Goal: Task Accomplishment & Management: Complete application form

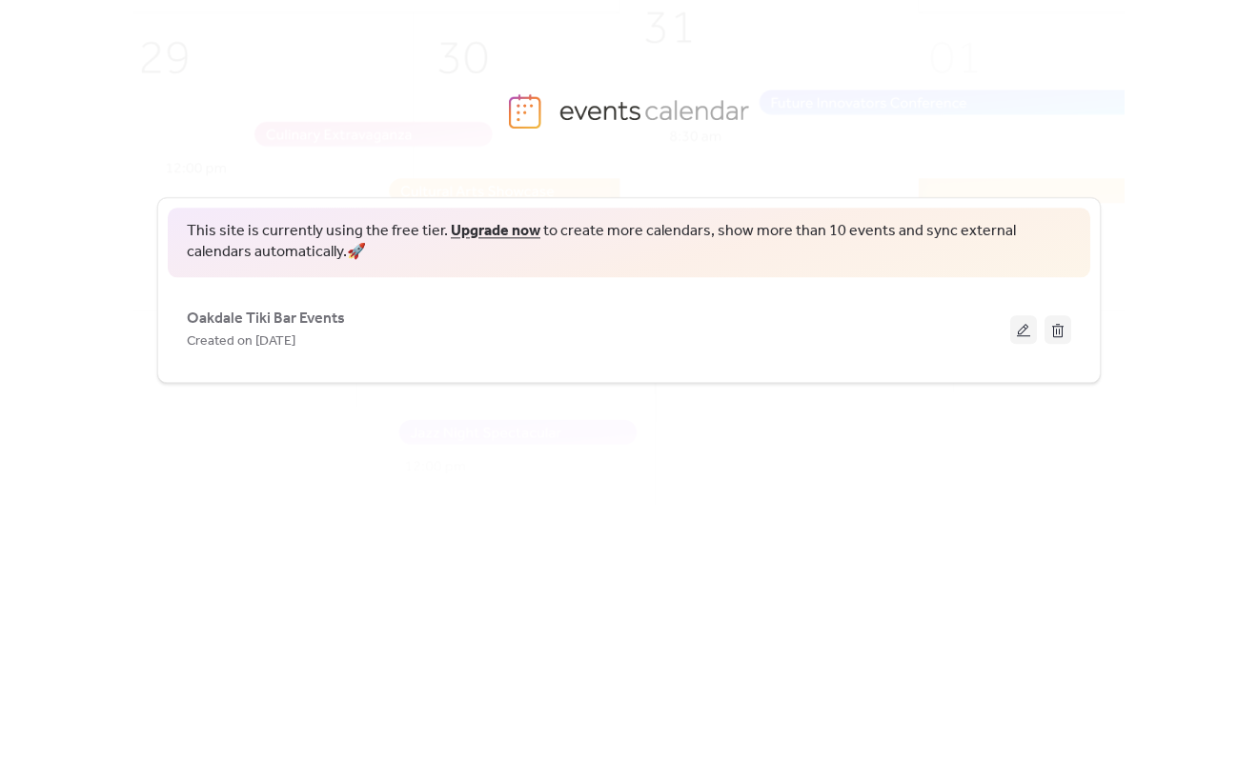
click at [512, 235] on link "Upgrade now" at bounding box center [496, 231] width 90 height 30
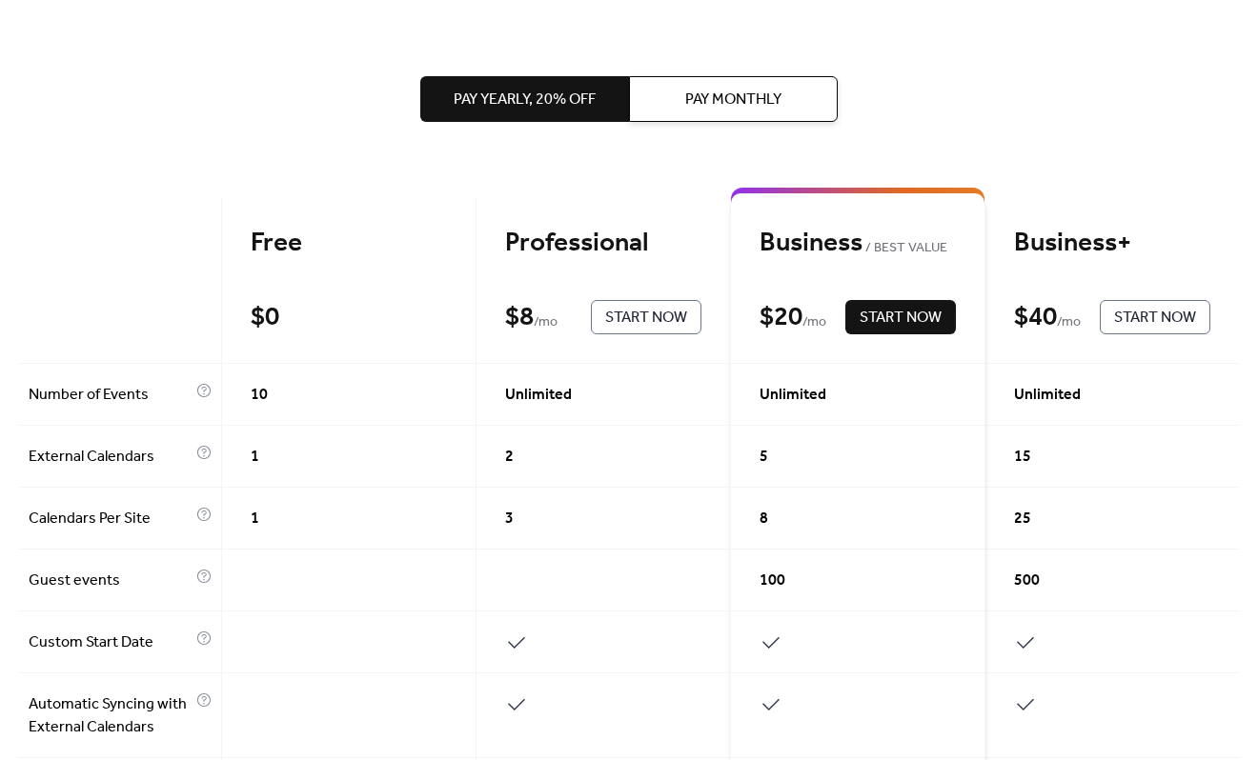
scroll to position [95, 0]
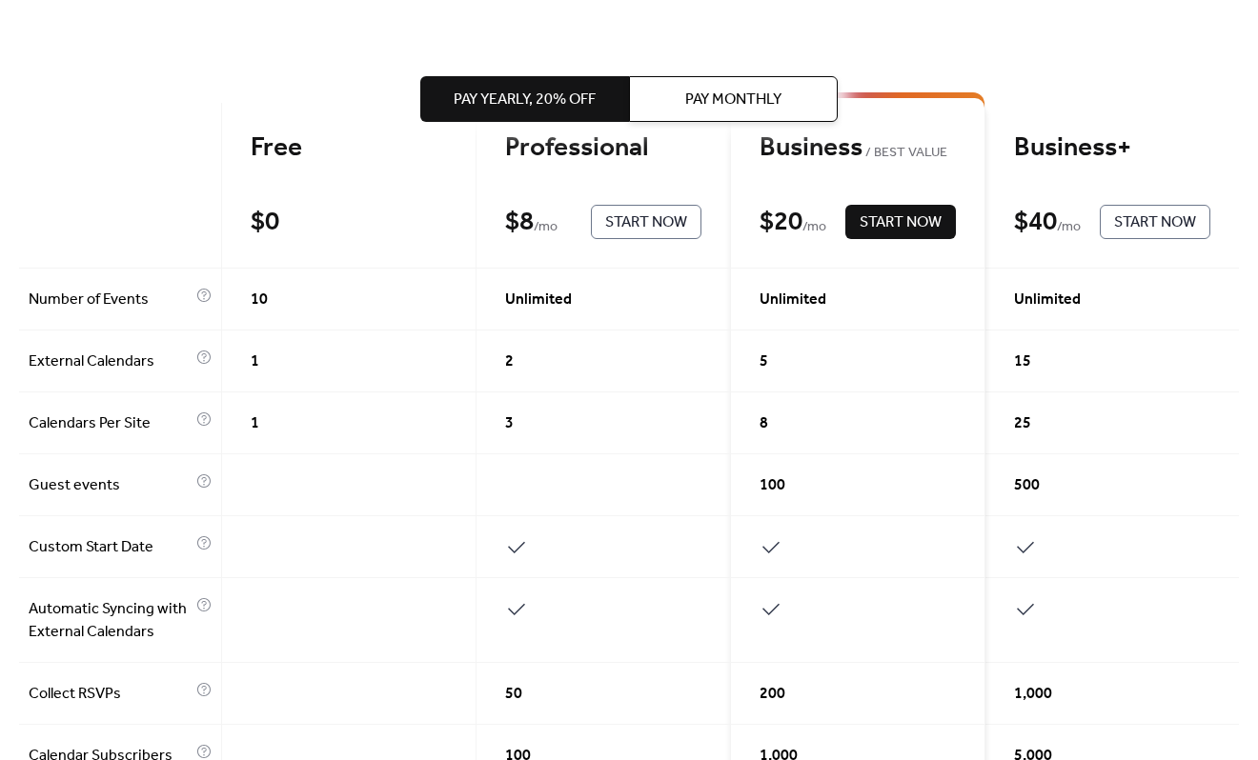
click at [637, 227] on span "Start Now" at bounding box center [646, 223] width 82 height 23
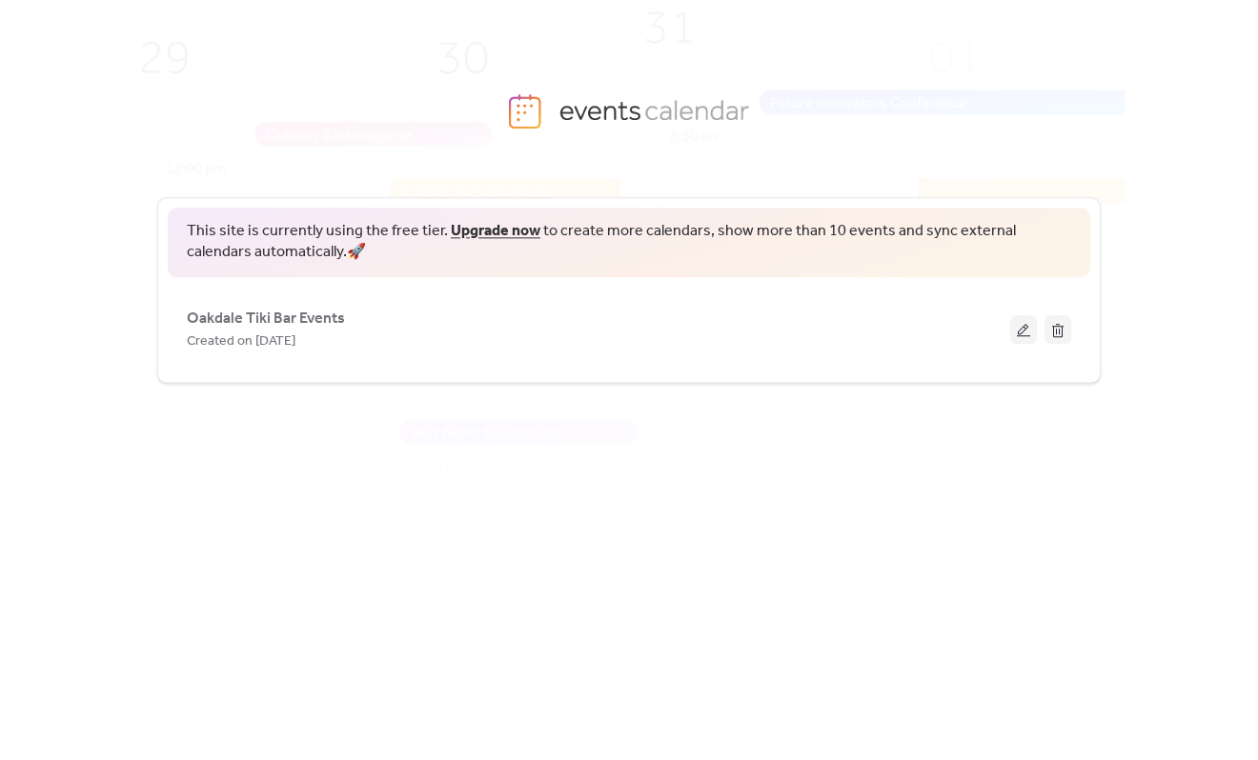
click at [472, 235] on link "Upgrade now" at bounding box center [496, 231] width 90 height 30
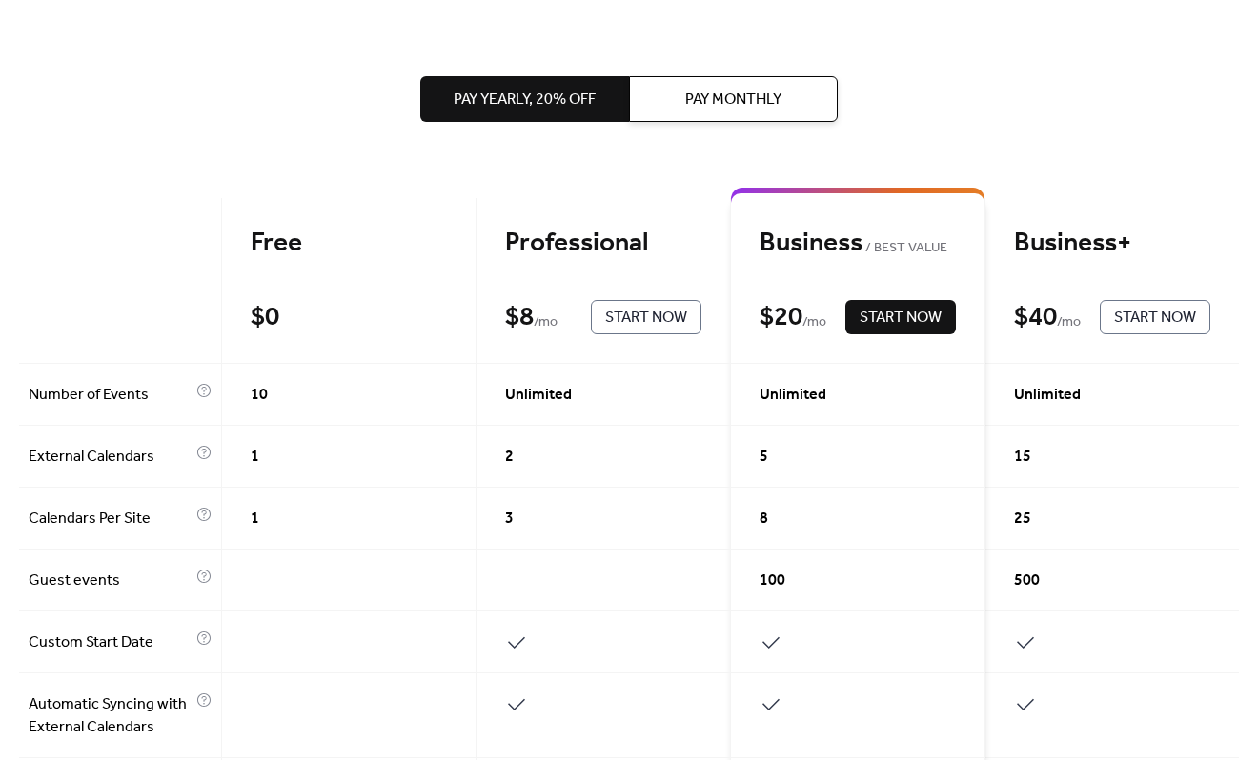
click at [693, 107] on span "Pay Monthly" at bounding box center [733, 100] width 96 height 23
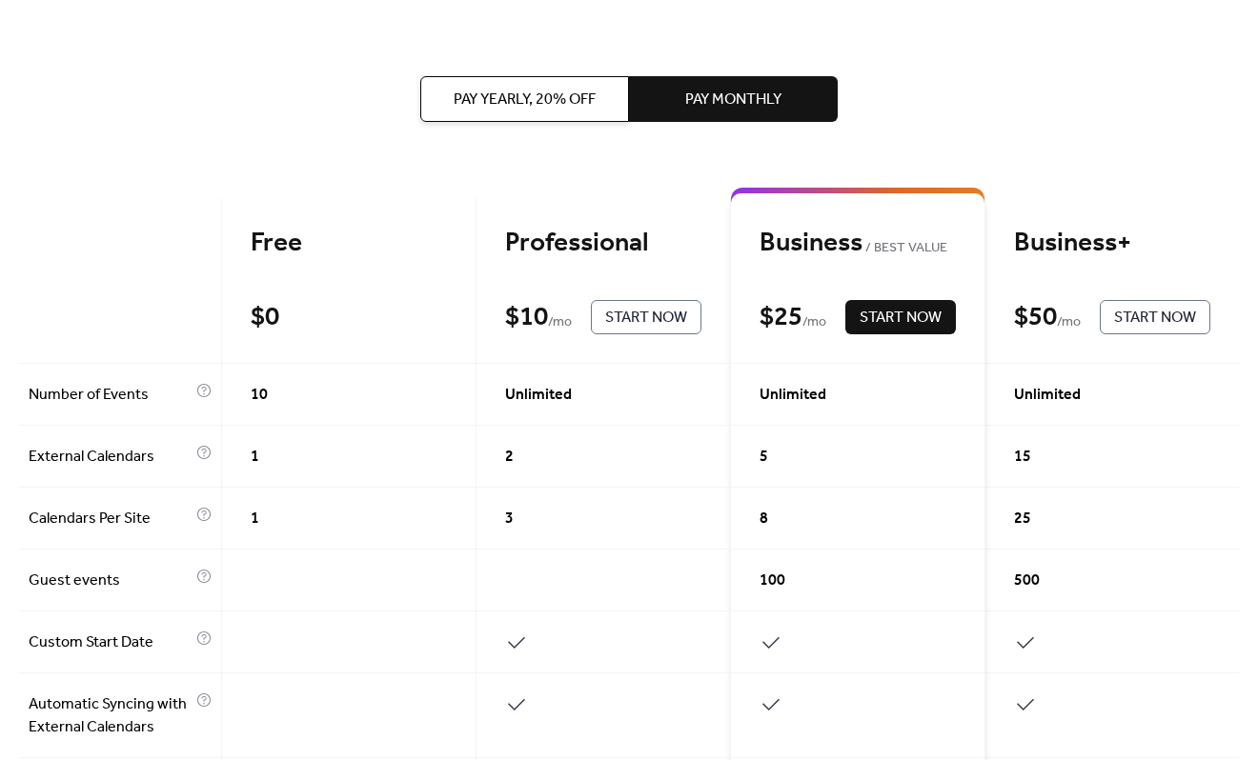
click at [637, 317] on span "Start Now" at bounding box center [646, 318] width 82 height 23
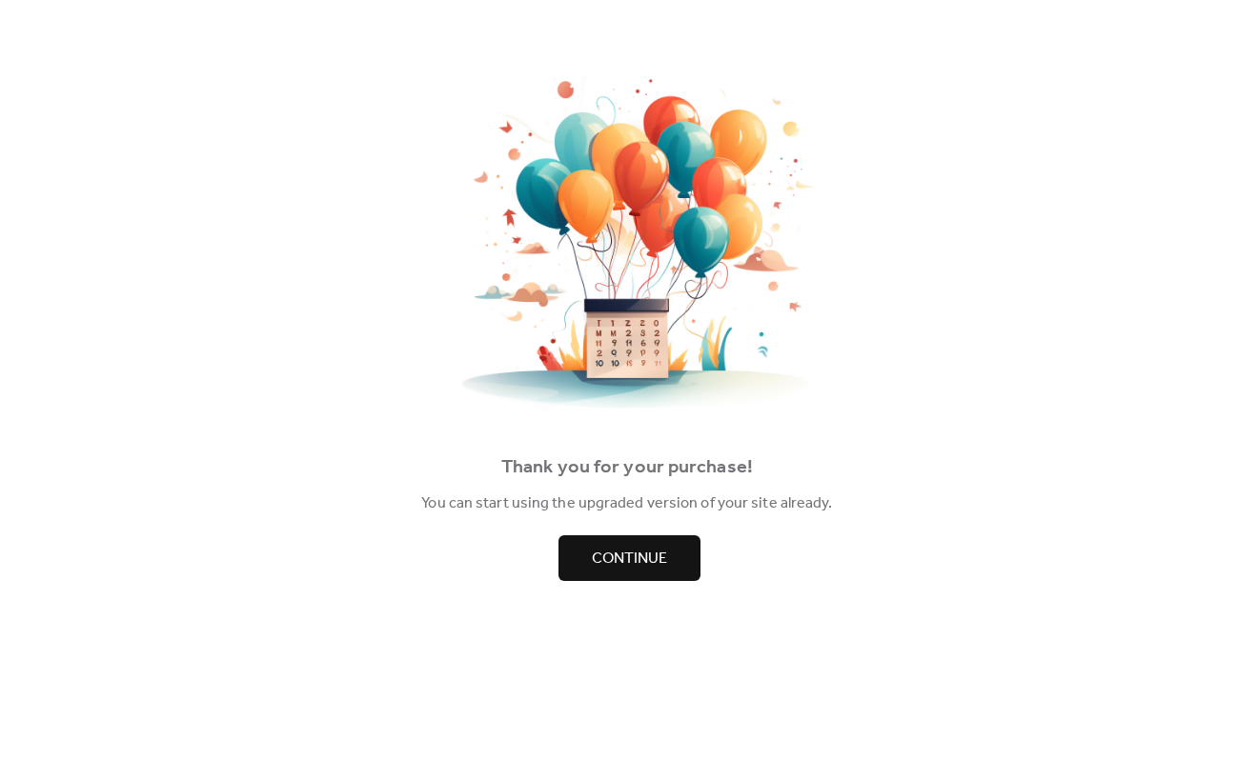
click at [647, 557] on span "Continue" at bounding box center [629, 559] width 75 height 23
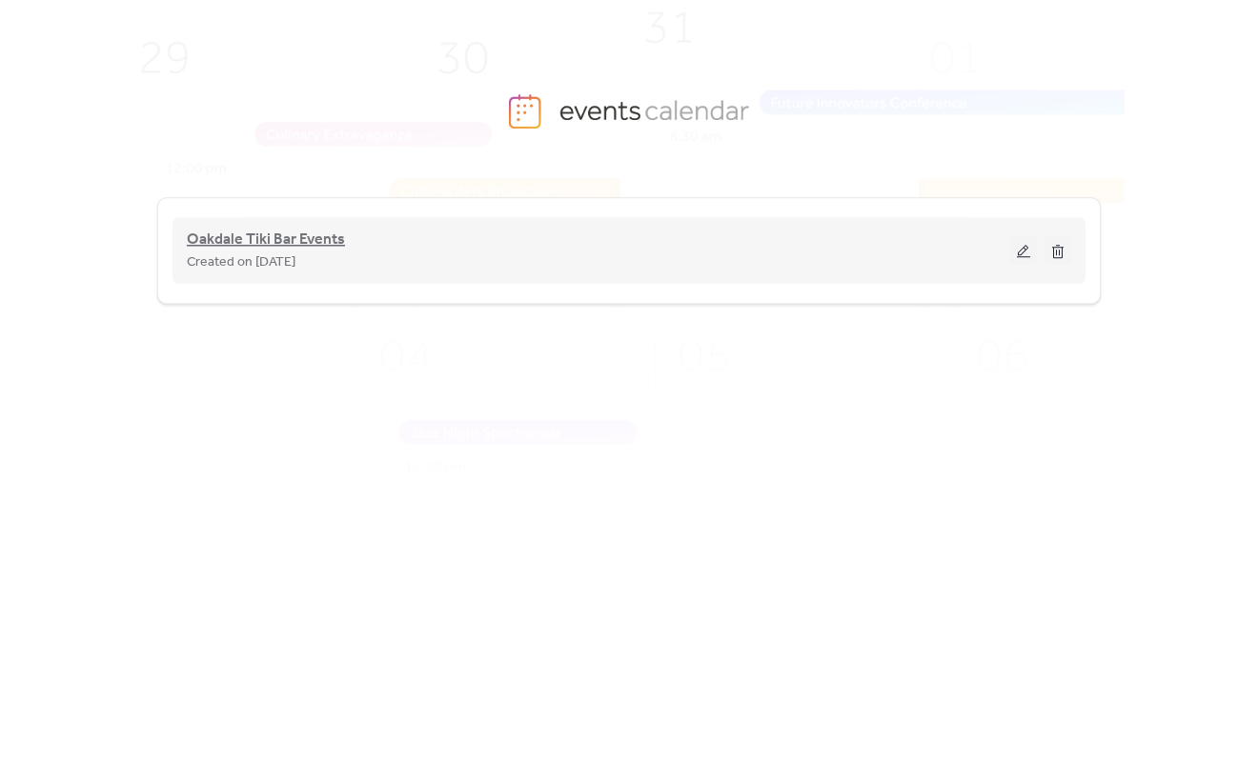
click at [279, 233] on span "Oakdale Tiki Bar Events" at bounding box center [266, 240] width 158 height 23
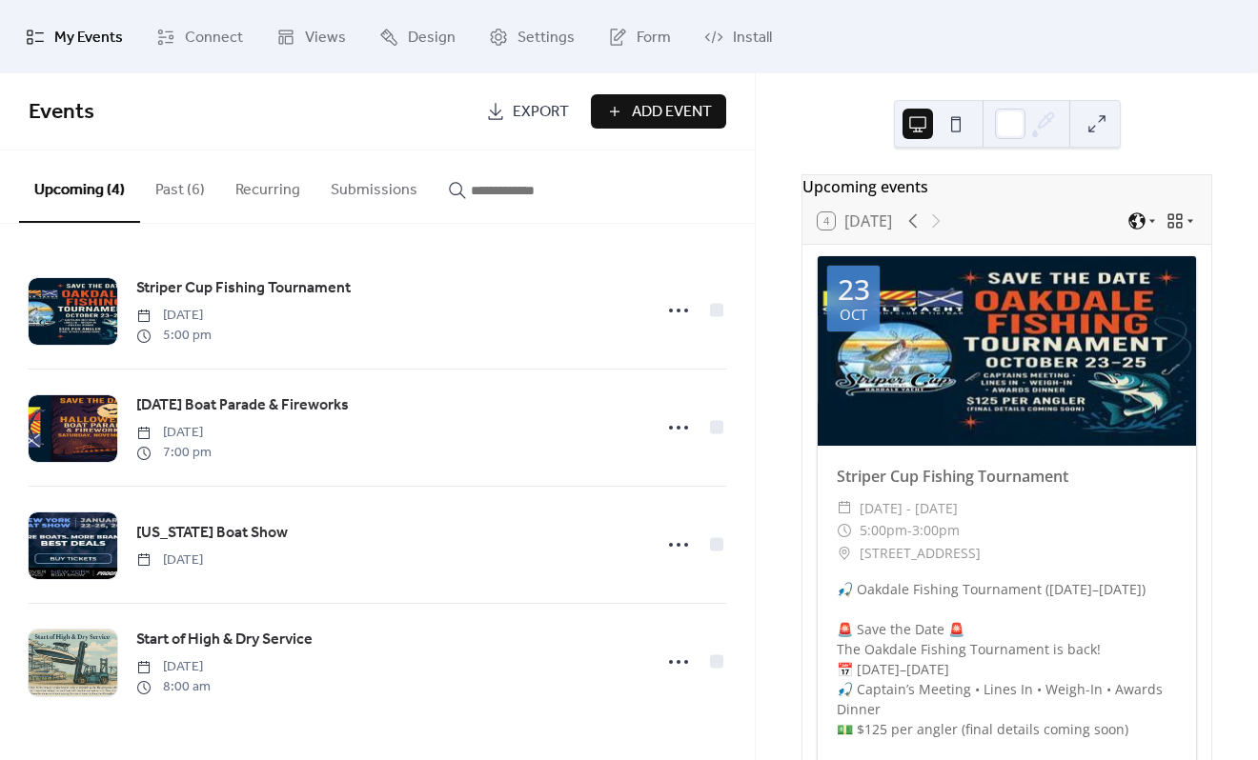
click at [648, 111] on span "Add Event" at bounding box center [672, 112] width 80 height 23
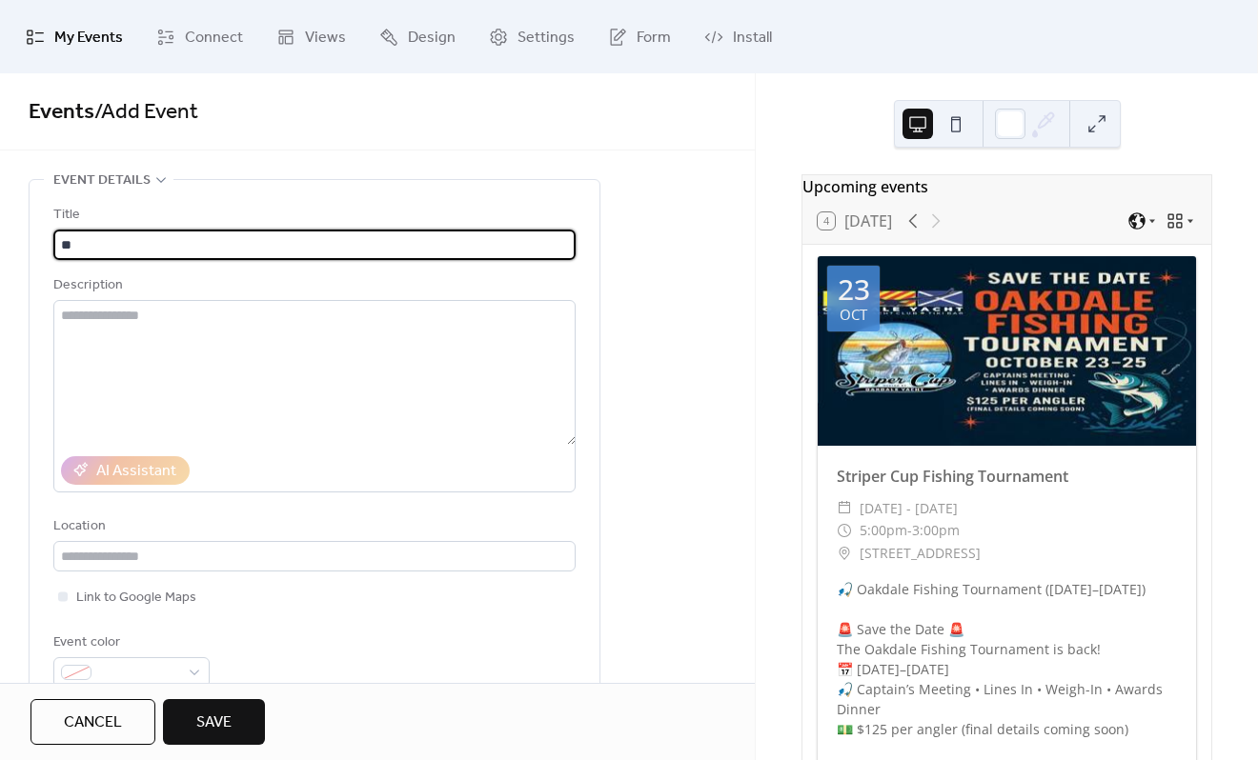
type input "*"
type input "**********"
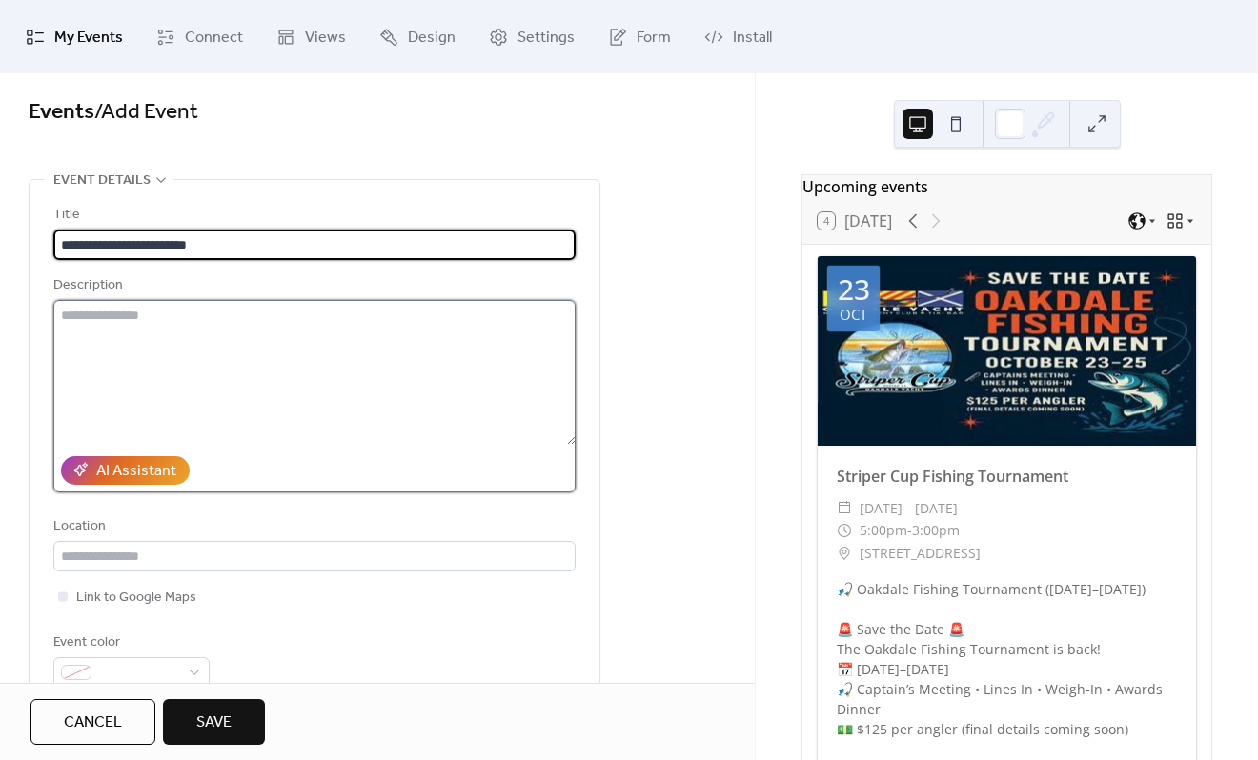
click at [98, 307] on textarea at bounding box center [314, 372] width 522 height 145
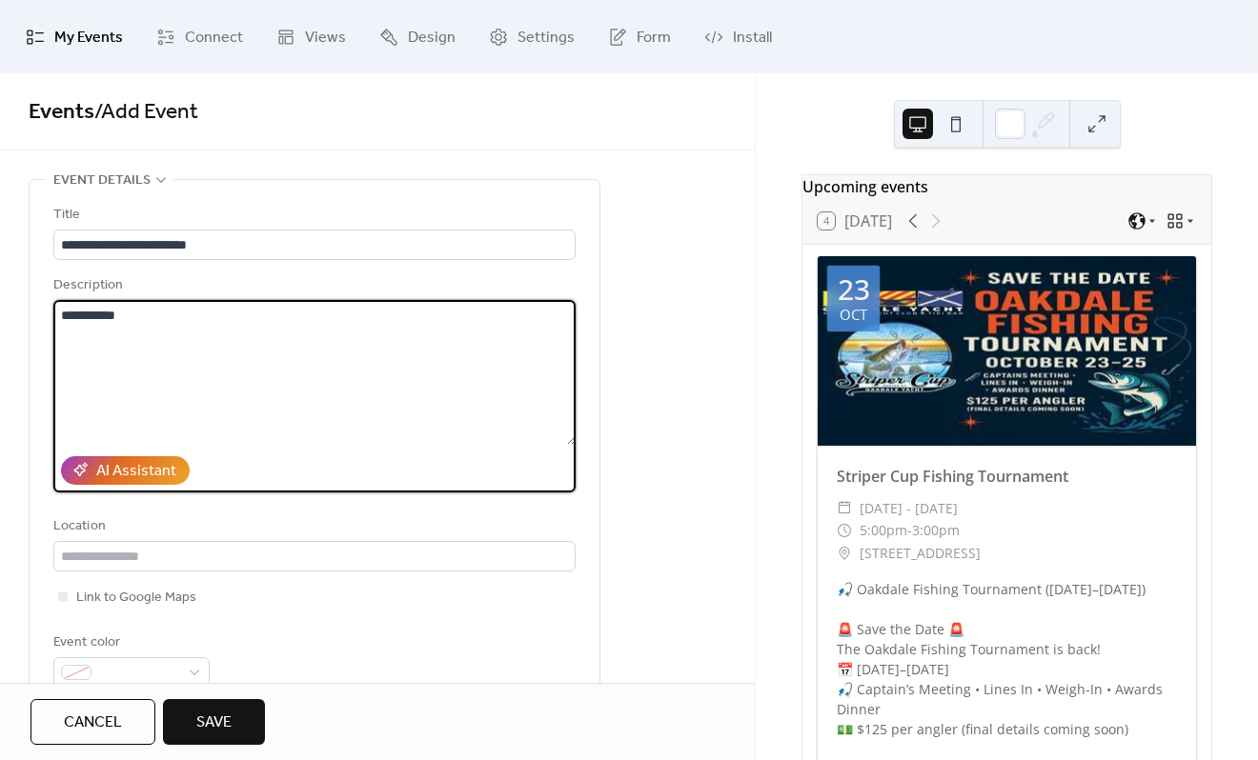
click at [66, 317] on textarea "**********" at bounding box center [314, 372] width 522 height 145
click at [164, 314] on textarea "**********" at bounding box center [314, 372] width 522 height 145
type textarea "**********"
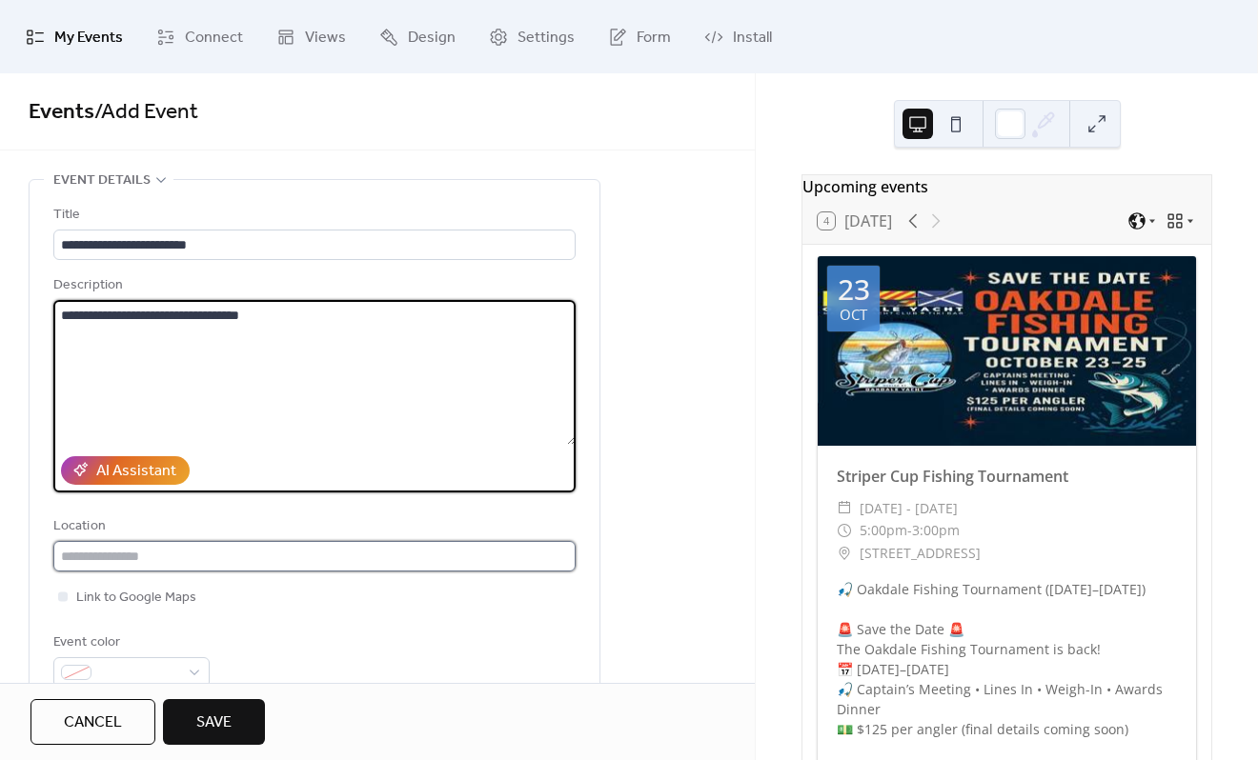
click at [152, 550] on input "text" at bounding box center [314, 556] width 522 height 30
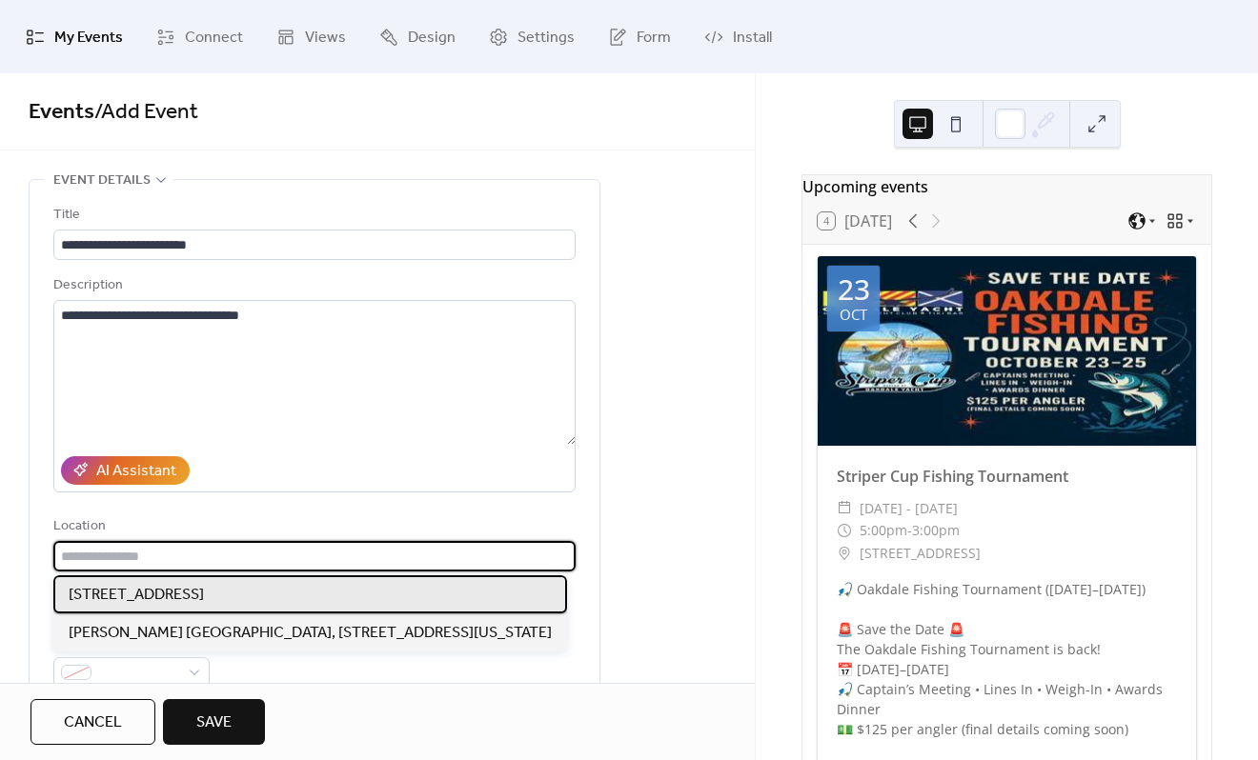
click at [170, 605] on span "520 Shore Drive, Oakdale, NY 11769" at bounding box center [136, 595] width 135 height 23
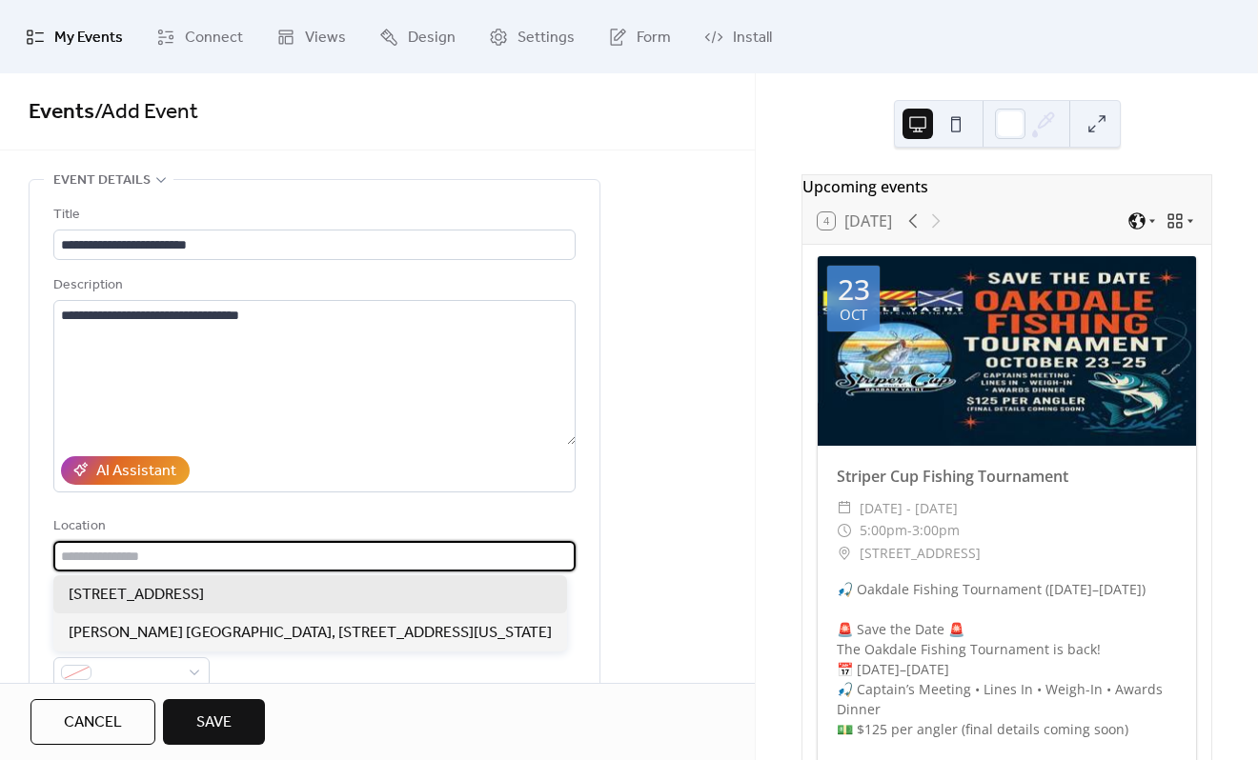
type input "**********"
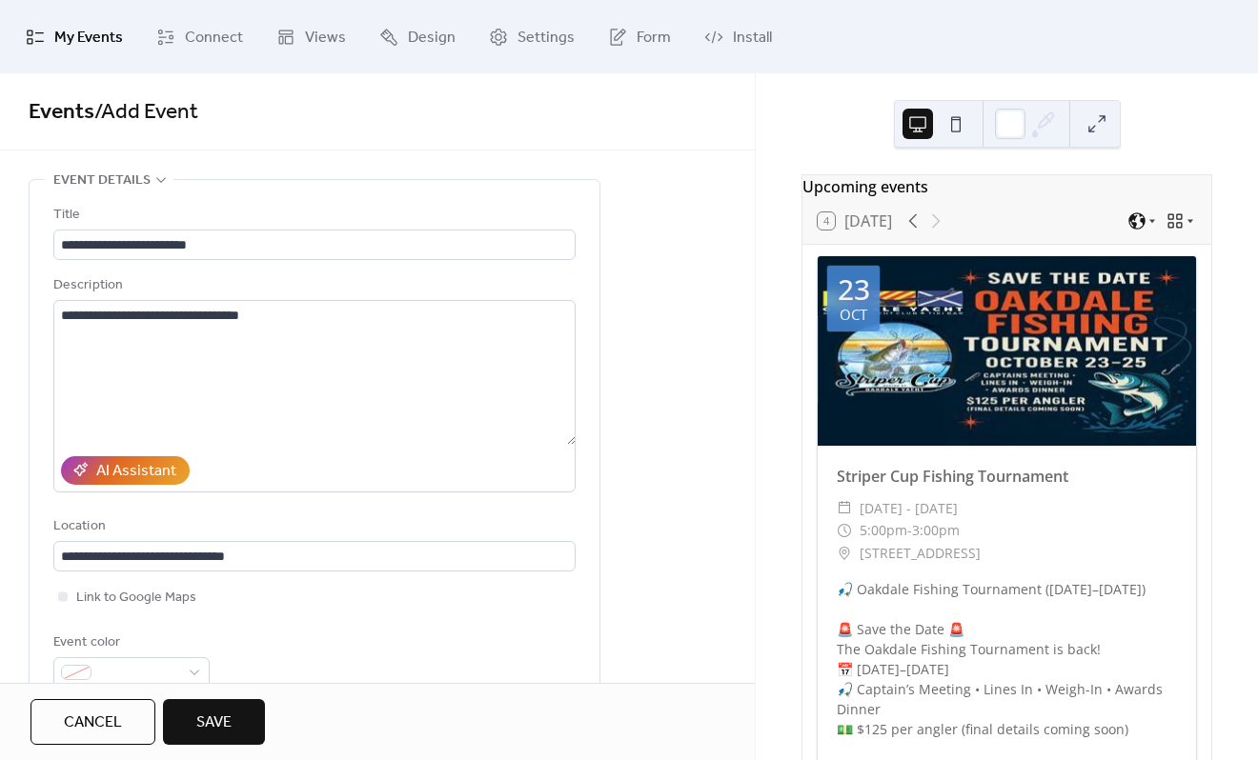
scroll to position [95, 0]
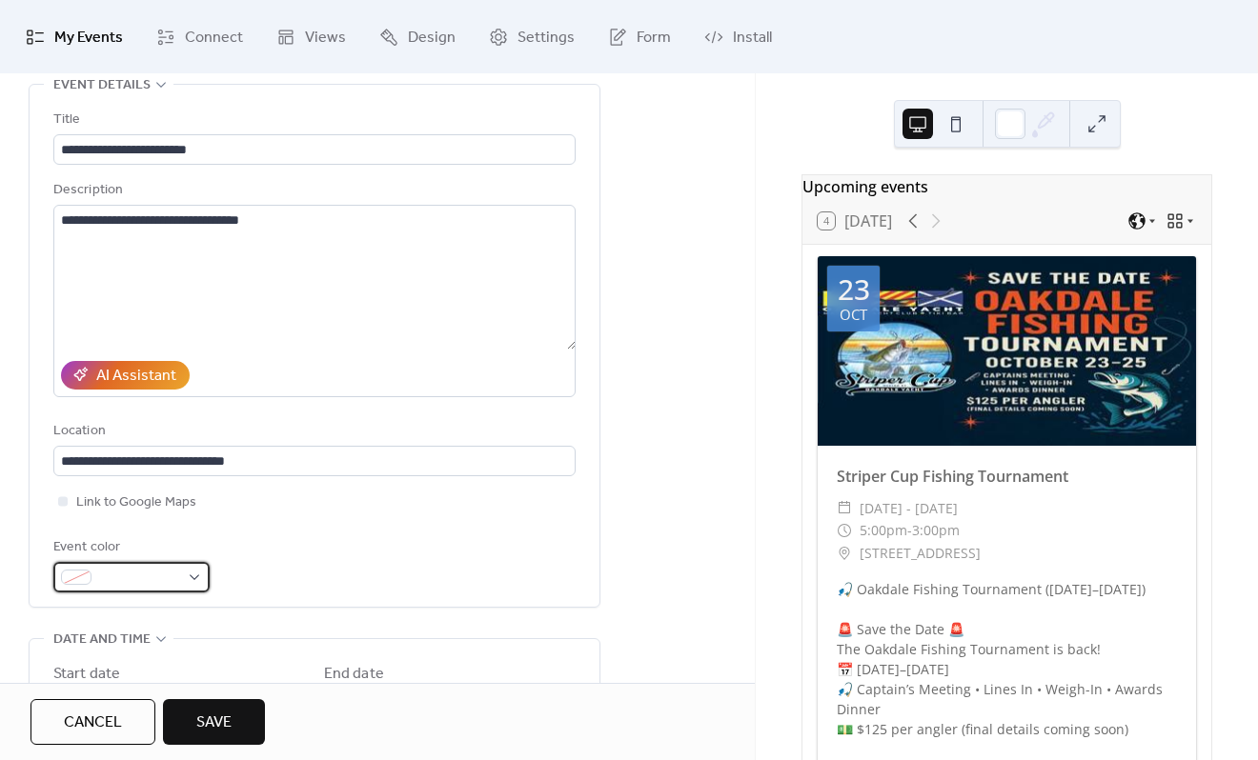
click at [206, 583] on div at bounding box center [131, 577] width 156 height 30
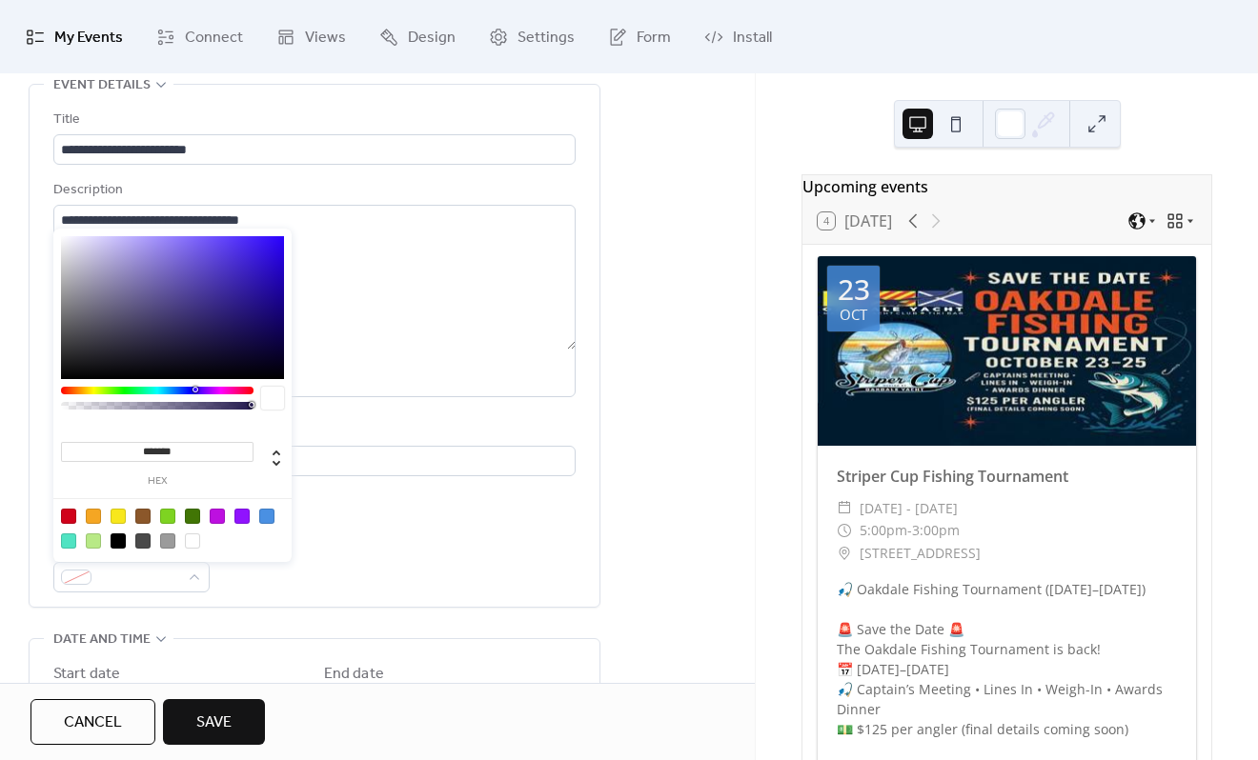
click at [91, 546] on div at bounding box center [93, 541] width 15 height 15
type input "*******"
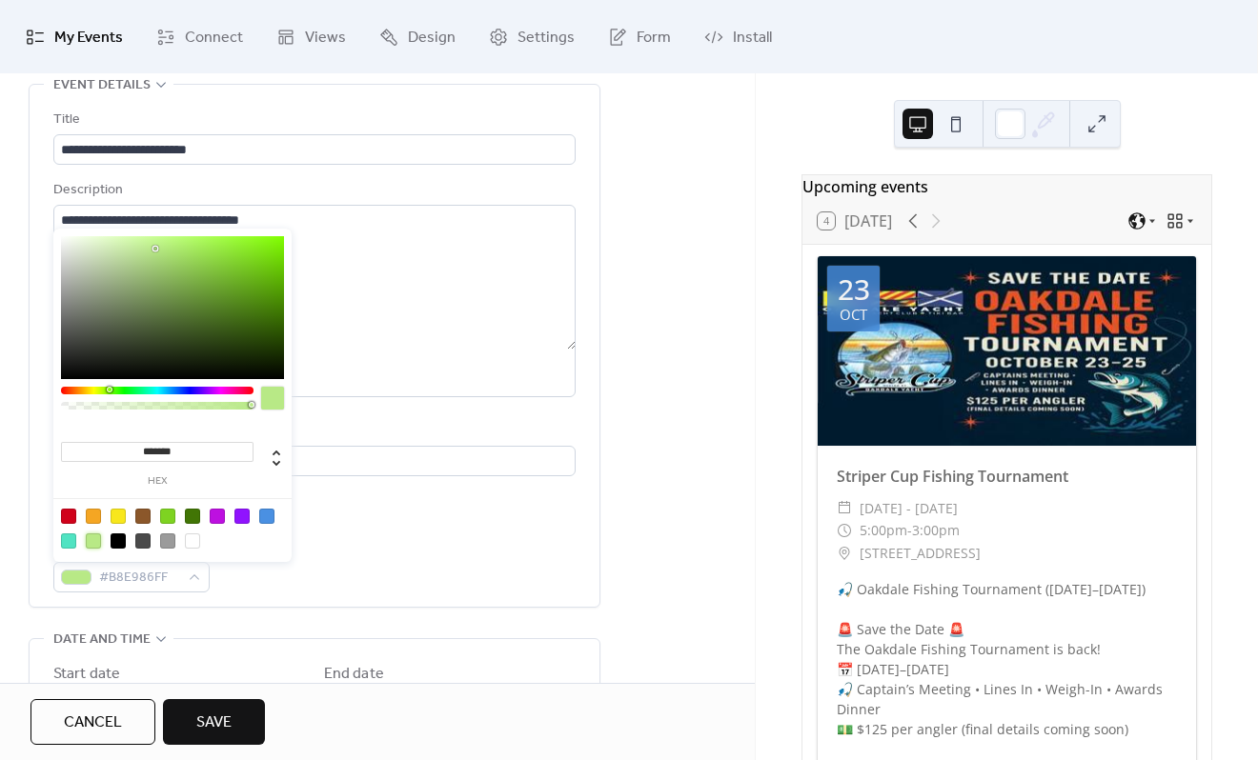
click at [326, 582] on div "Event color #B8E986FF" at bounding box center [314, 565] width 522 height 56
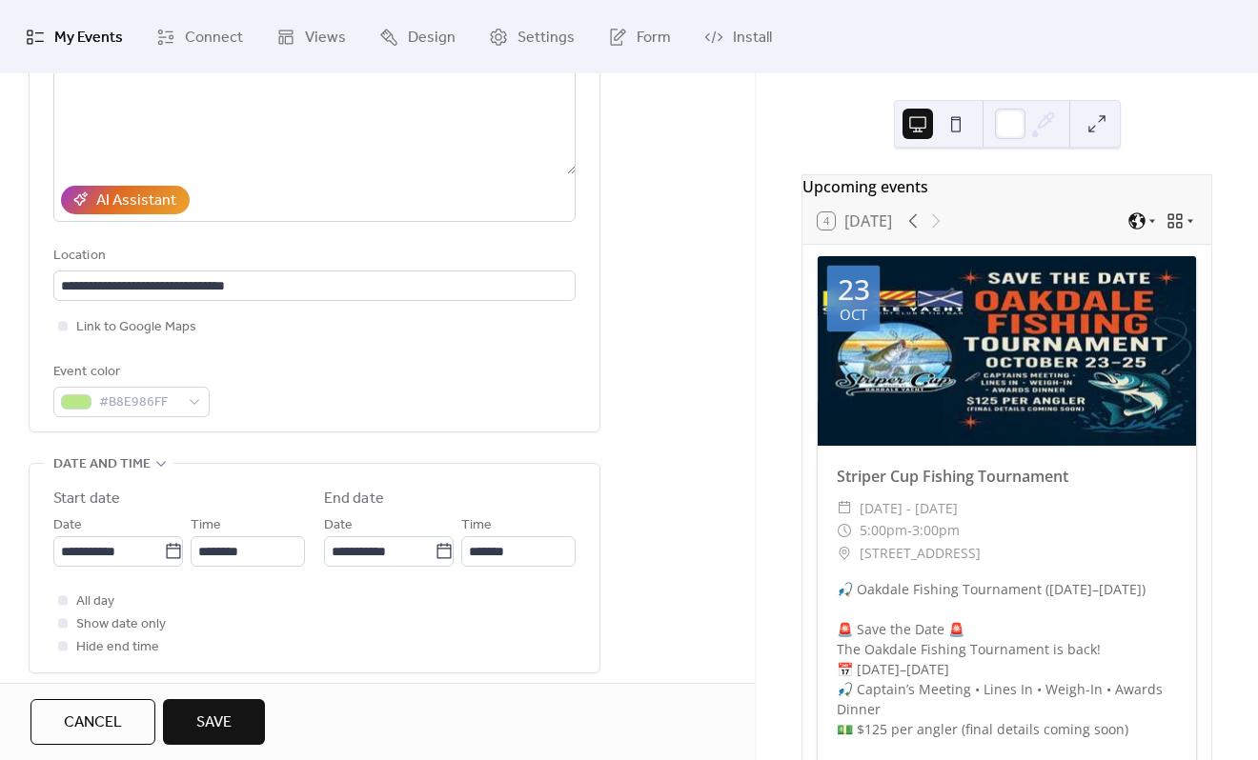
scroll to position [286, 0]
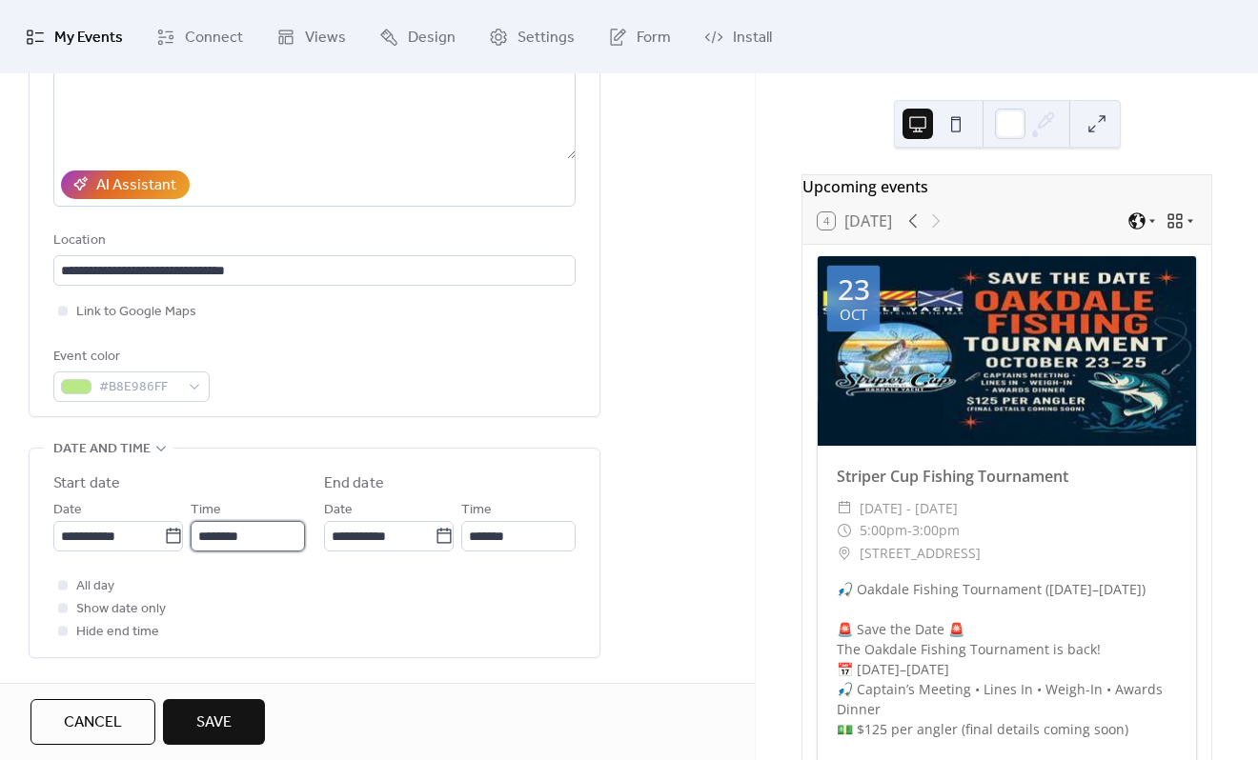
click at [245, 546] on input "********" at bounding box center [248, 536] width 114 height 30
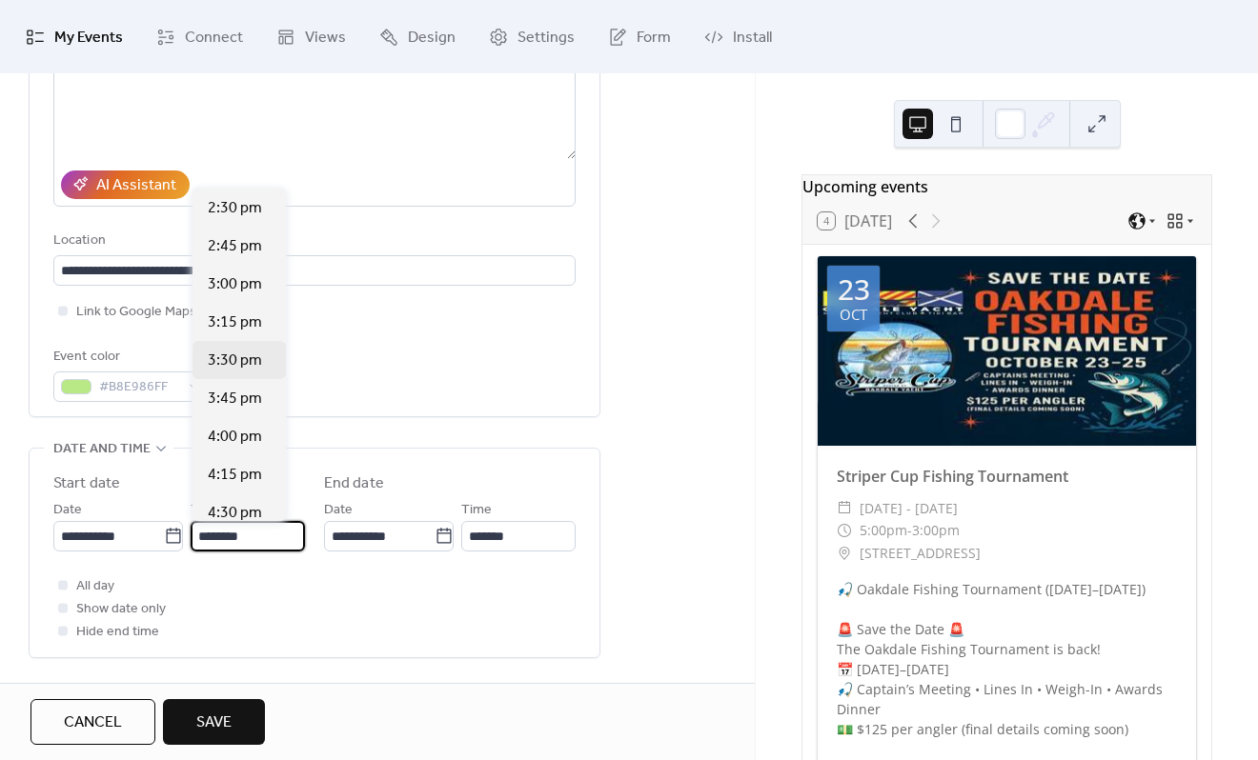
scroll to position [2211, 0]
click at [230, 440] on span "4:00 pm" at bounding box center [235, 436] width 54 height 23
type input "*******"
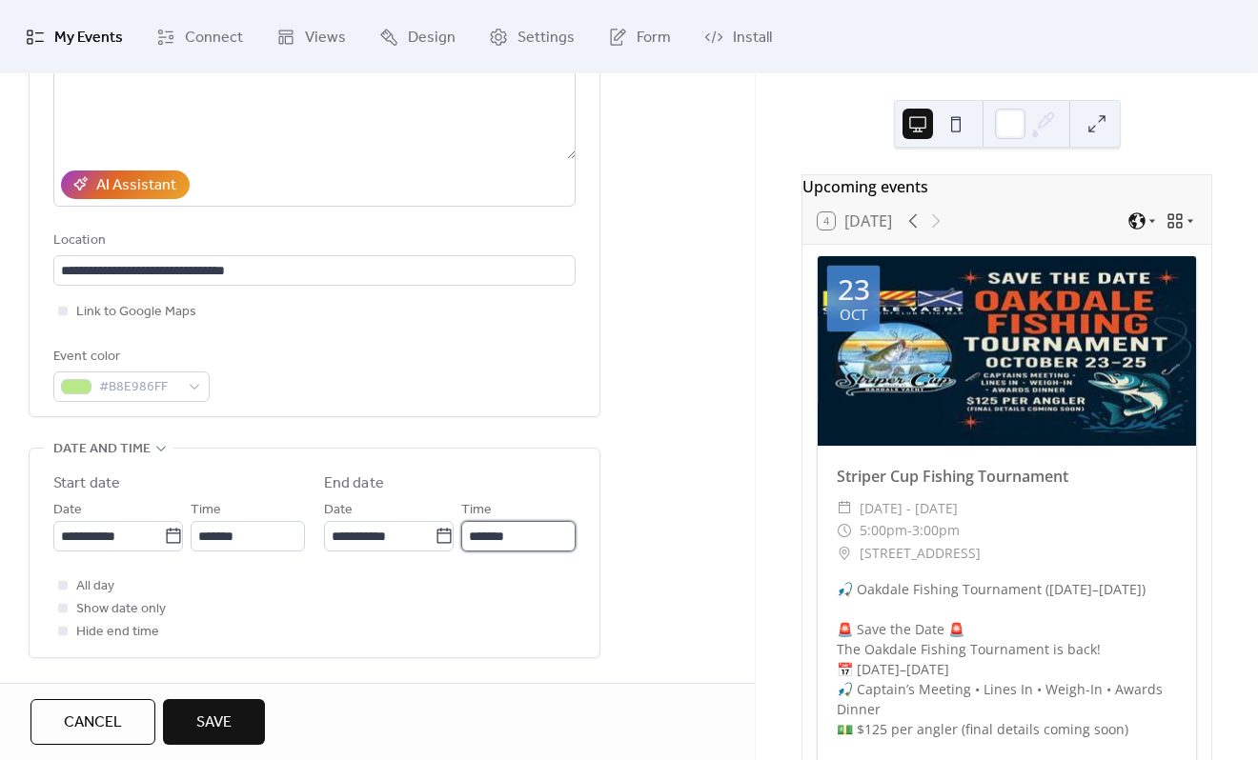
click at [518, 535] on input "*******" at bounding box center [518, 536] width 114 height 30
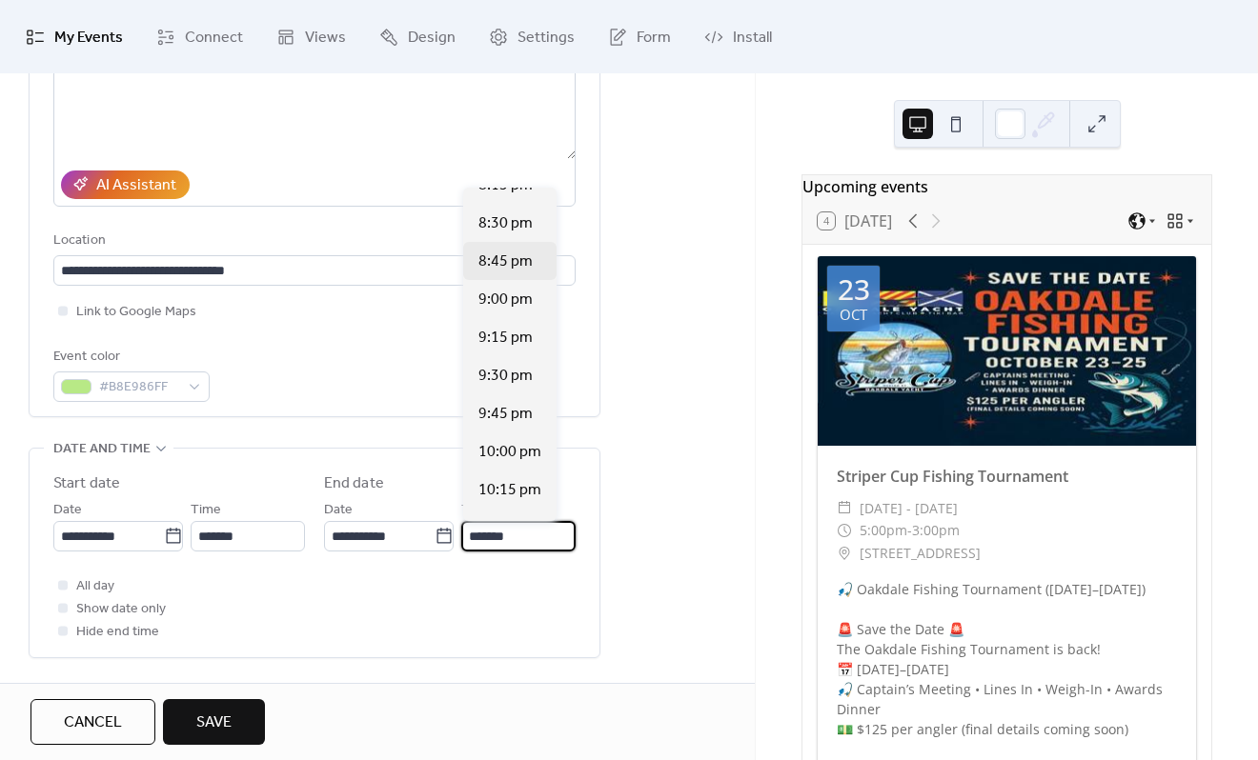
scroll to position [667, 0]
click at [499, 420] on span "10:00 pm" at bounding box center [509, 417] width 63 height 23
type input "********"
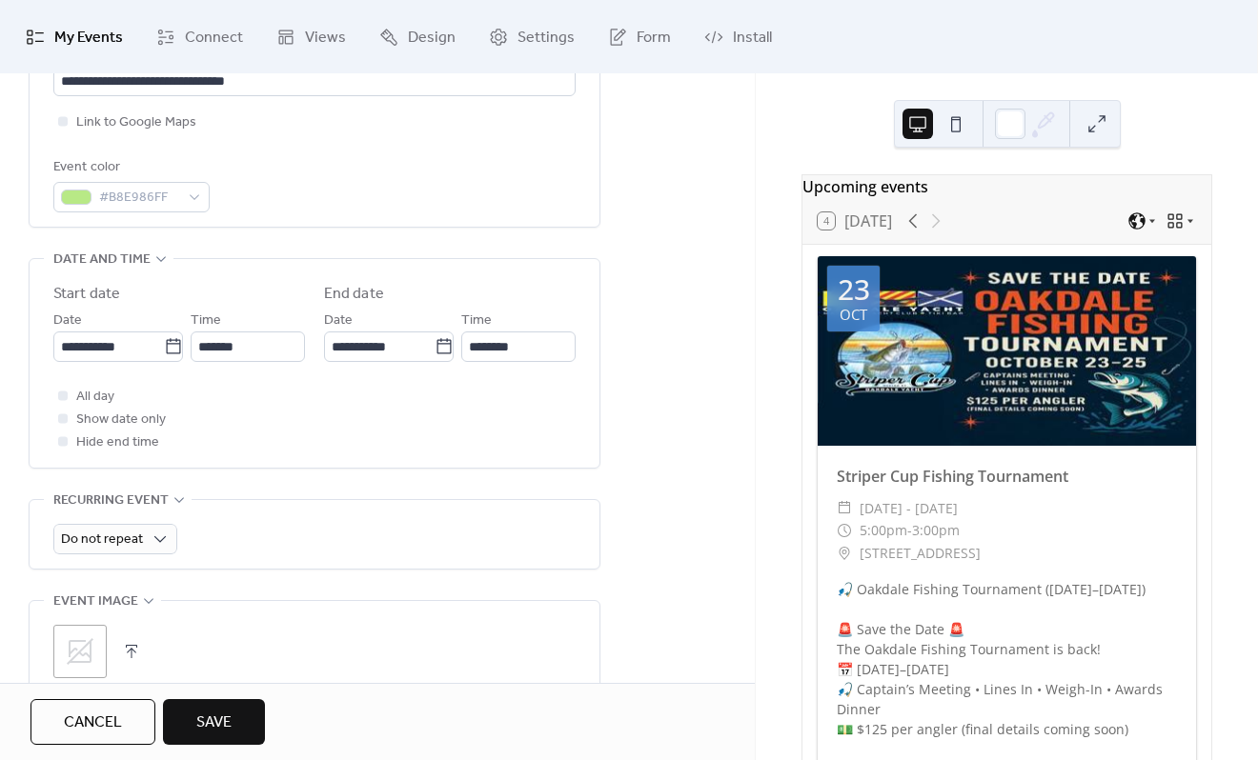
scroll to position [476, 0]
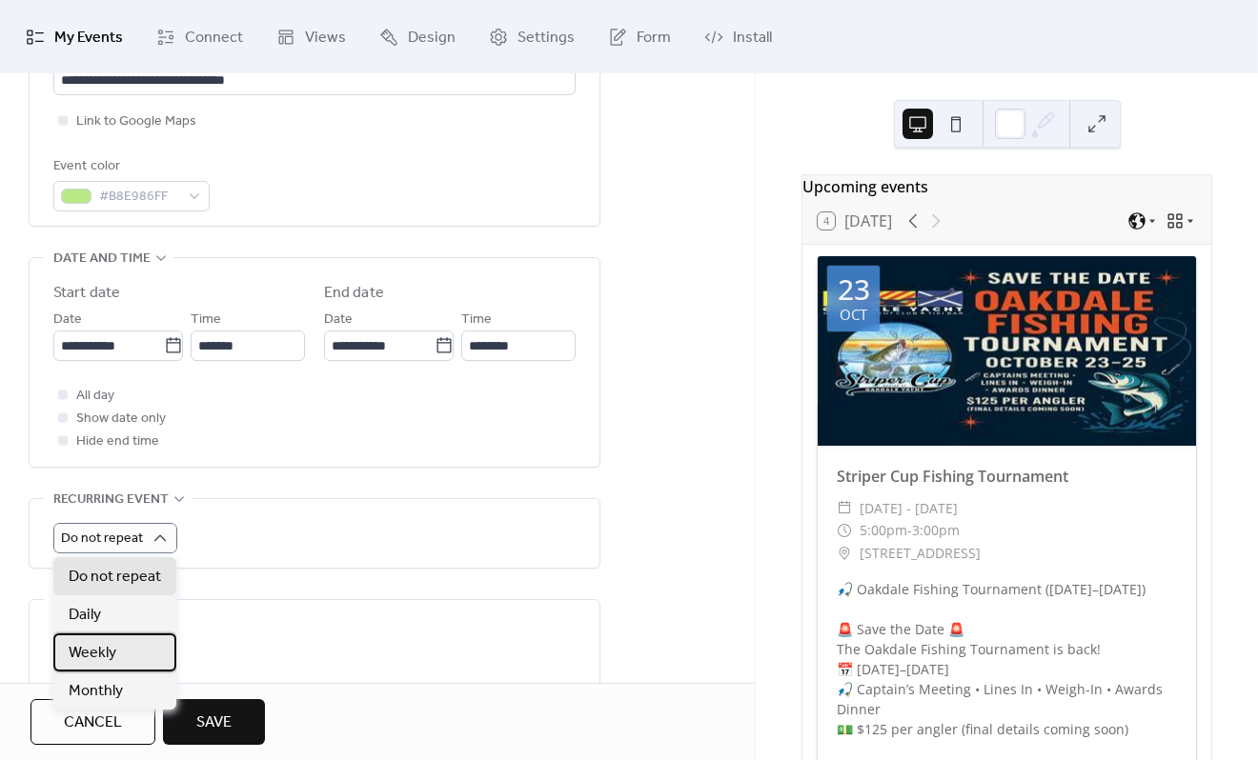
click at [119, 655] on div "Weekly" at bounding box center [114, 653] width 123 height 38
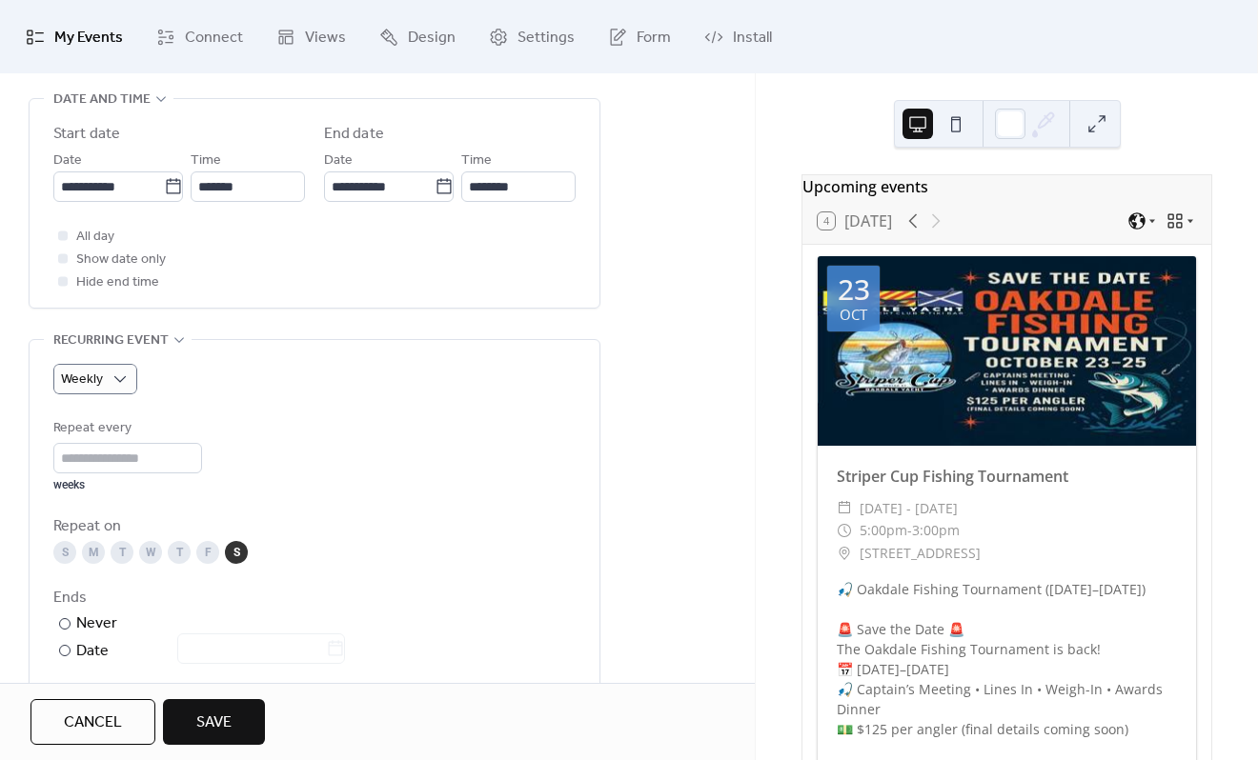
scroll to position [667, 0]
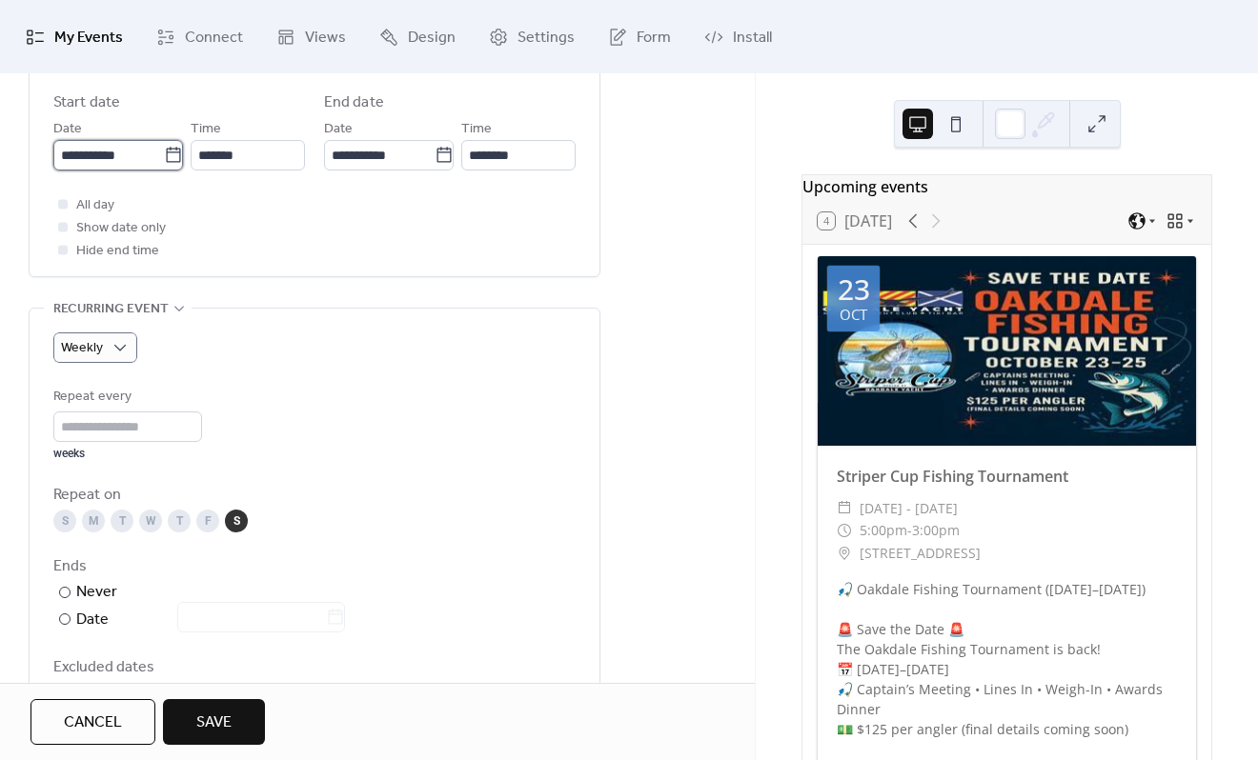
click at [105, 152] on input "**********" at bounding box center [108, 155] width 111 height 30
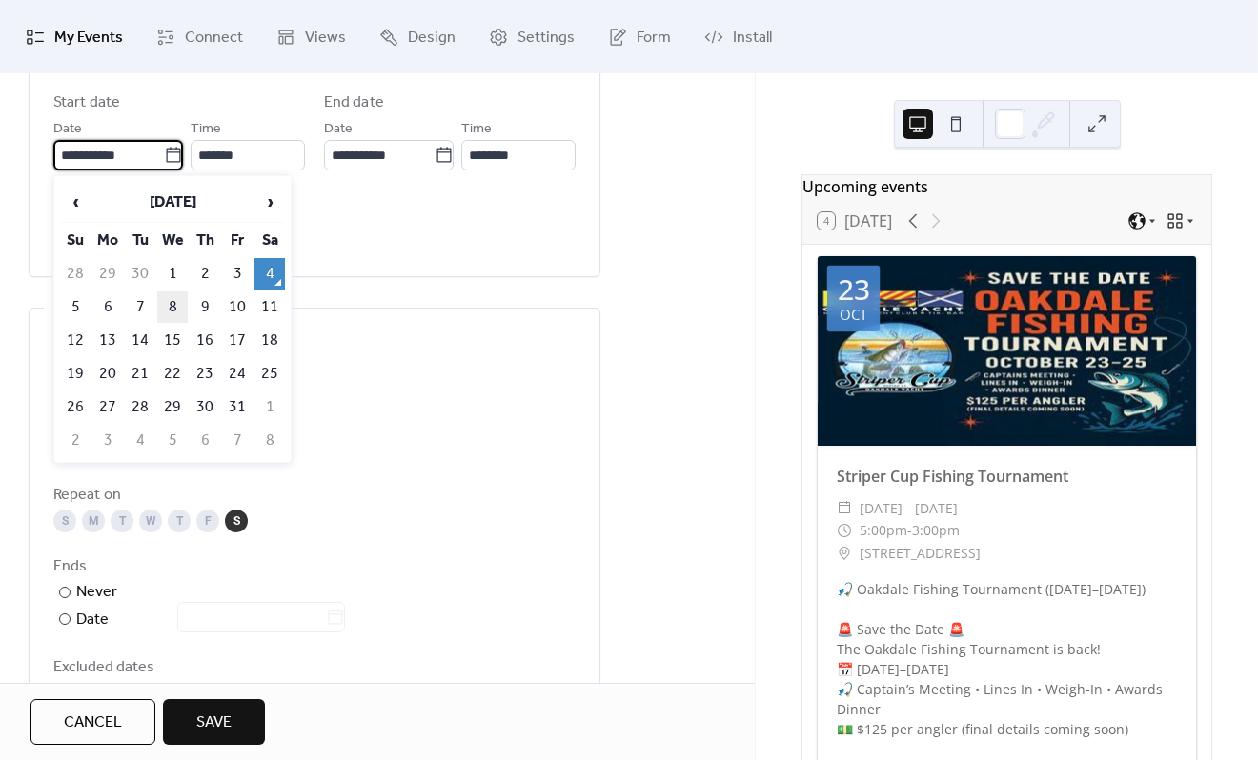
click at [172, 303] on td "8" at bounding box center [172, 307] width 30 height 31
type input "**********"
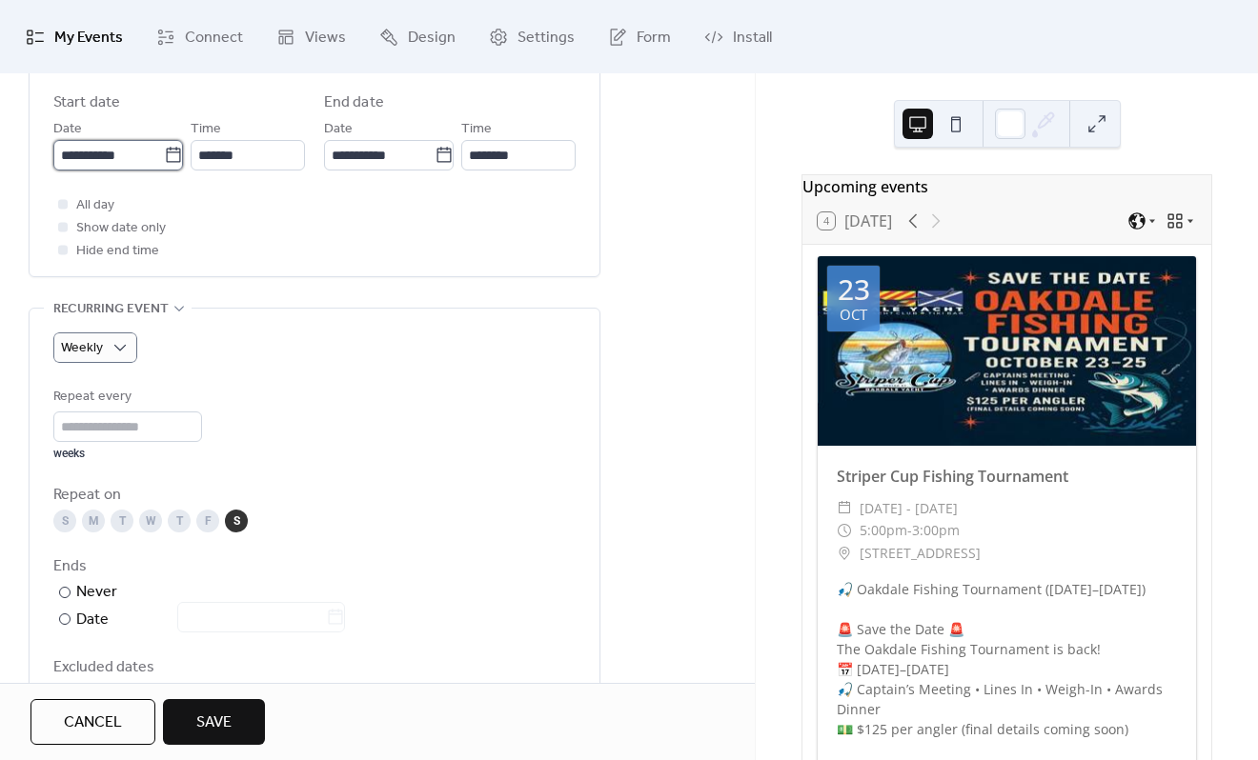
click at [109, 148] on input "**********" at bounding box center [108, 155] width 111 height 30
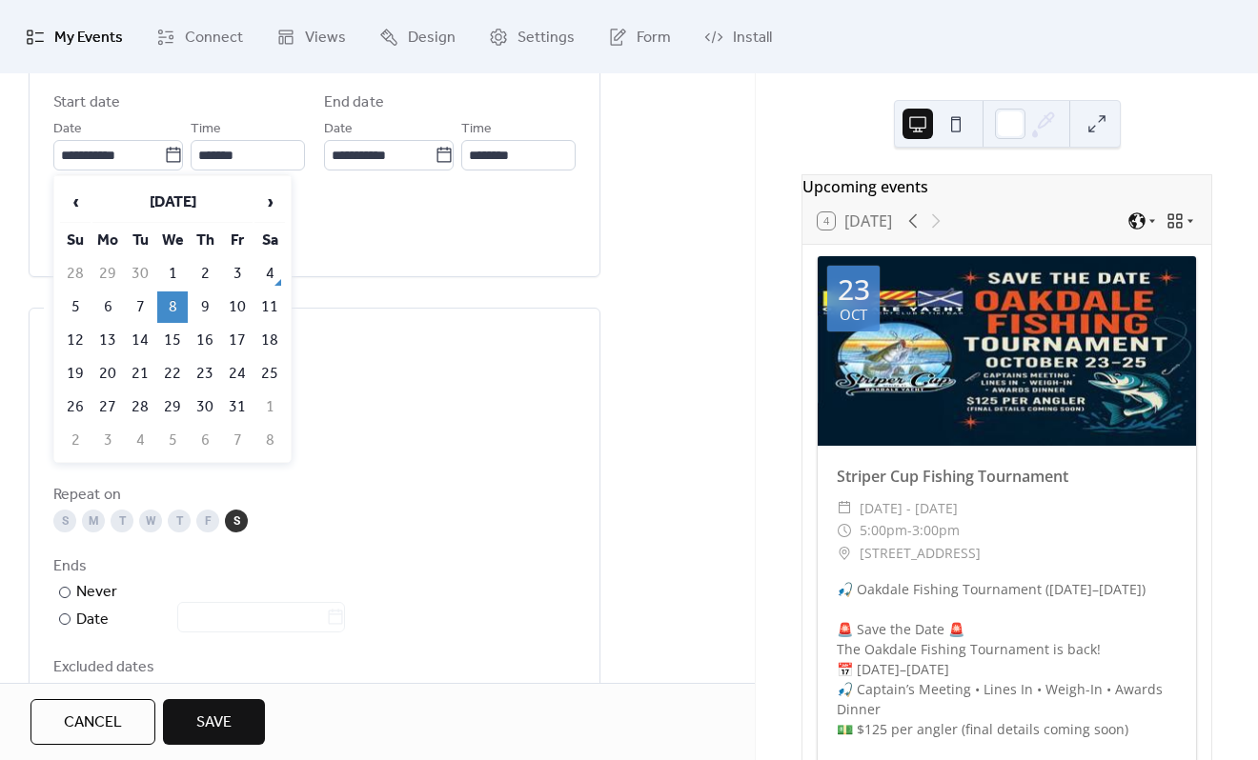
click at [172, 307] on td "8" at bounding box center [172, 307] width 30 height 31
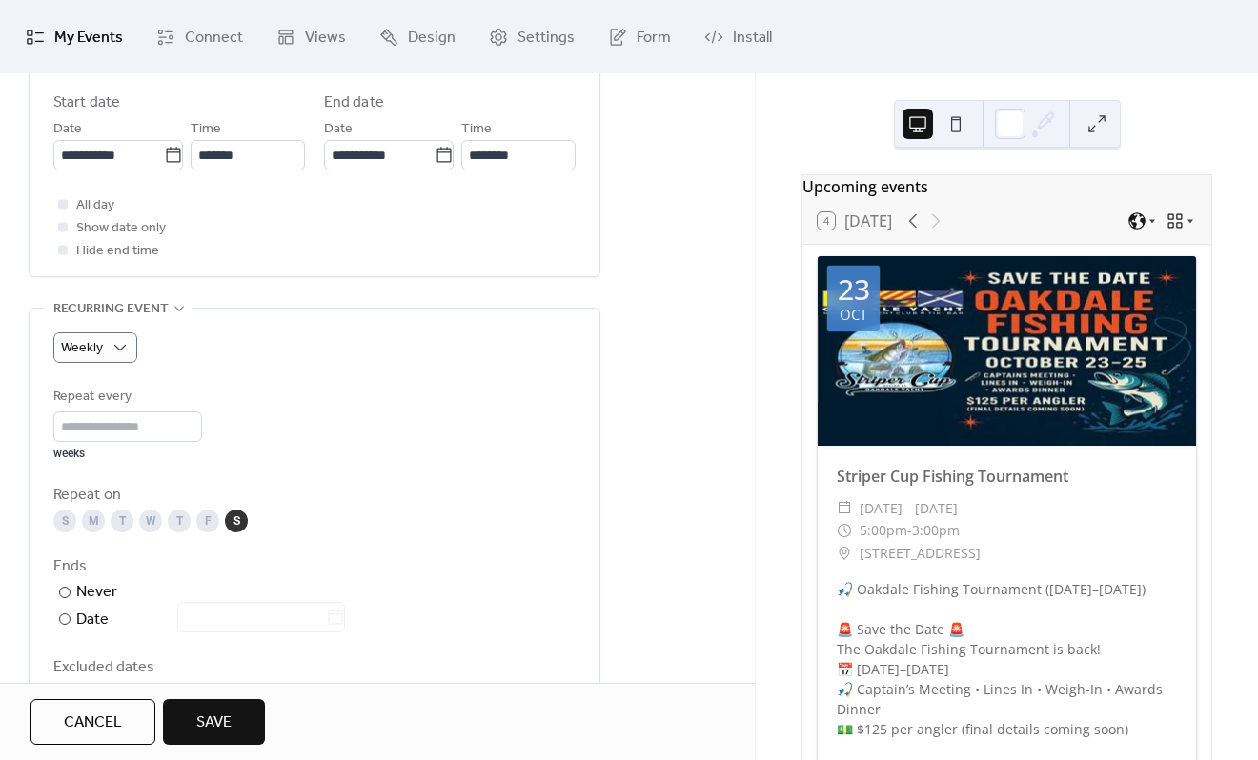
click at [154, 517] on div "W" at bounding box center [150, 521] width 23 height 23
click at [87, 620] on div "Date" at bounding box center [210, 620] width 269 height 25
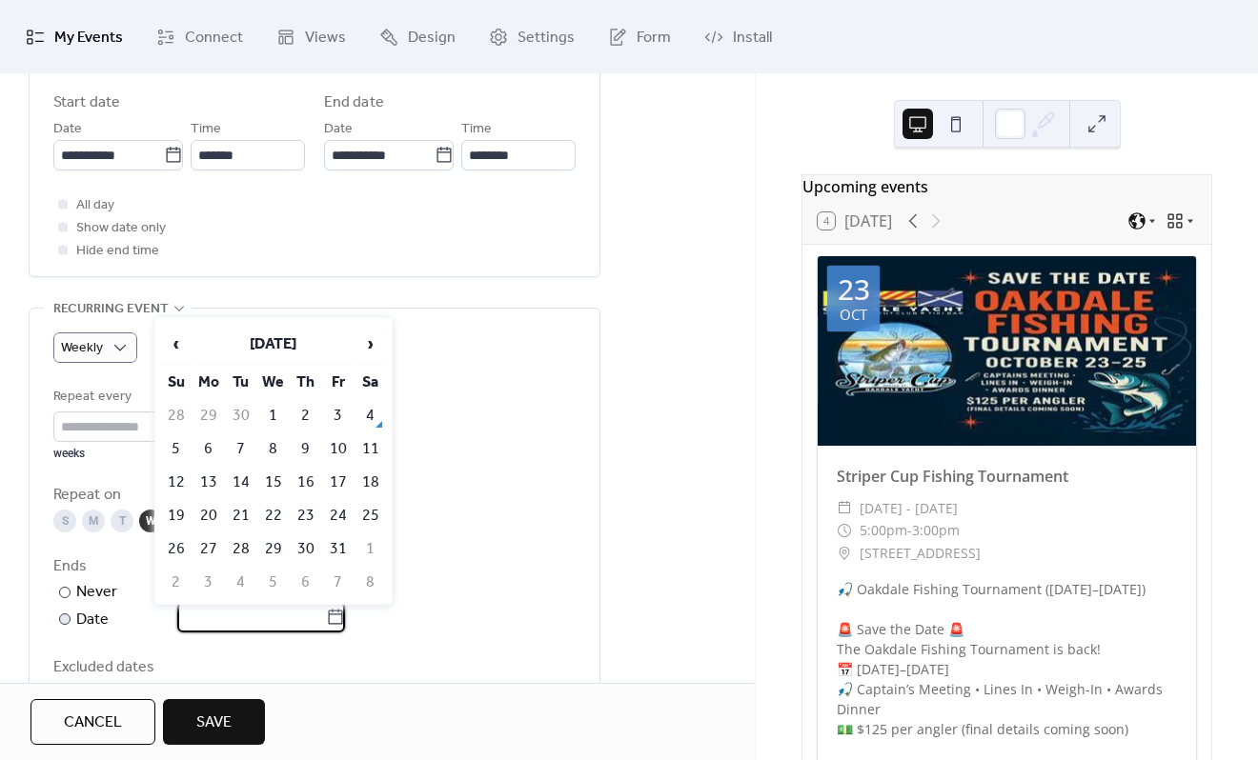
click at [249, 617] on input "text" at bounding box center [251, 617] width 149 height 30
click at [332, 549] on td "31" at bounding box center [338, 549] width 30 height 31
type input "**********"
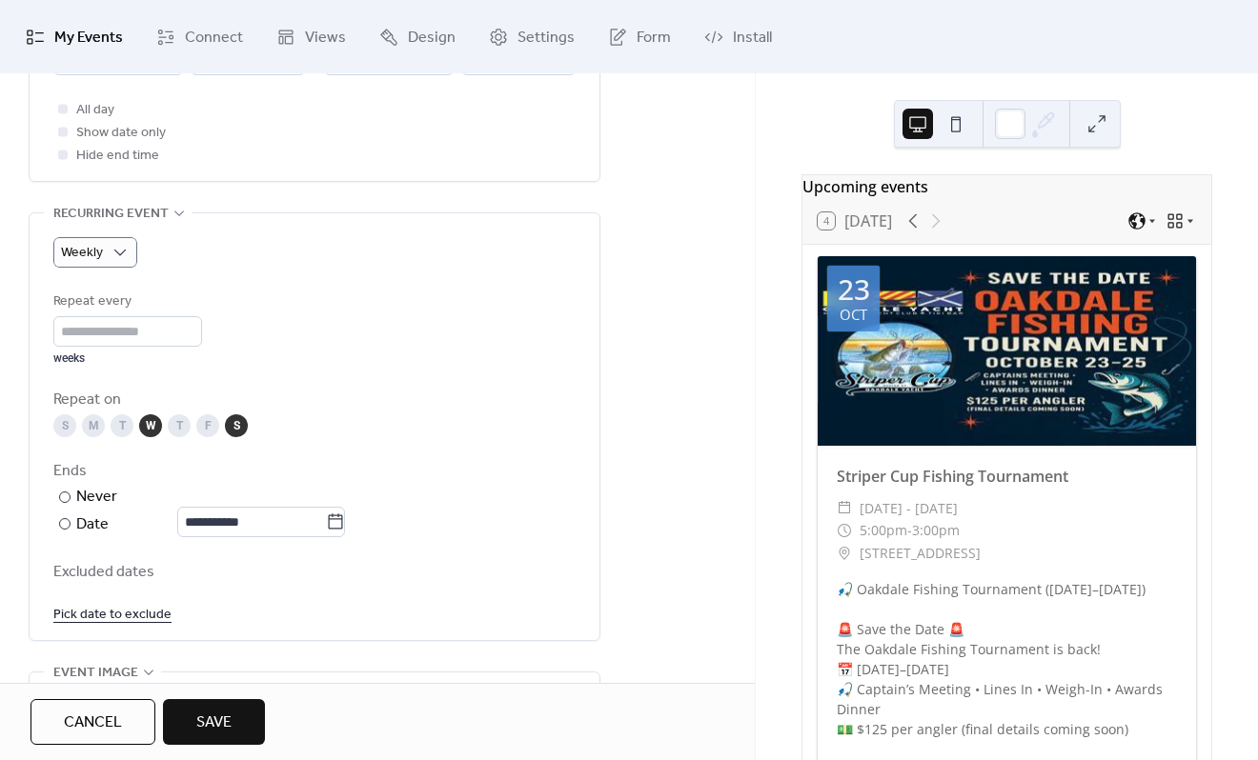
scroll to position [858, 0]
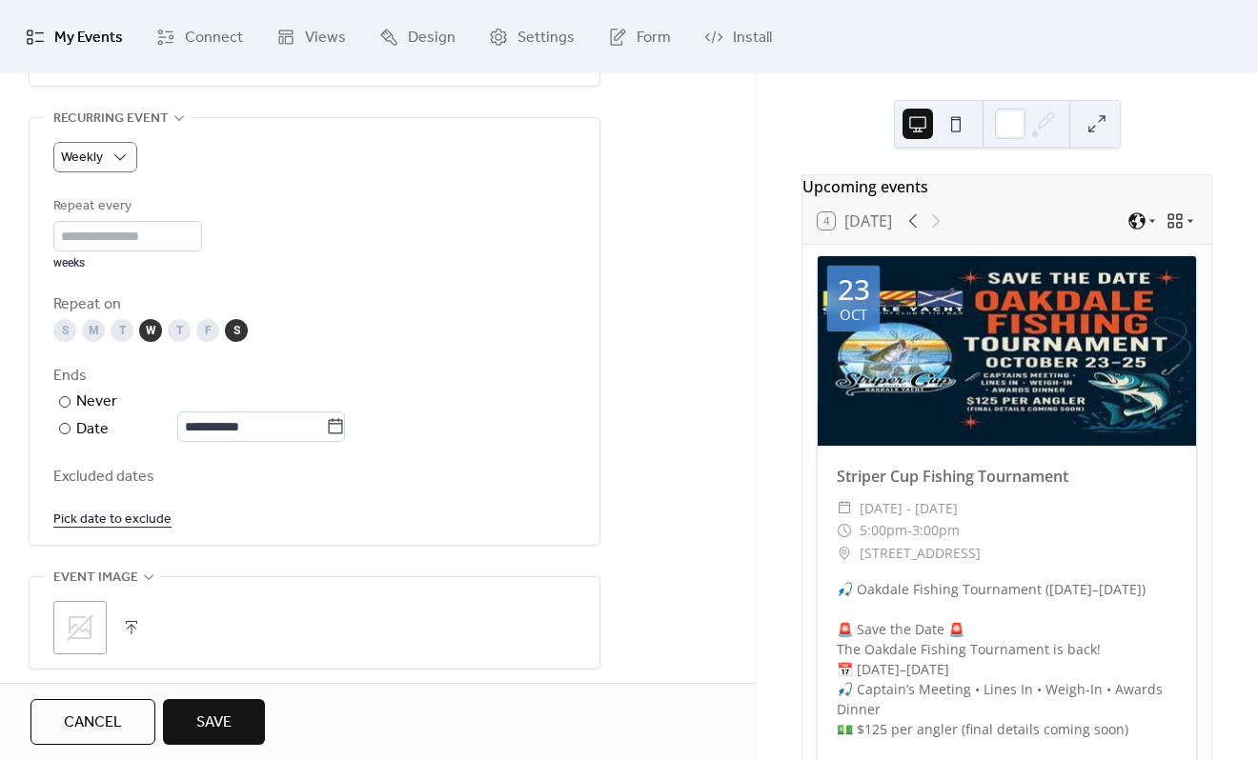
click at [82, 633] on icon at bounding box center [80, 628] width 30 height 30
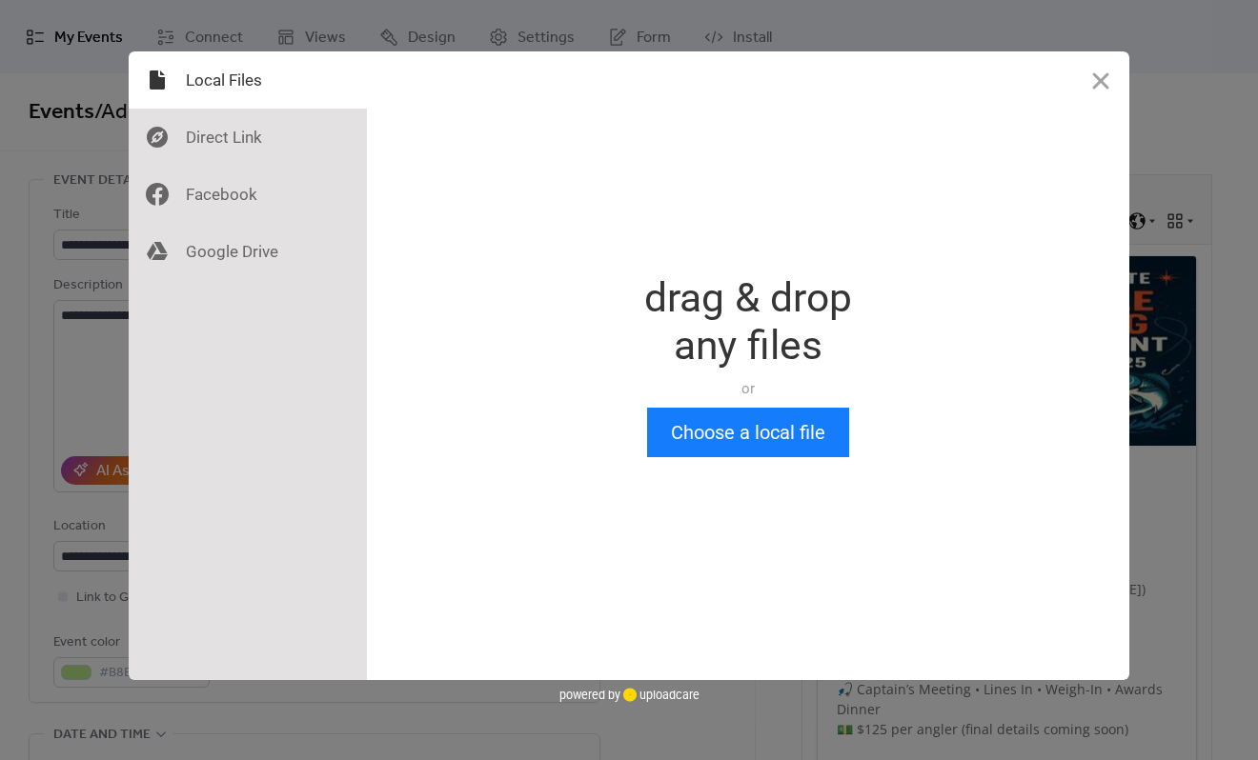
scroll to position [0, 0]
click at [727, 441] on button "Choose a local file" at bounding box center [748, 433] width 202 height 50
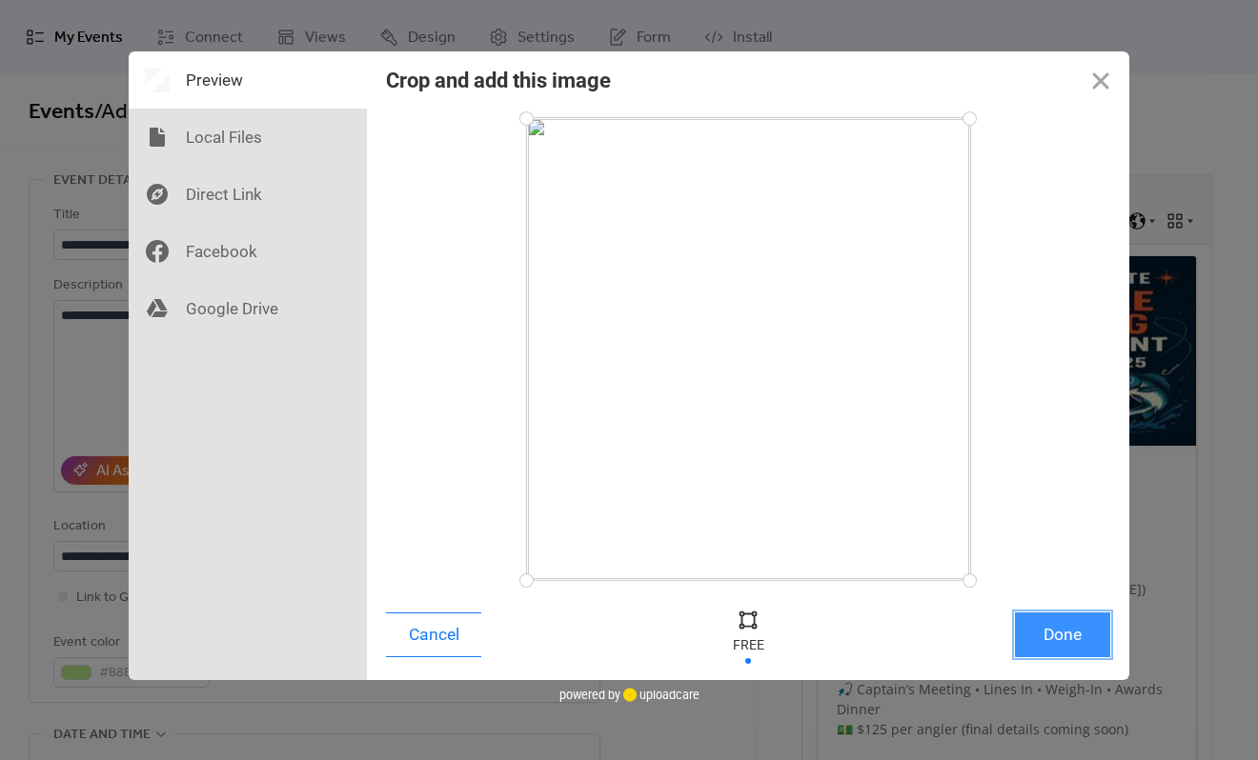
click at [1092, 636] on button "Done" at bounding box center [1062, 635] width 95 height 45
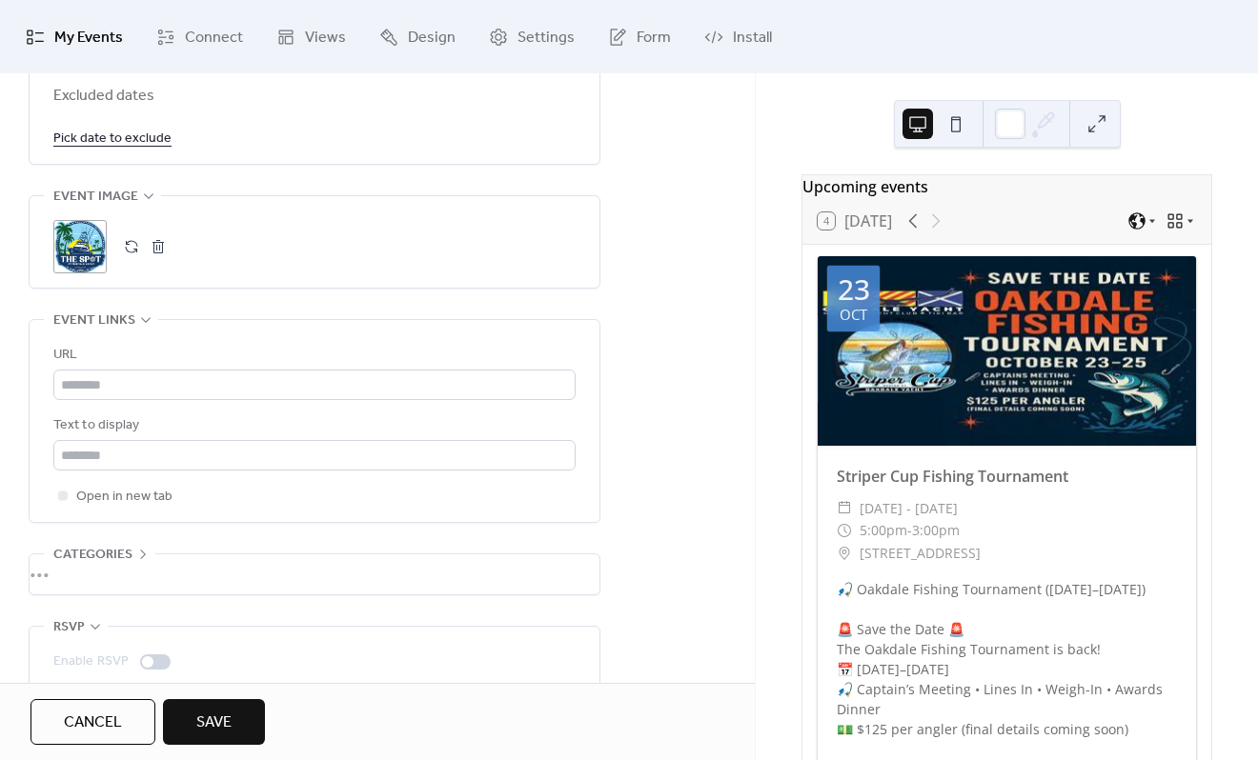
scroll to position [1315, 0]
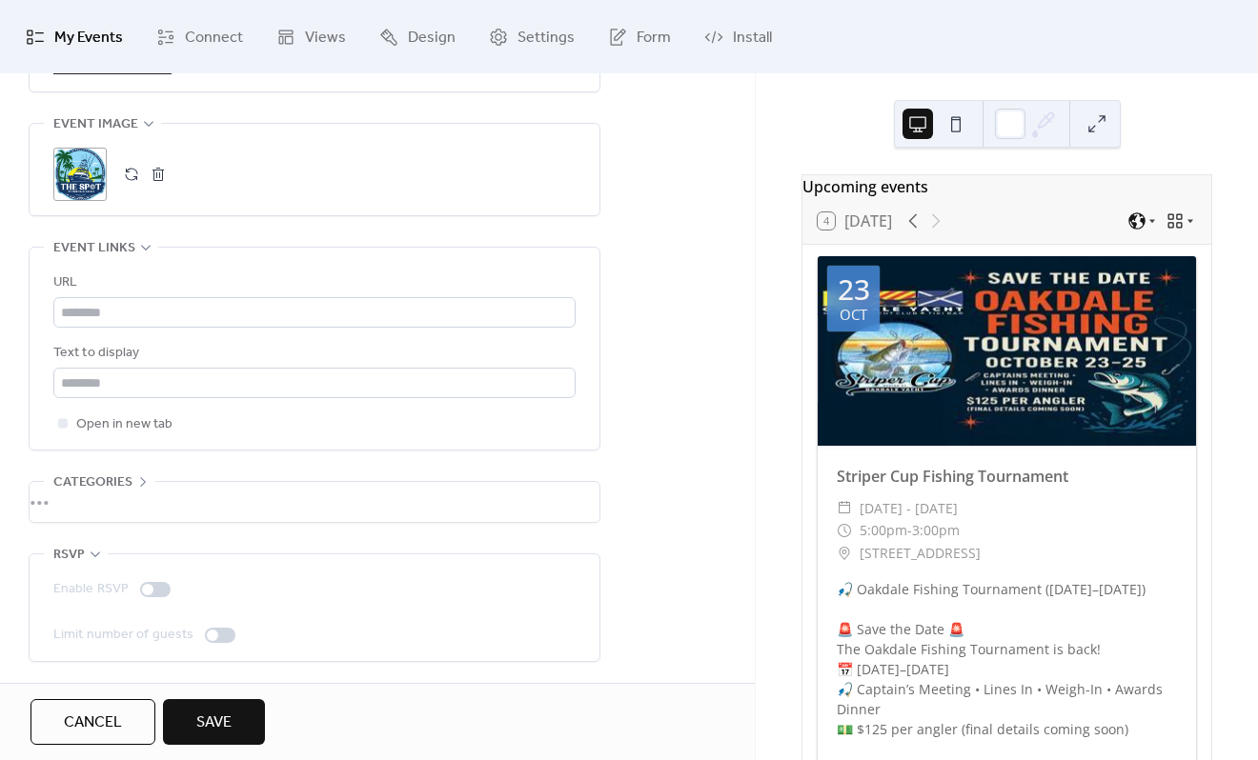
click at [133, 482] on div "•••" at bounding box center [315, 502] width 570 height 40
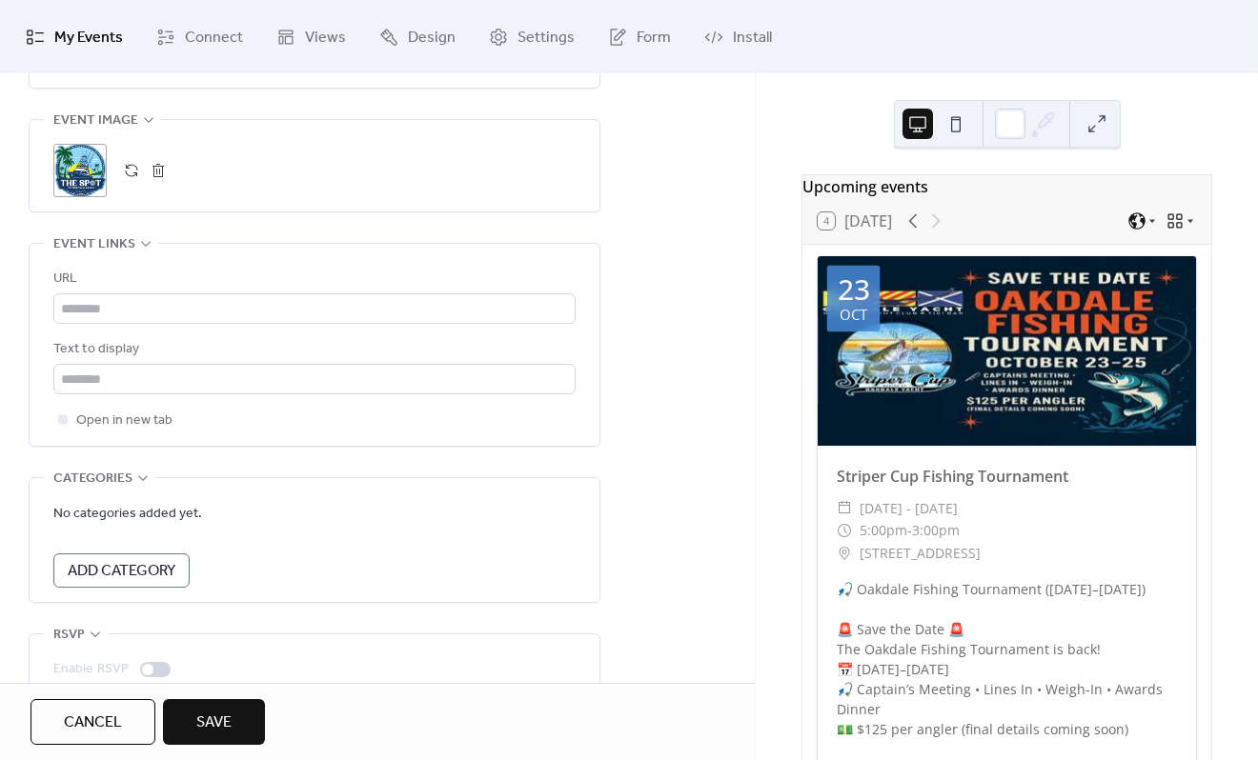
click at [133, 480] on div "Categories" at bounding box center [99, 478] width 111 height 23
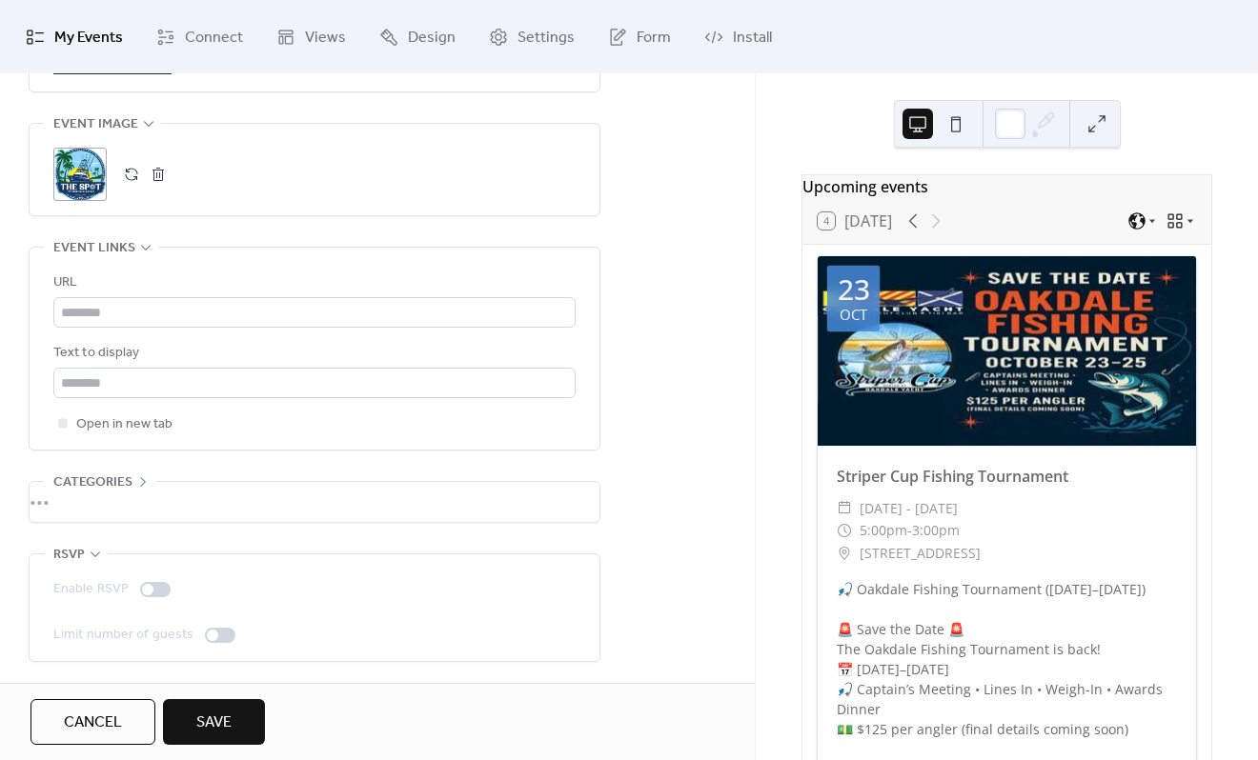
click at [218, 720] on span "Save" at bounding box center [213, 723] width 35 height 23
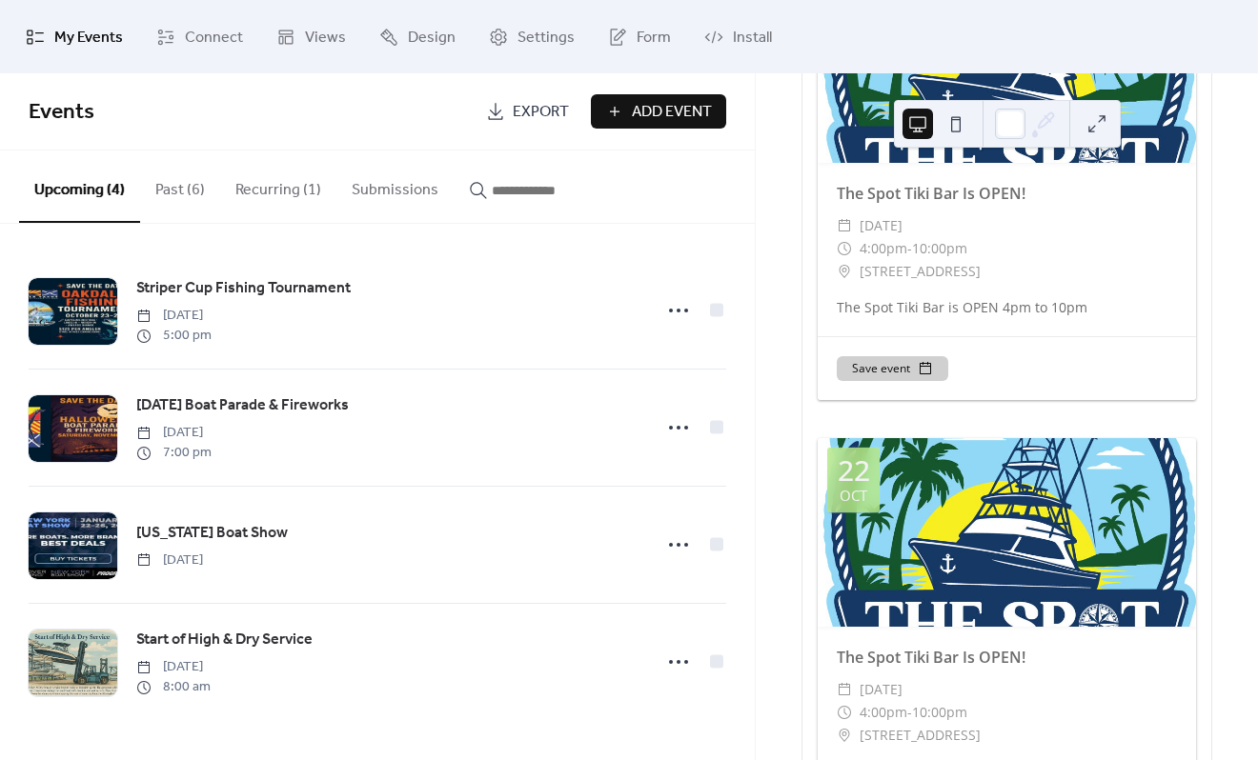
scroll to position [1715, 0]
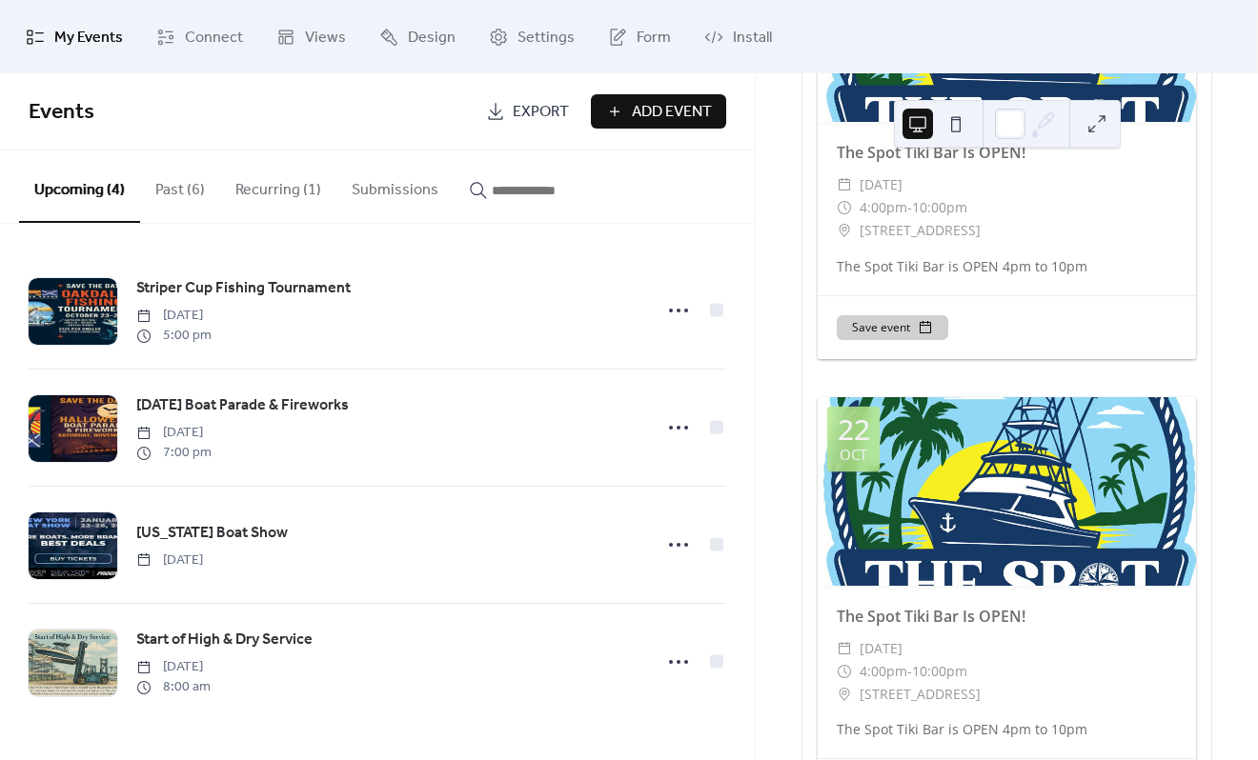
click at [274, 193] on button "Recurring (1)" at bounding box center [278, 186] width 116 height 71
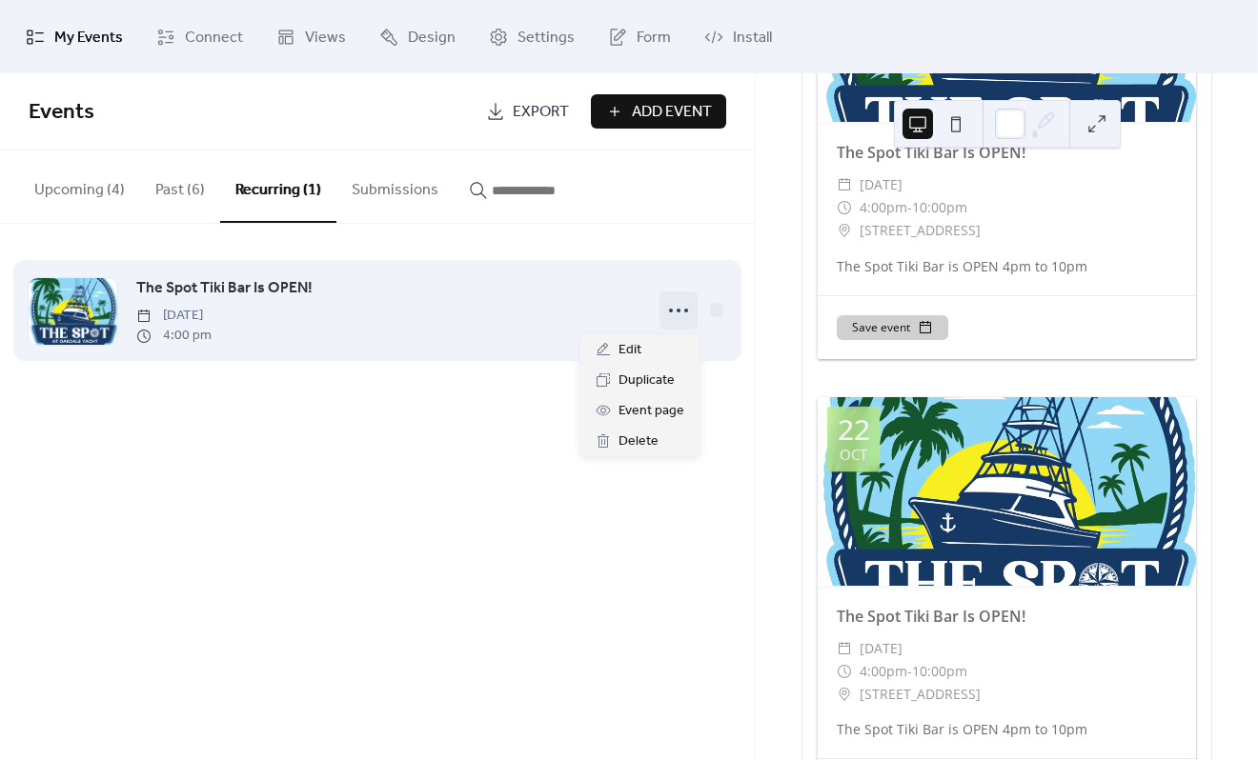
click at [679, 314] on icon at bounding box center [678, 310] width 30 height 30
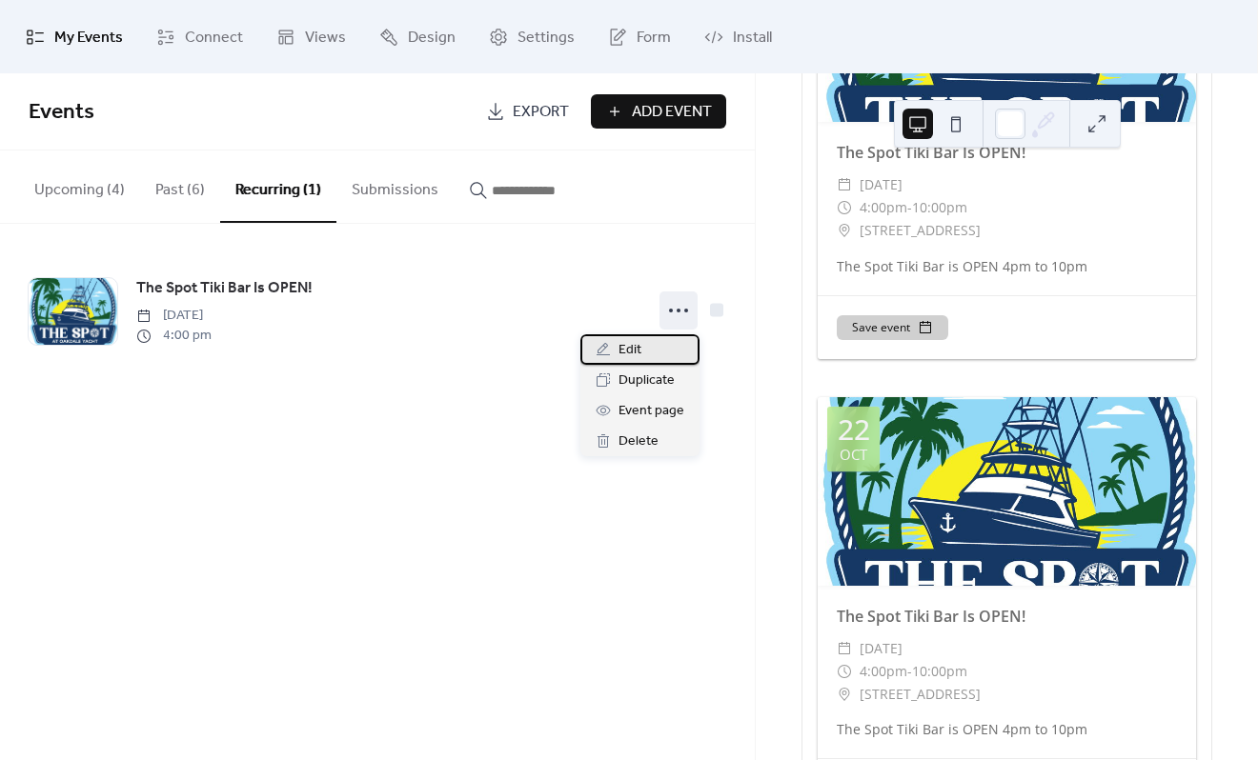
click at [647, 349] on div "Edit" at bounding box center [639, 349] width 119 height 30
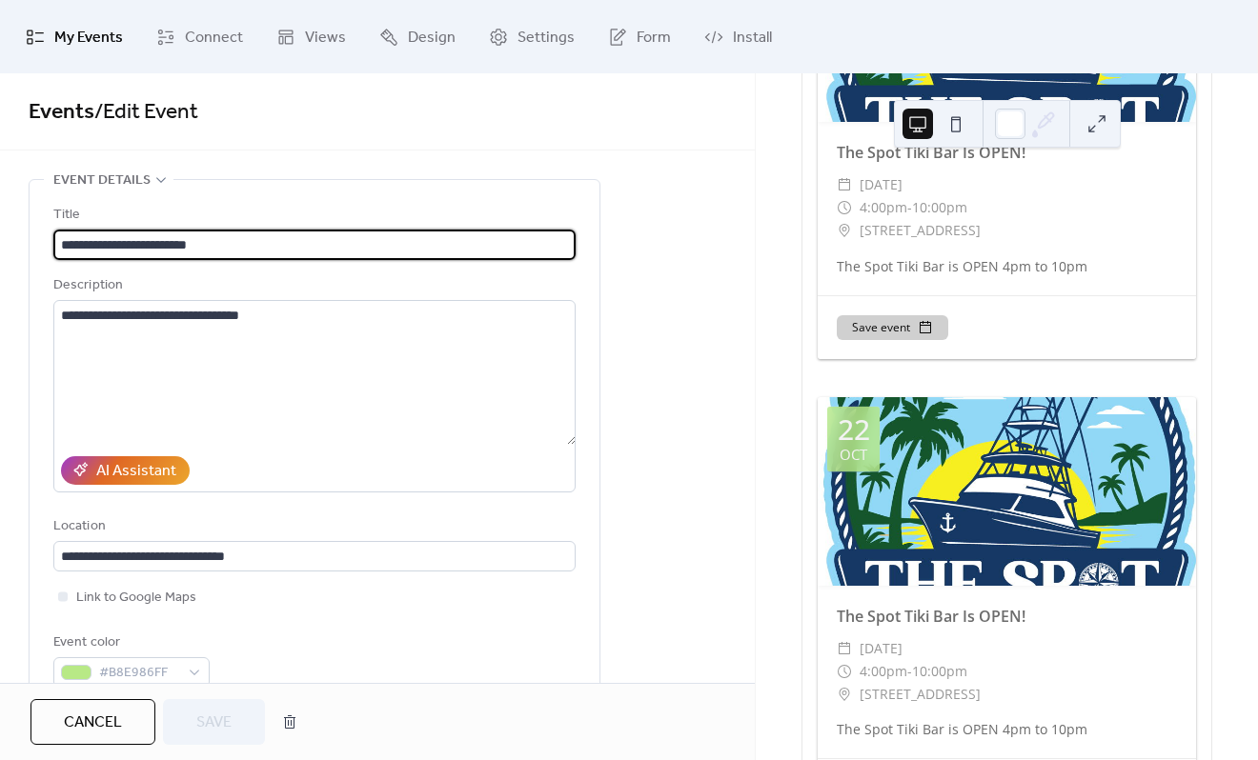
type input "**********"
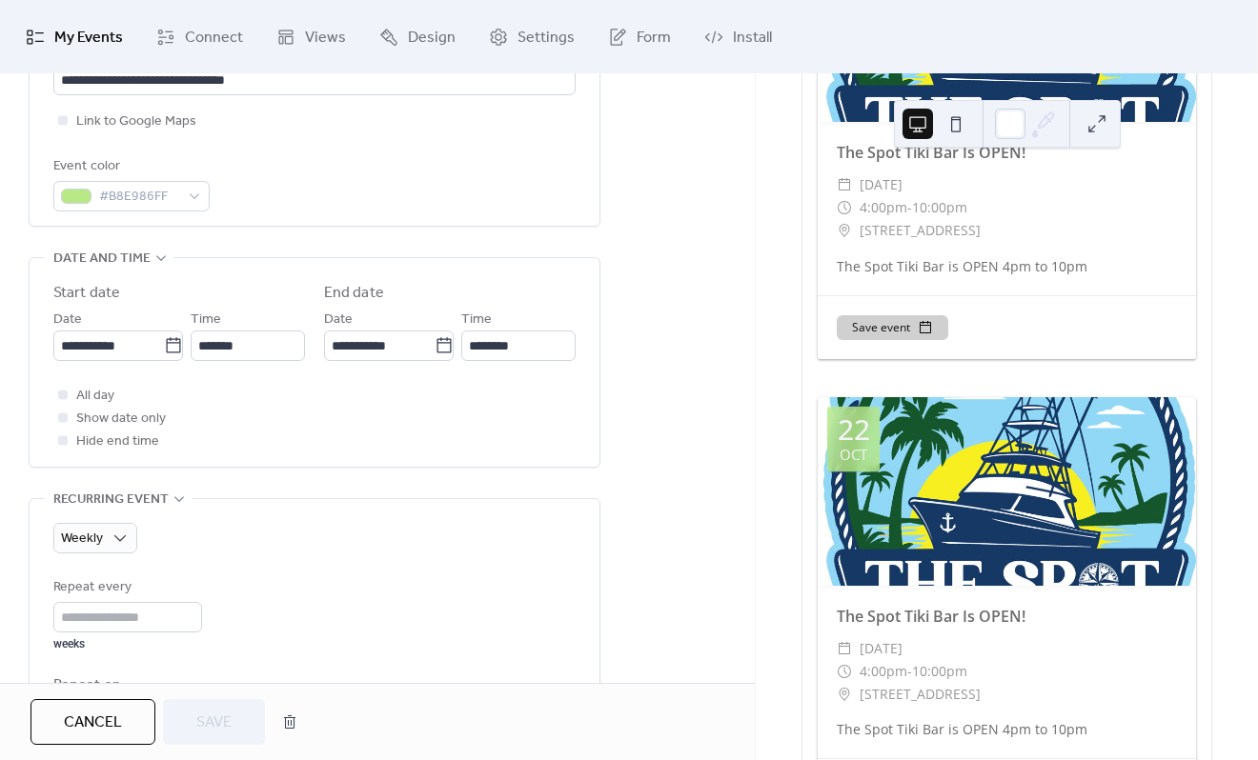
scroll to position [572, 0]
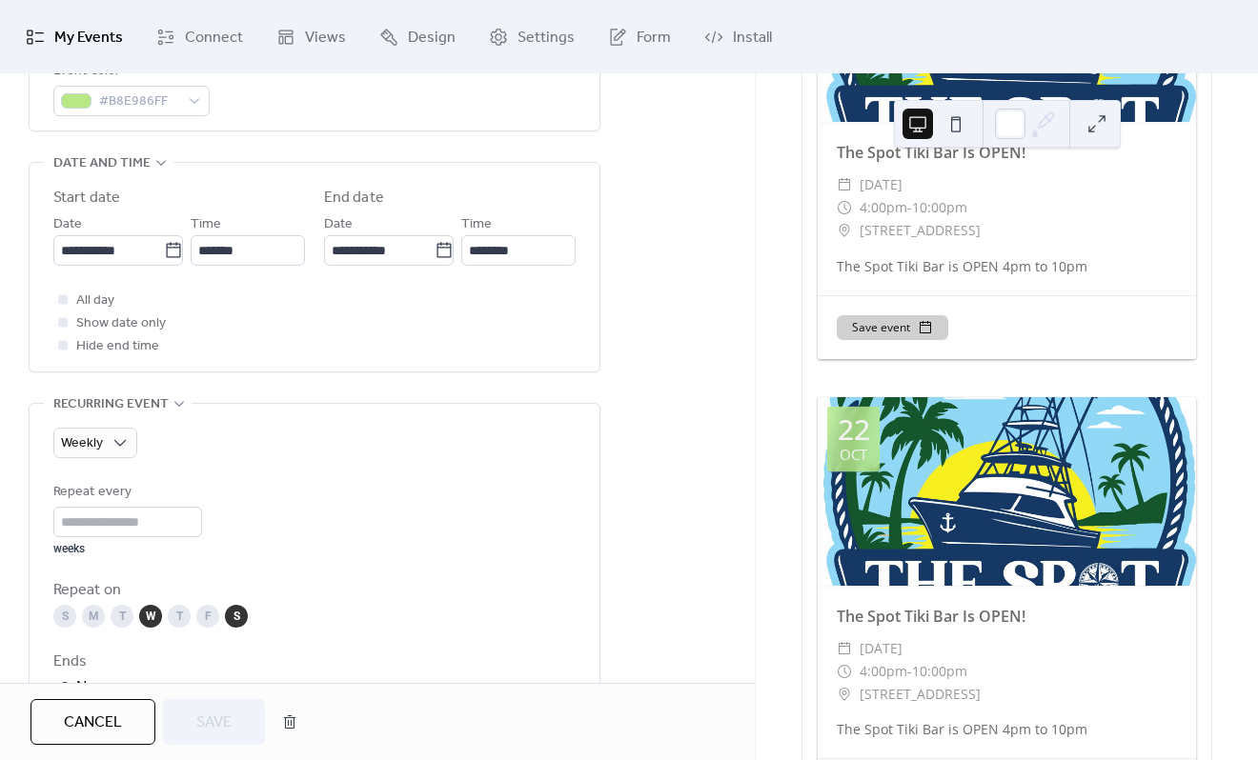
click at [244, 620] on div "S" at bounding box center [236, 616] width 23 height 23
click at [230, 717] on span "Save" at bounding box center [213, 723] width 35 height 23
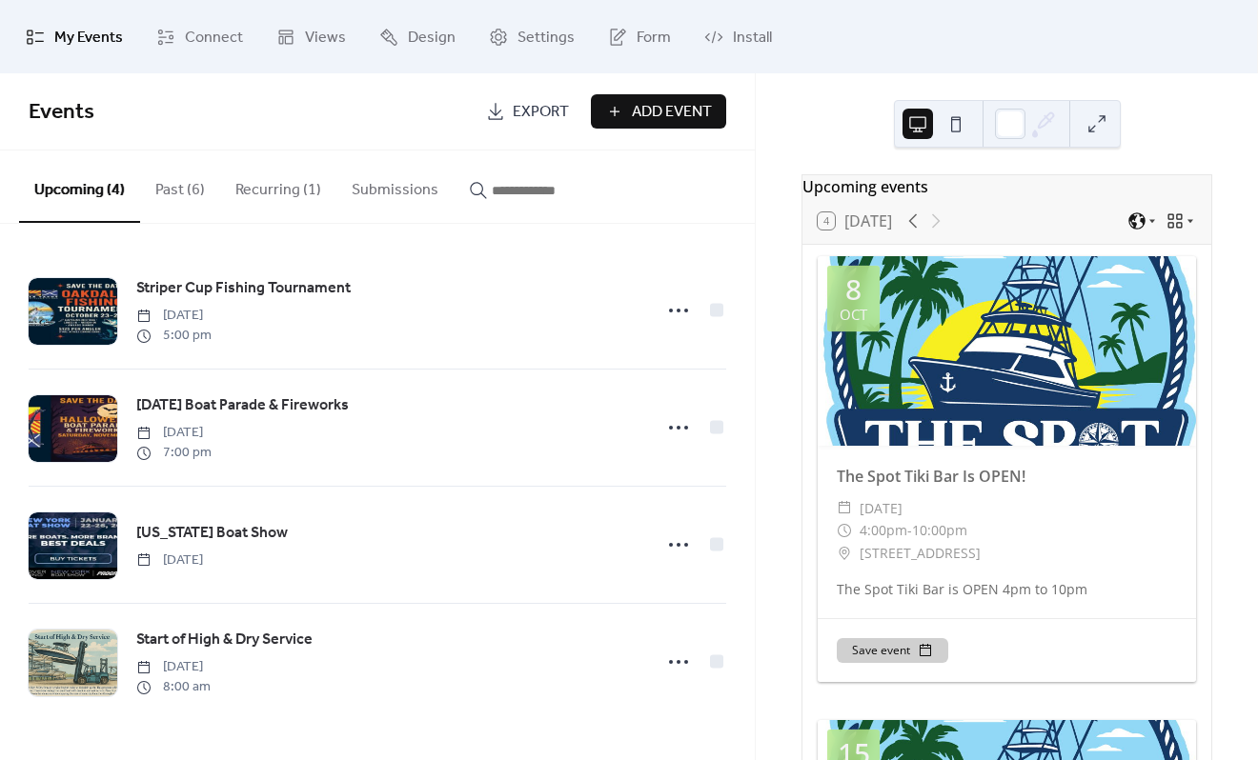
click at [285, 200] on button "Recurring (1)" at bounding box center [278, 186] width 116 height 71
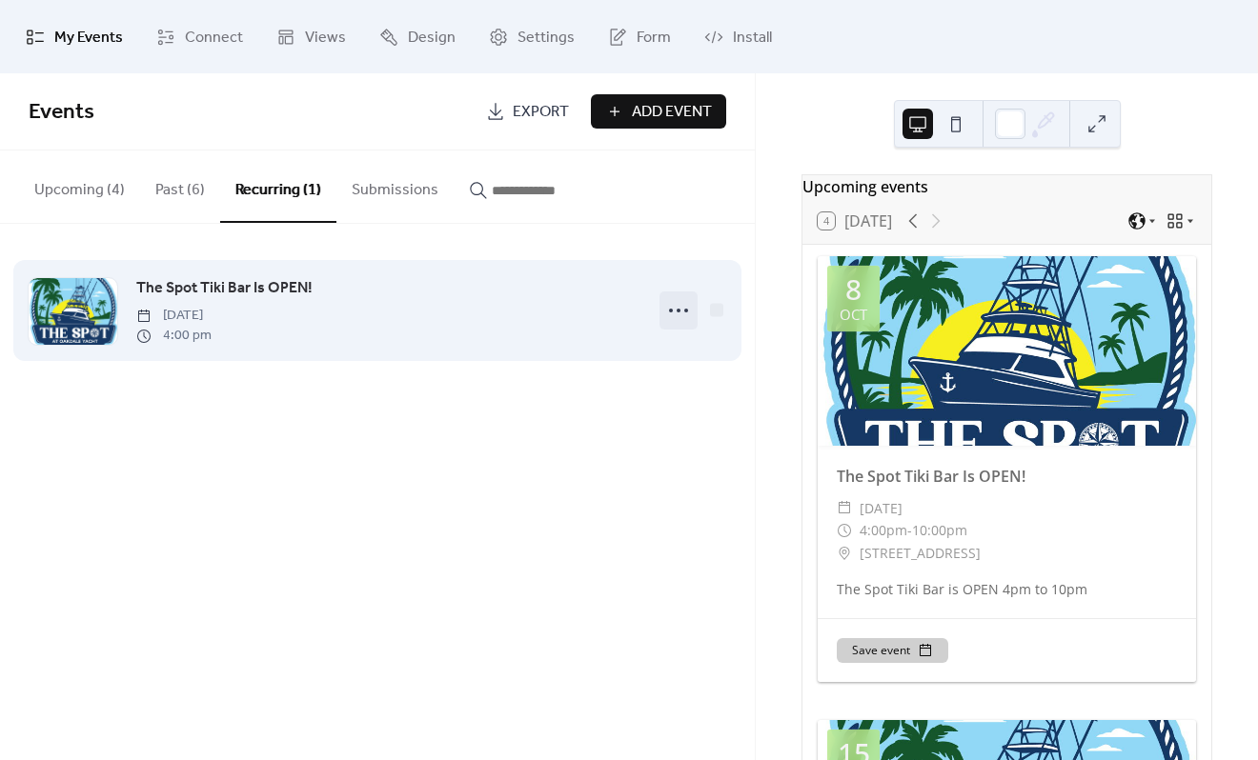
click at [680, 313] on icon at bounding box center [678, 310] width 30 height 30
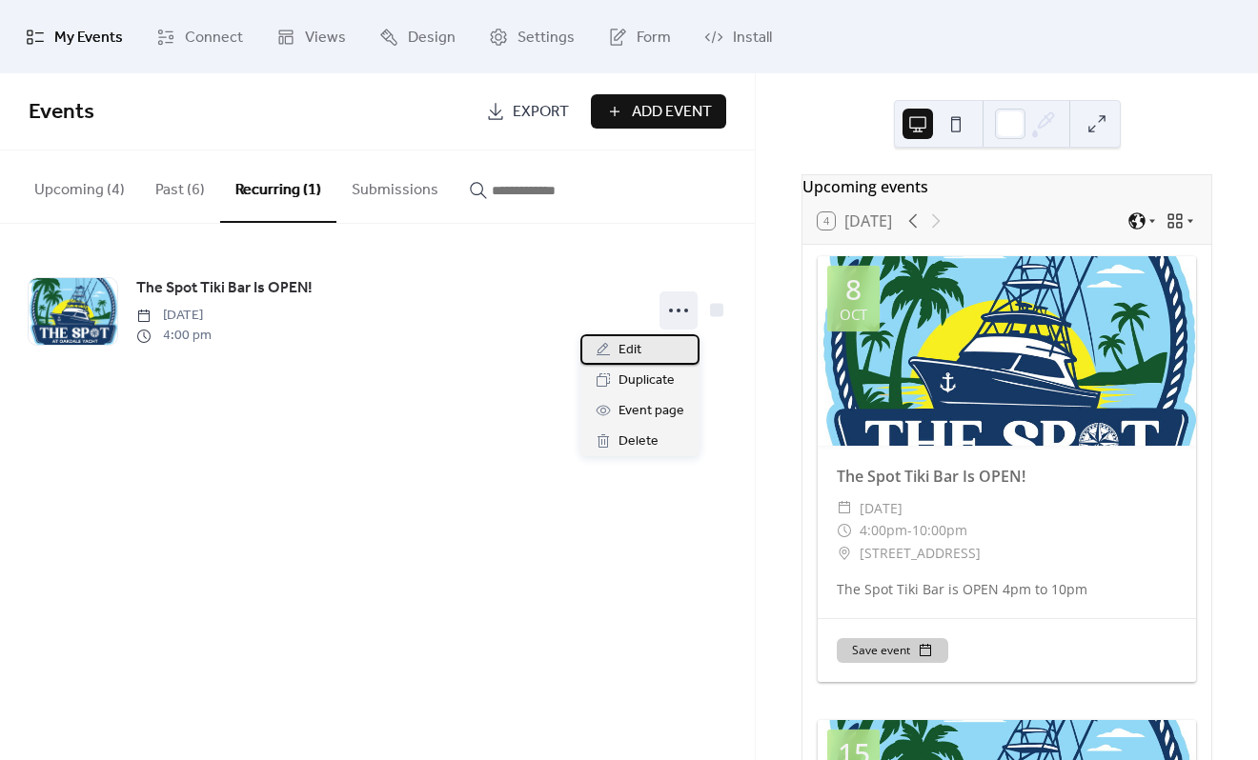
click at [651, 355] on div "Edit" at bounding box center [639, 349] width 119 height 30
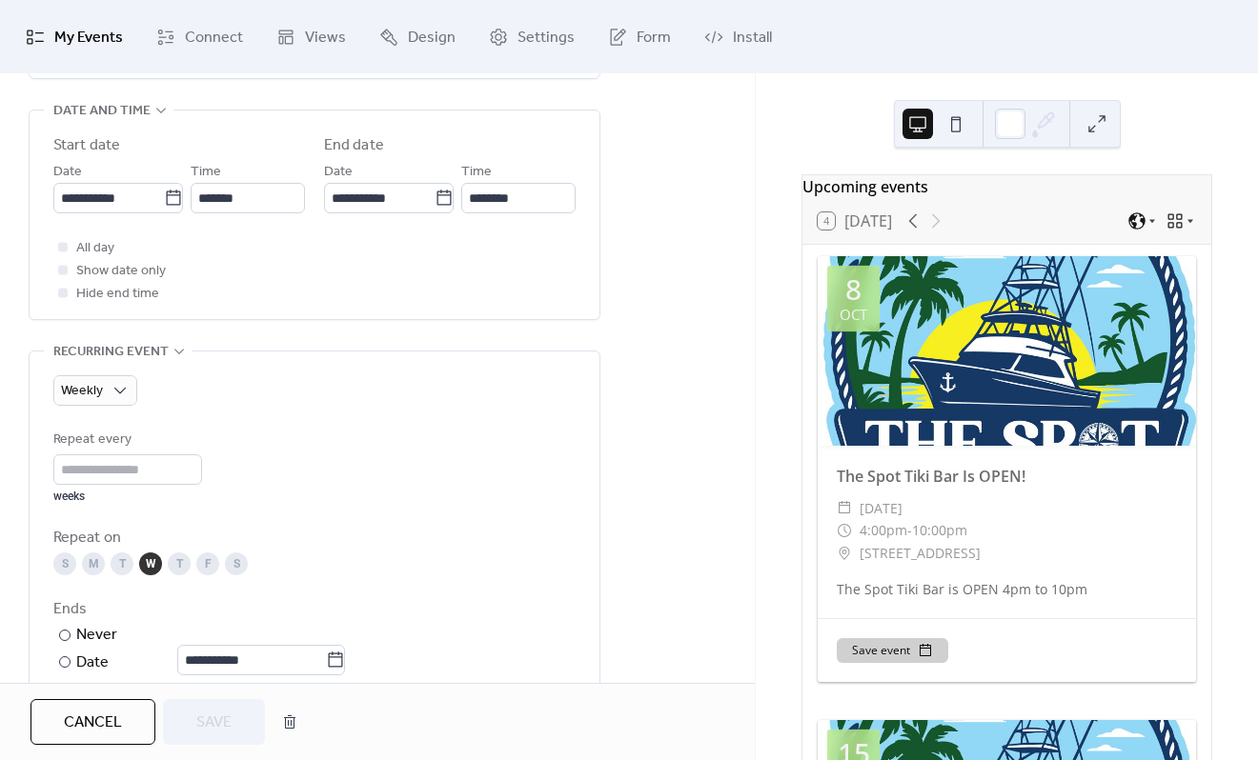
scroll to position [667, 0]
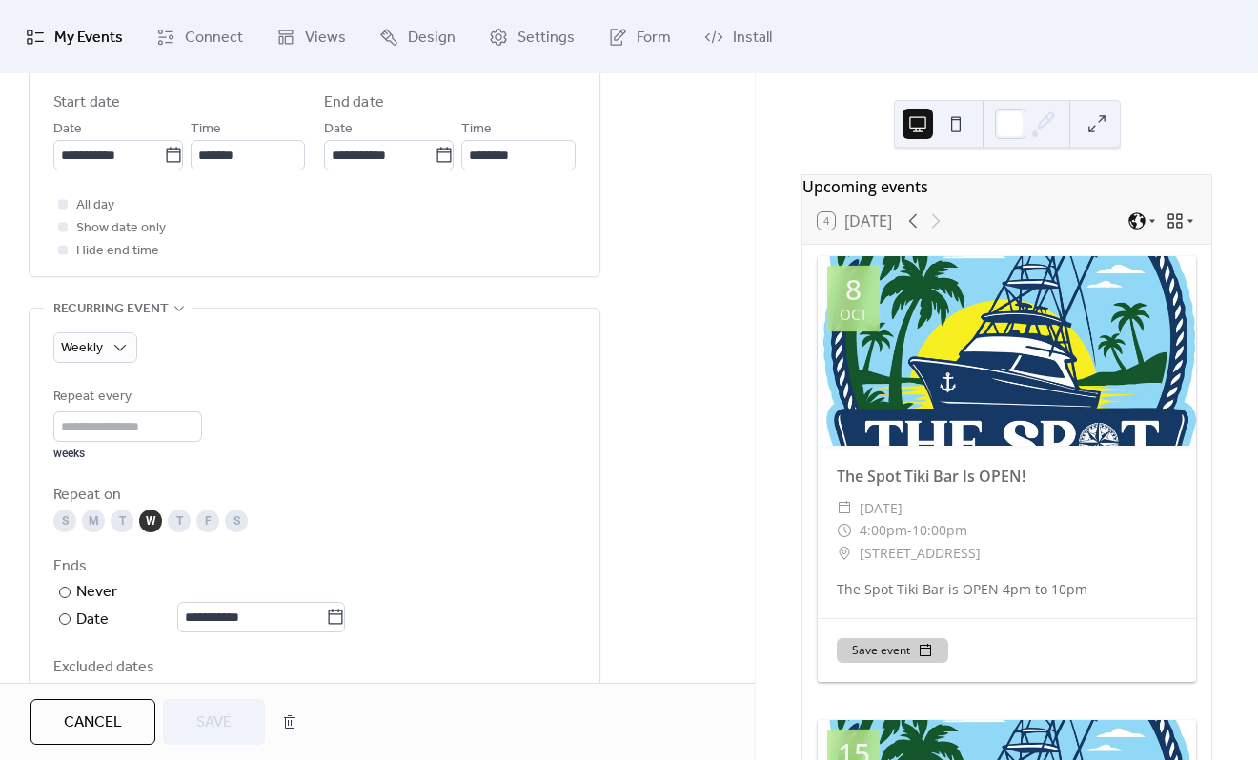
click at [208, 521] on div "F" at bounding box center [207, 521] width 23 height 23
click at [233, 526] on div "S" at bounding box center [236, 521] width 23 height 23
click at [228, 717] on span "Save" at bounding box center [213, 723] width 35 height 23
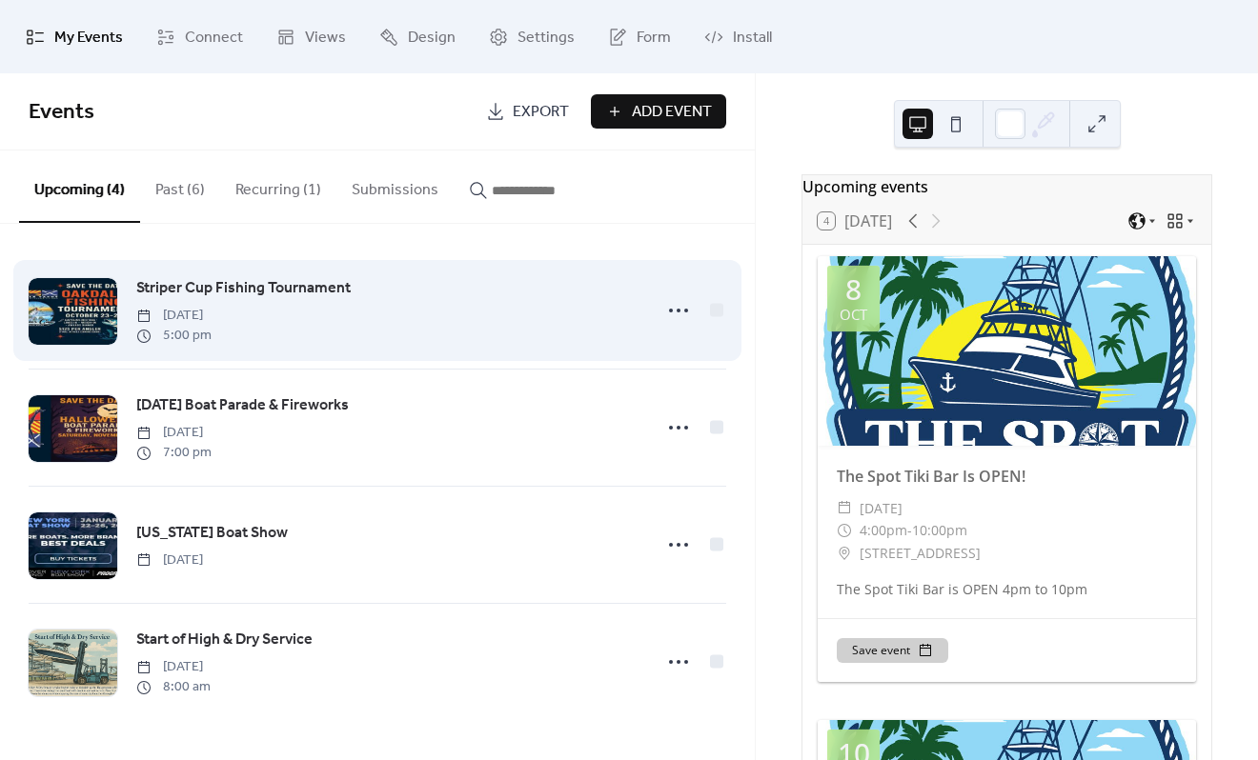
click at [254, 296] on span "Striper Cup Fishing Tournament" at bounding box center [243, 288] width 214 height 23
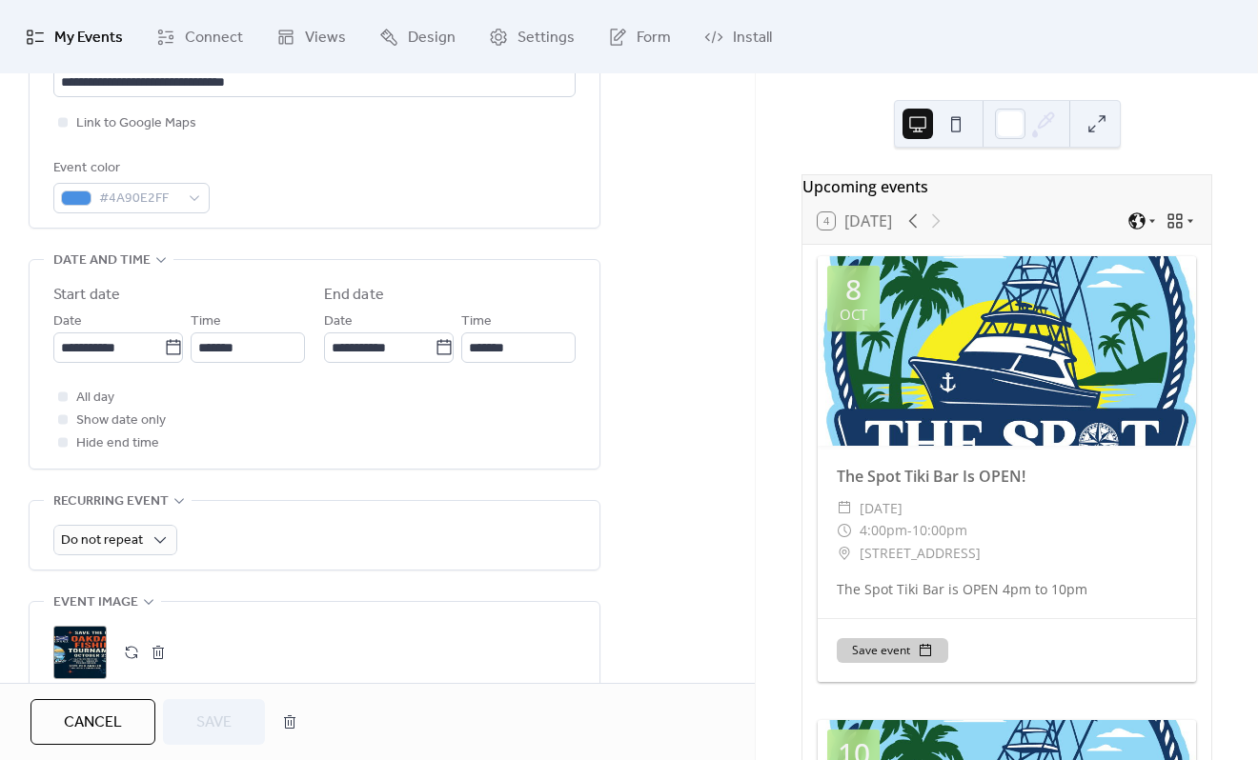
scroll to position [476, 0]
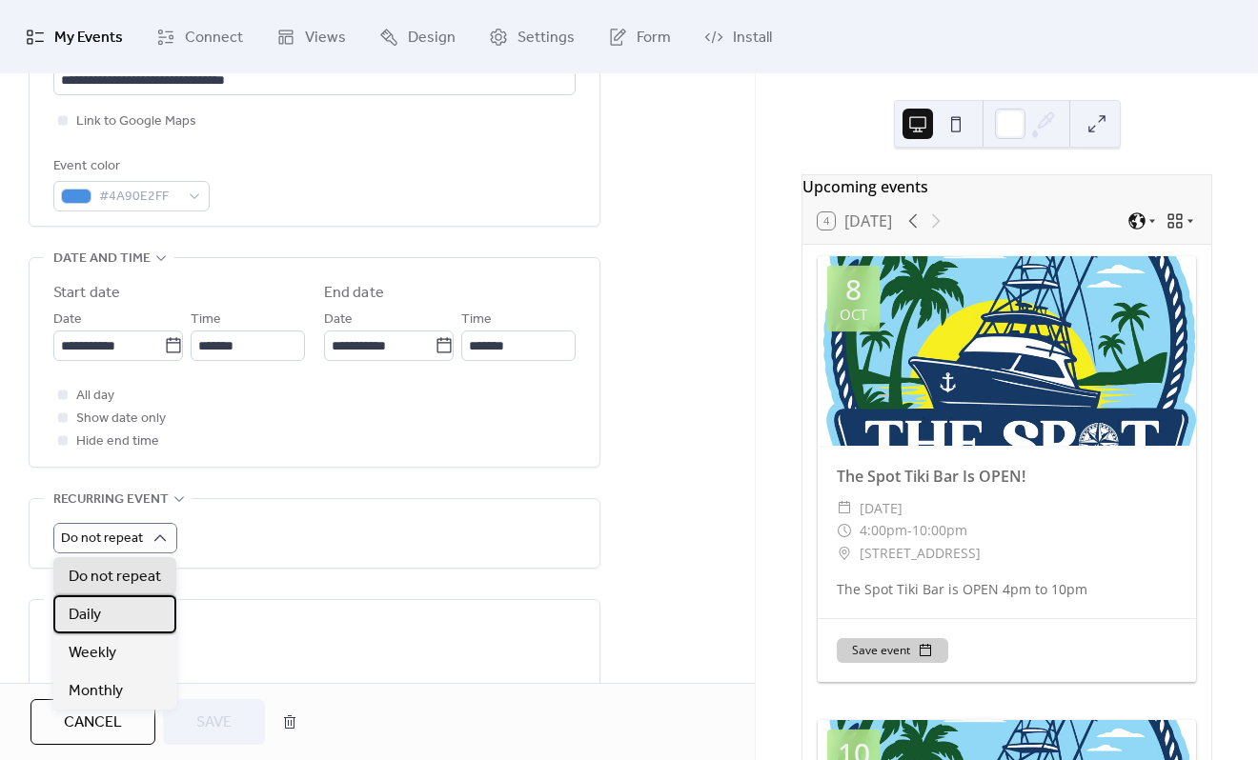
click at [116, 614] on div "Daily" at bounding box center [114, 615] width 123 height 38
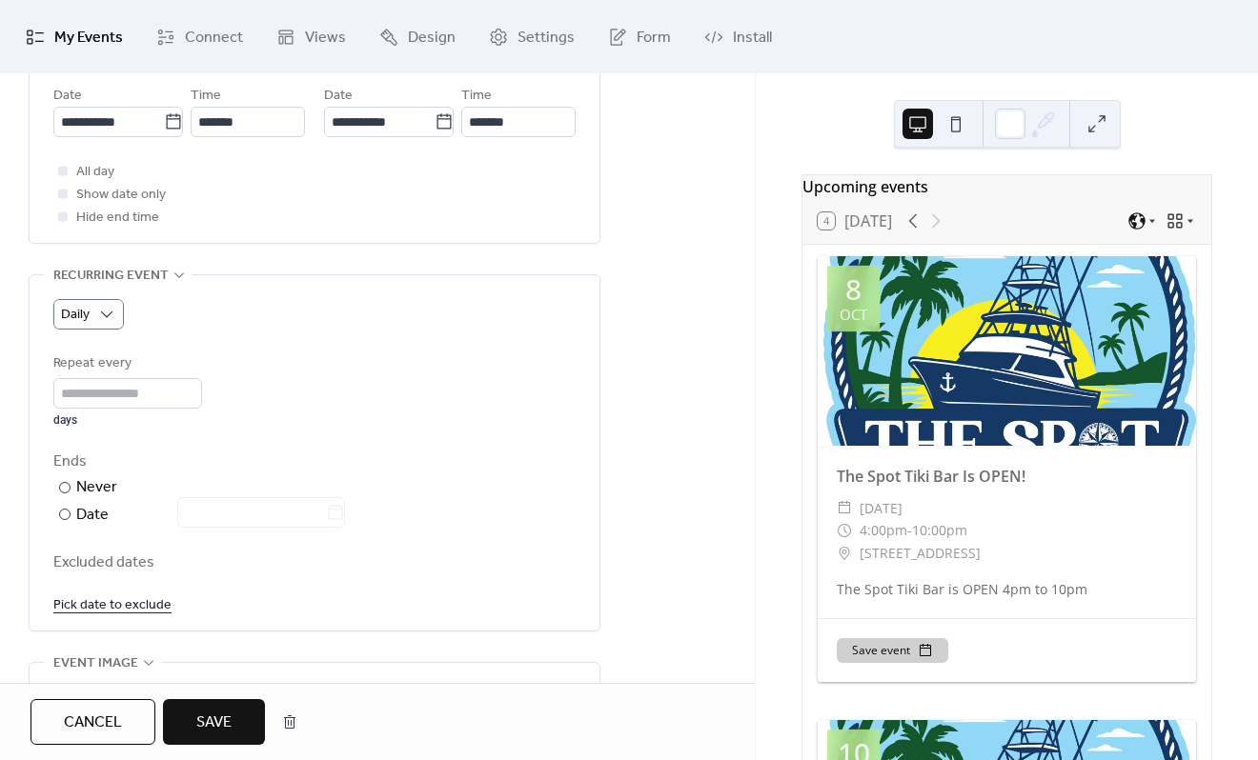
scroll to position [667, 0]
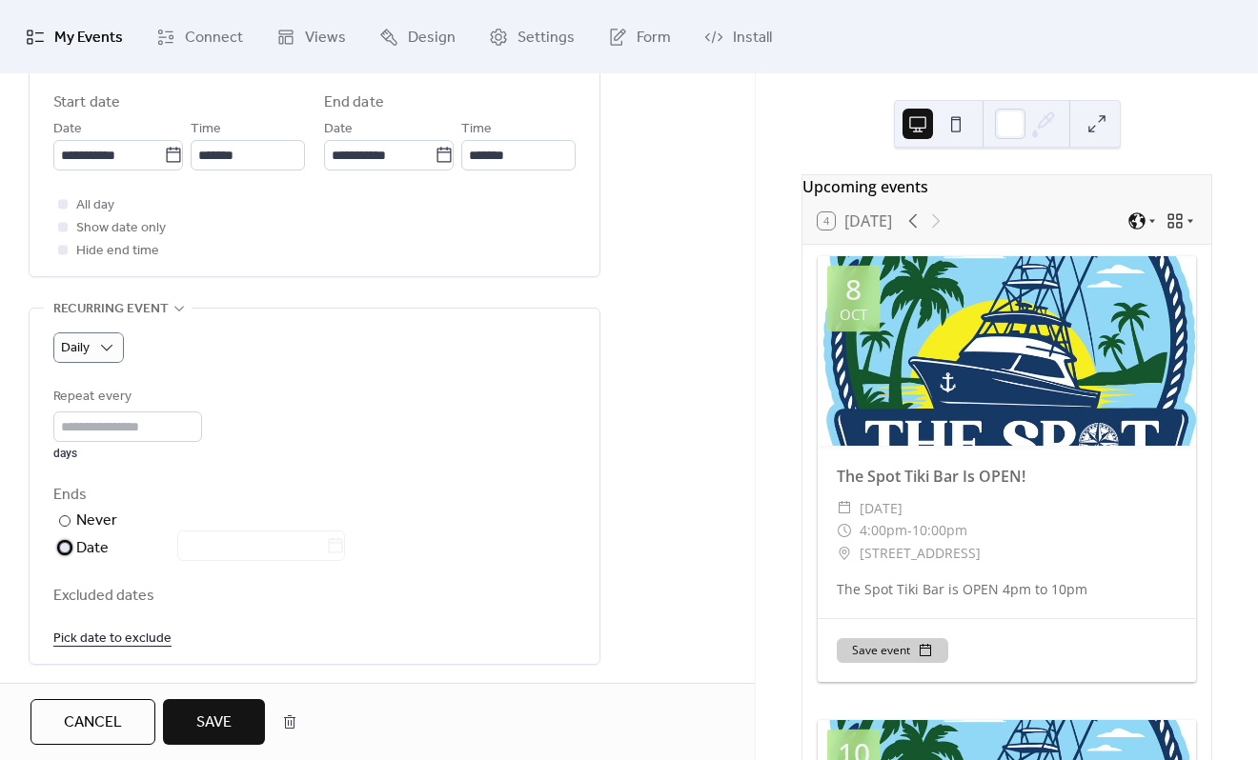
click at [64, 548] on div at bounding box center [64, 547] width 11 height 11
click at [249, 537] on input "text" at bounding box center [251, 546] width 149 height 30
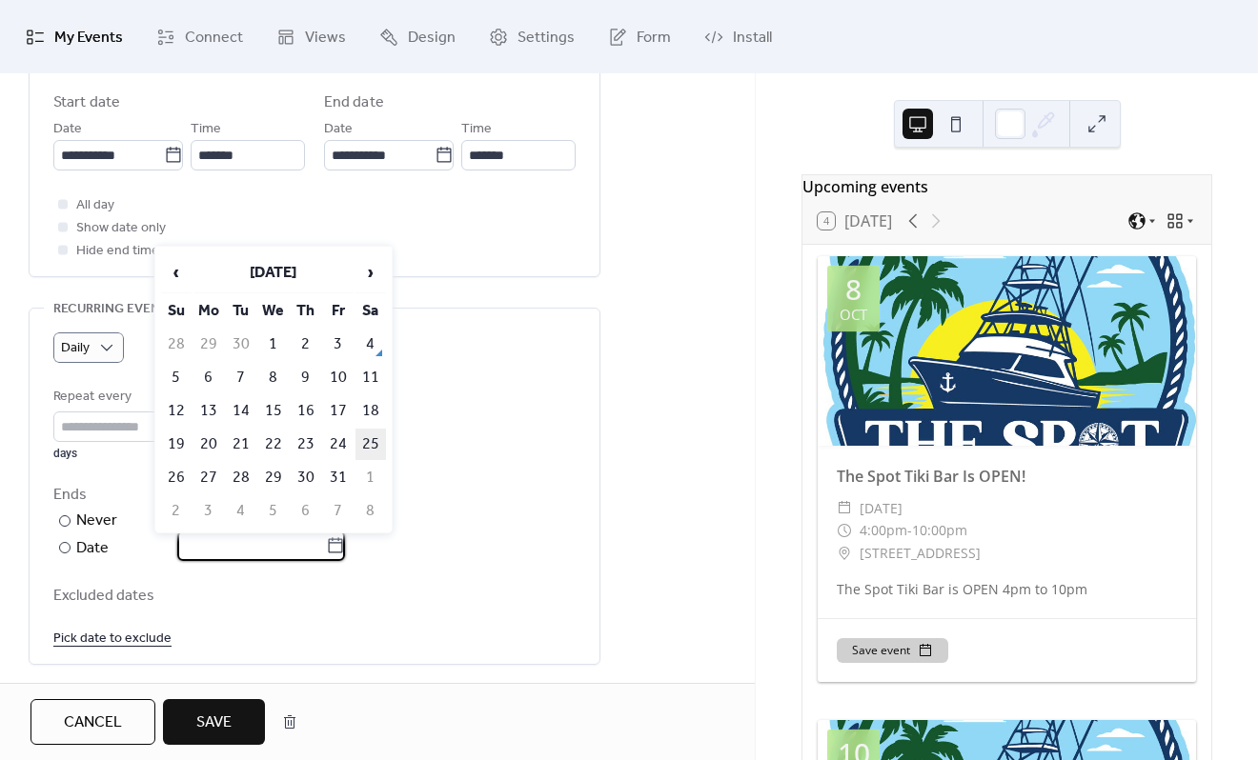
click at [370, 442] on td "25" at bounding box center [370, 444] width 30 height 31
type input "**********"
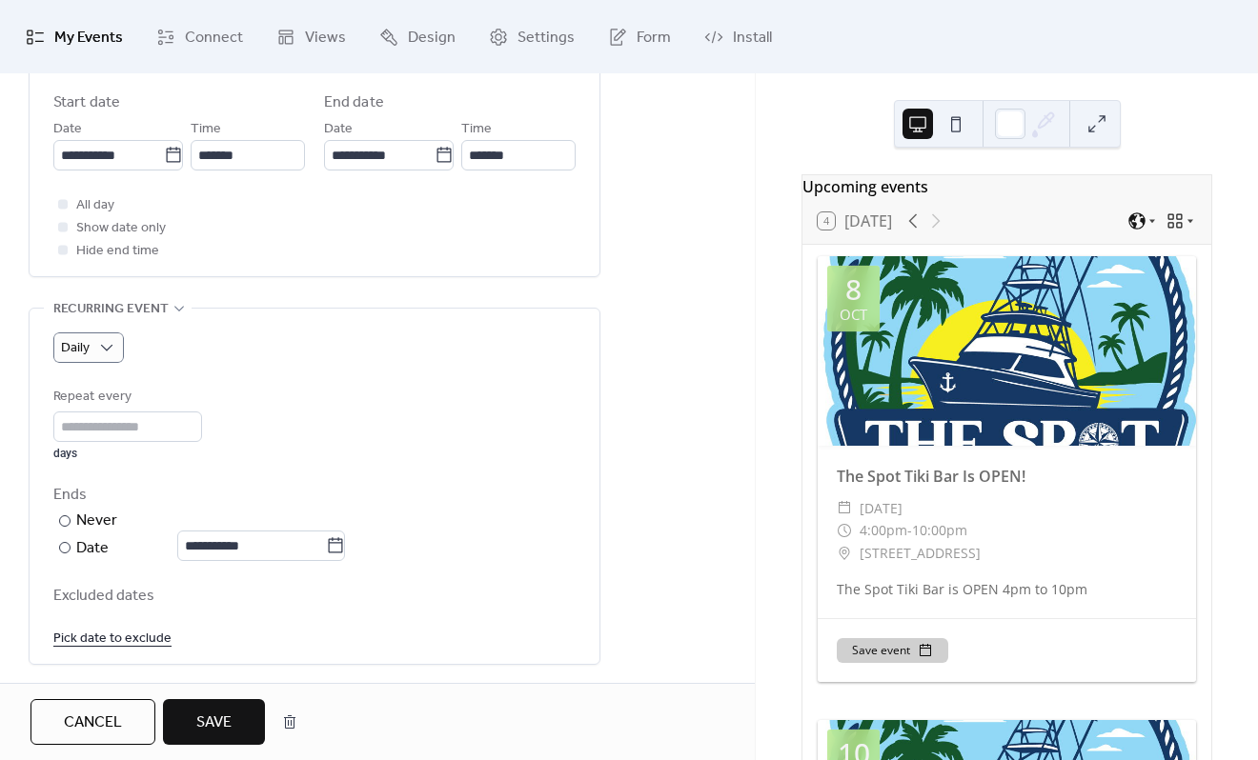
click at [224, 713] on span "Save" at bounding box center [213, 723] width 35 height 23
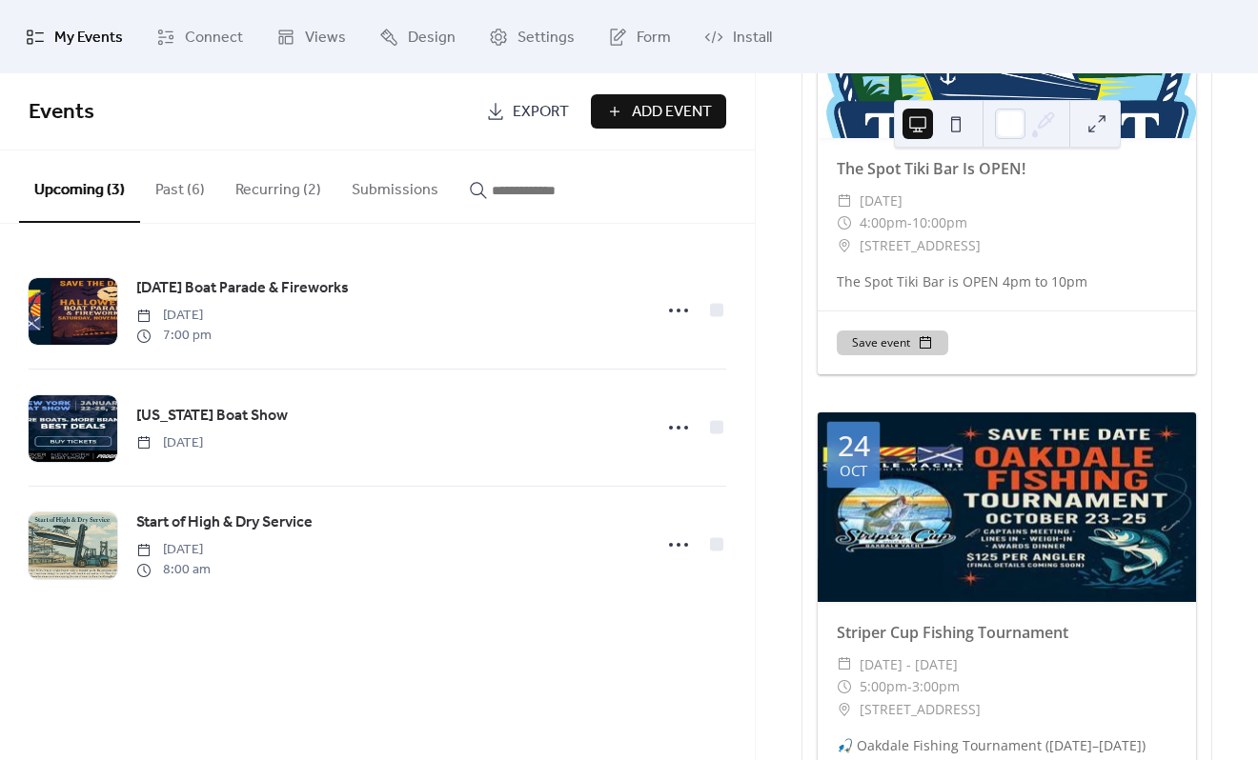
scroll to position [4288, 0]
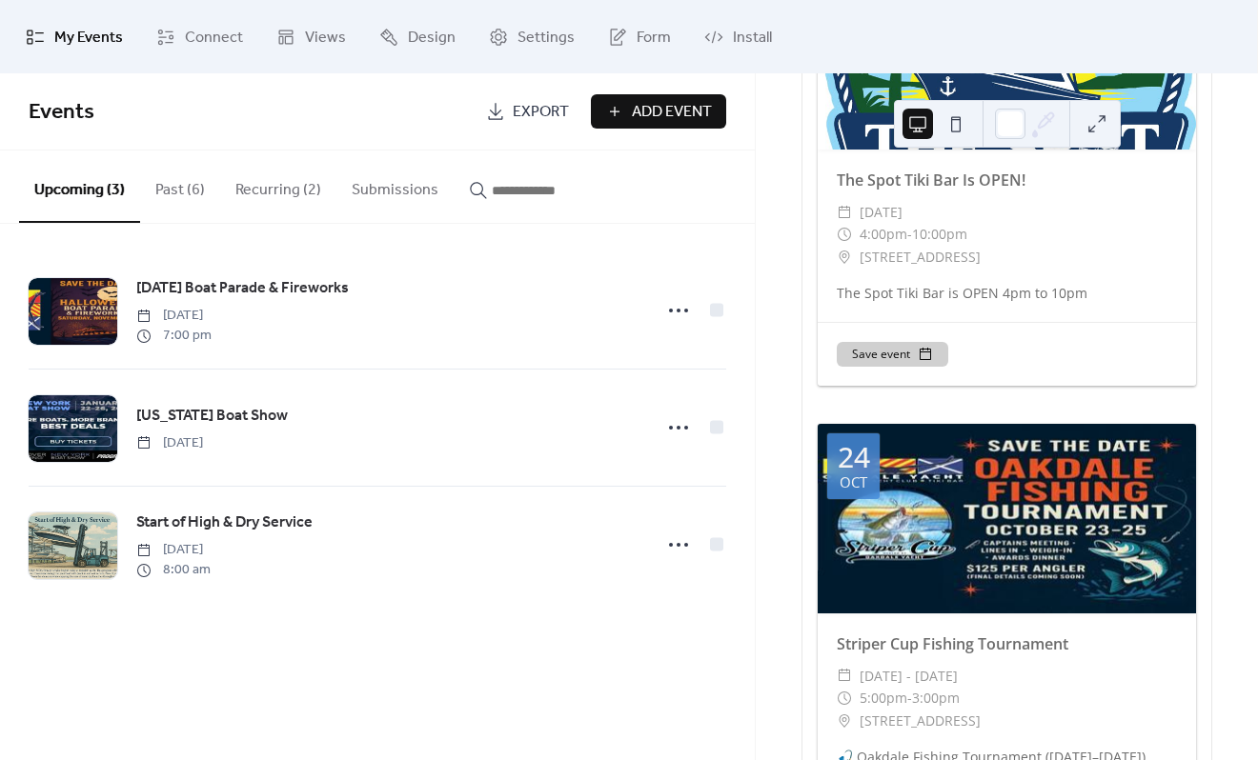
click at [958, 665] on span "Fri, Oct 24 - Sun, Oct 26, 2025" at bounding box center [909, 676] width 98 height 23
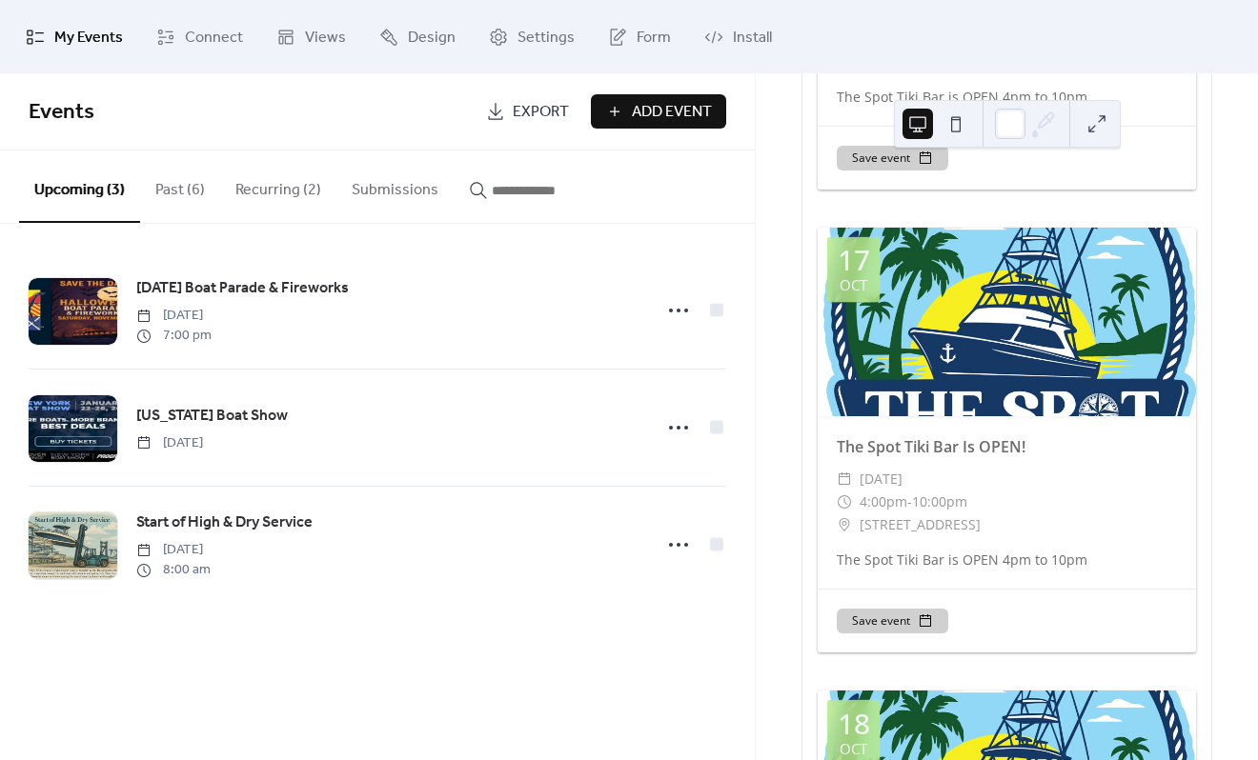
scroll to position [0, 0]
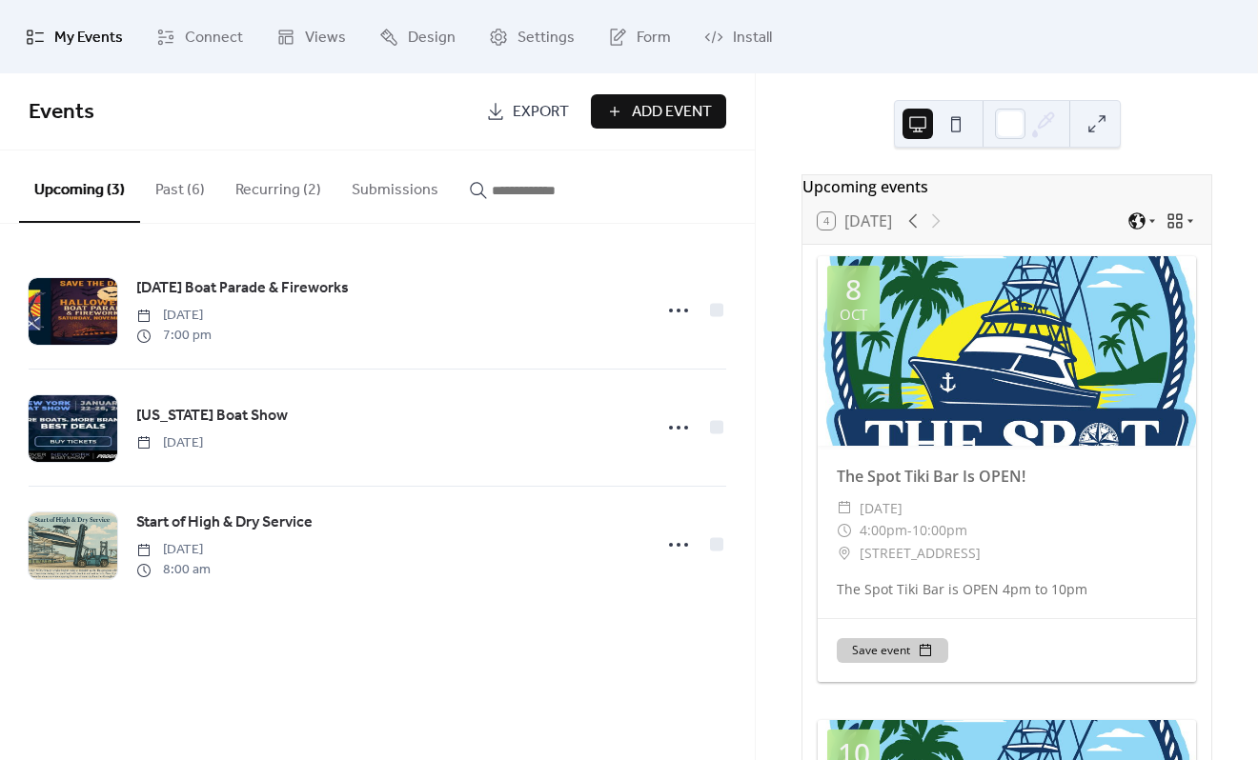
click at [251, 191] on button "Recurring (2)" at bounding box center [278, 186] width 116 height 71
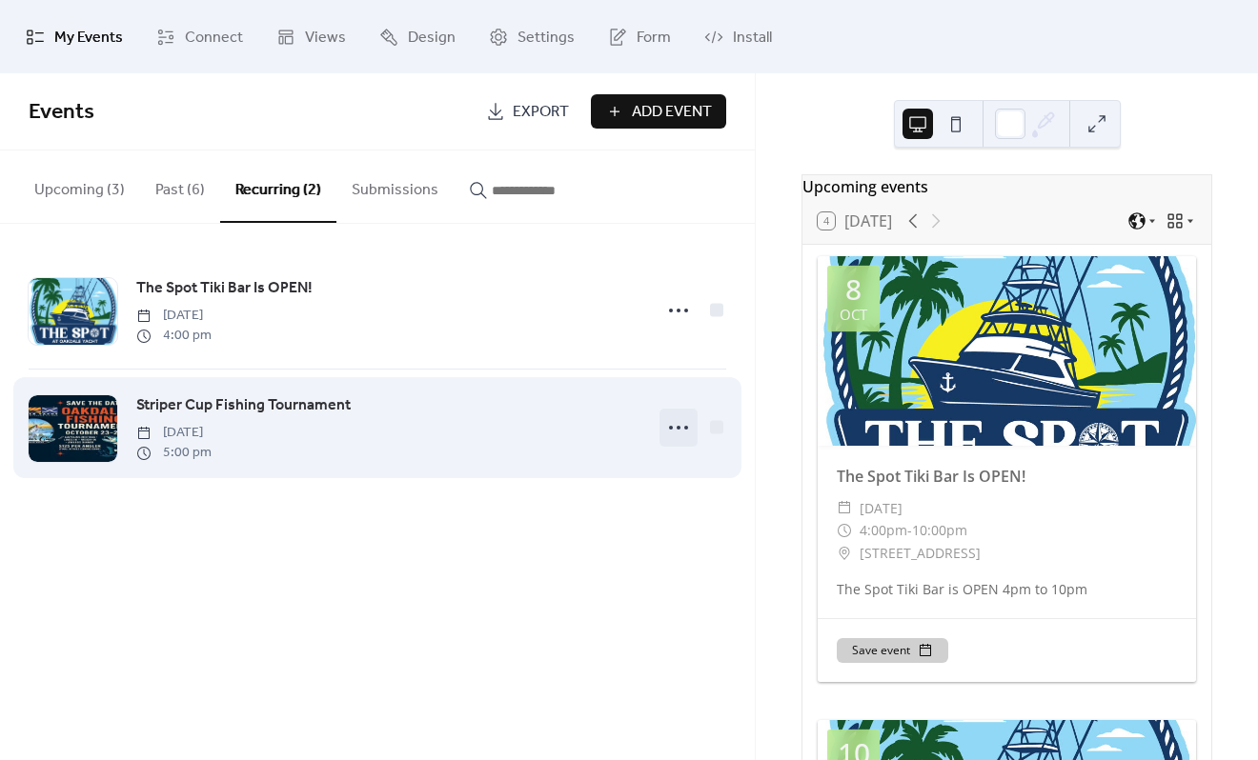
click at [680, 436] on icon at bounding box center [678, 428] width 30 height 30
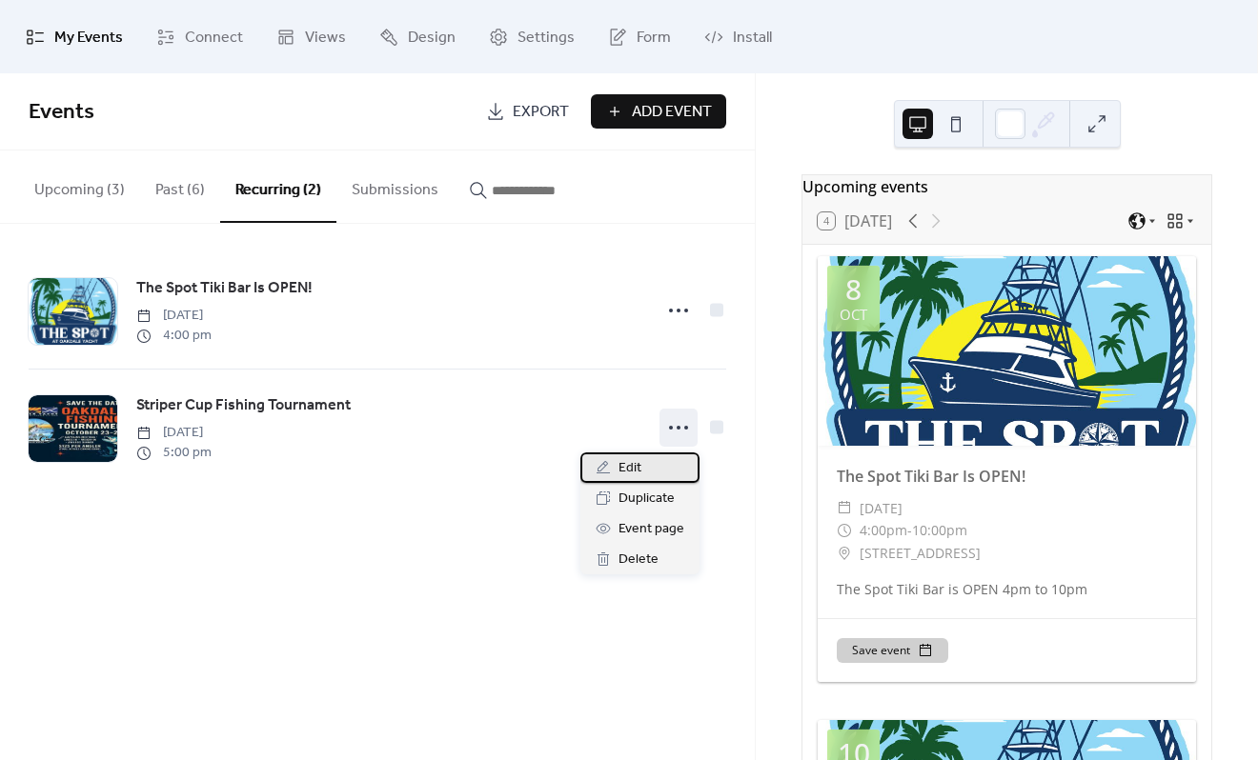
click at [643, 473] on div "Edit" at bounding box center [639, 468] width 119 height 30
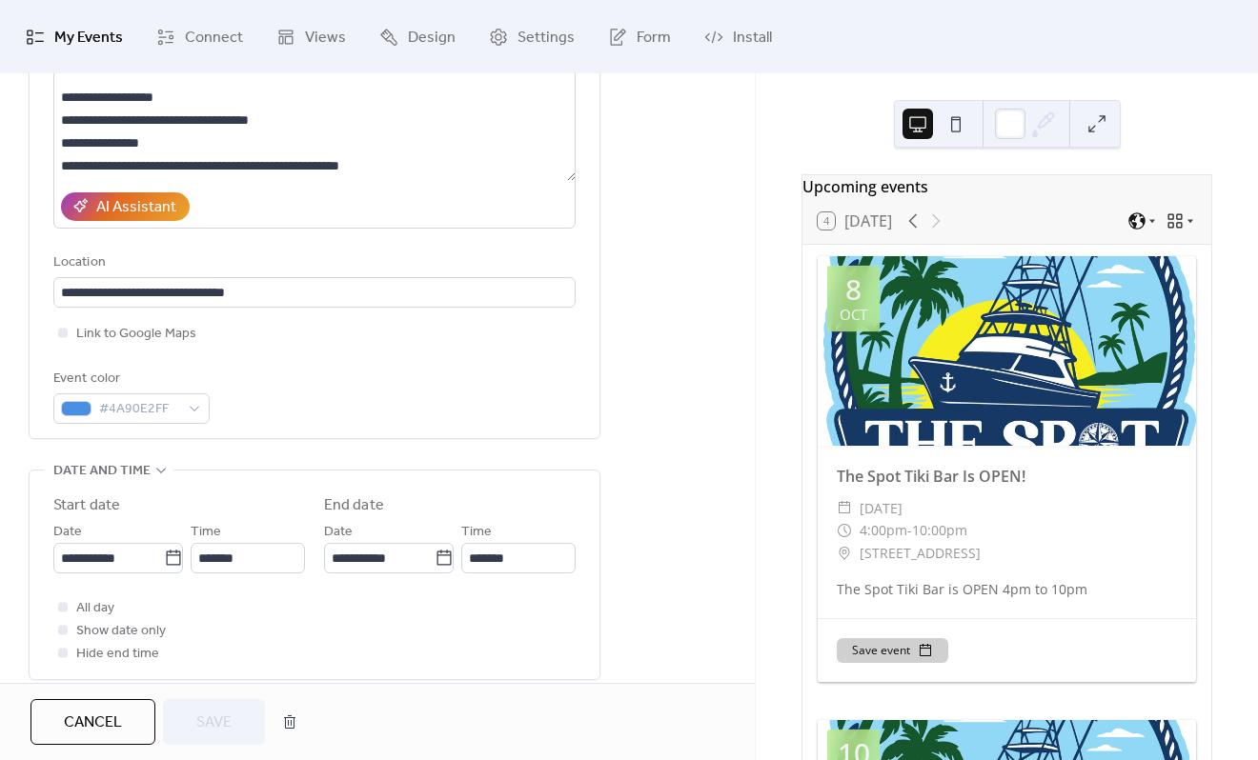
scroll to position [286, 0]
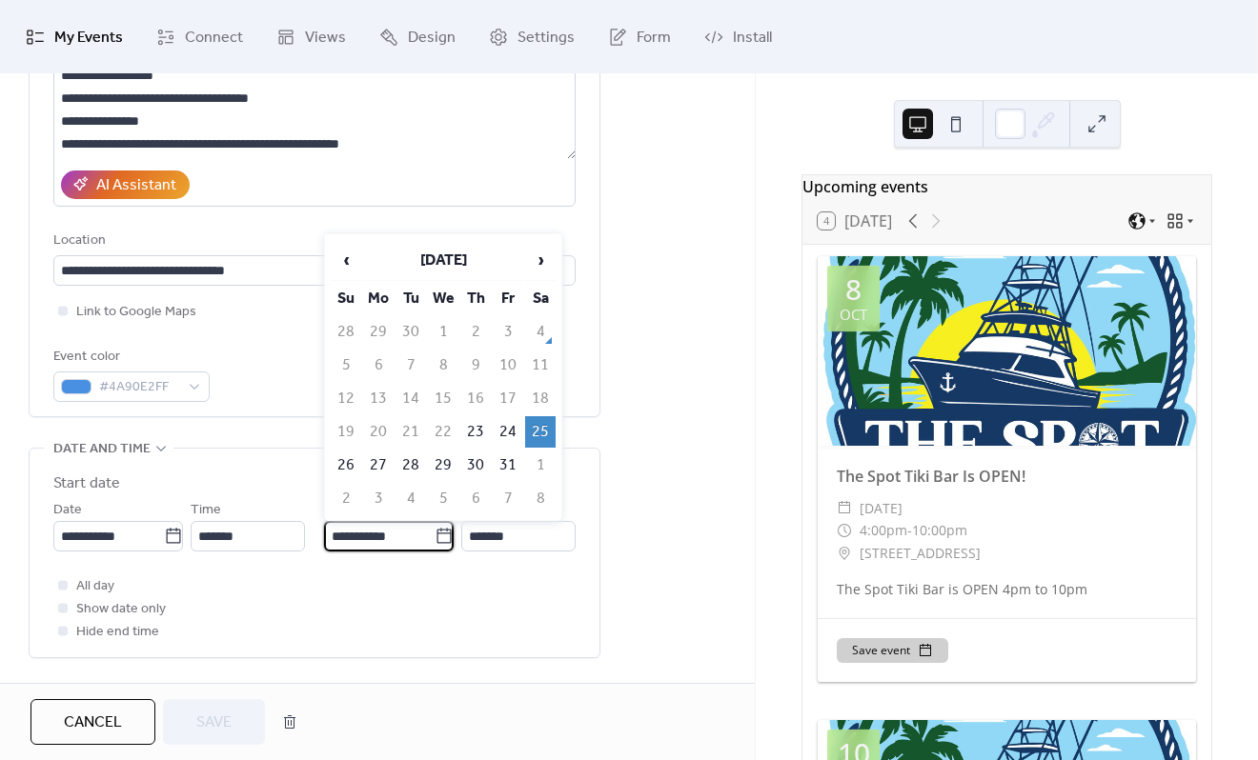
click at [395, 537] on input "**********" at bounding box center [379, 536] width 111 height 30
click at [537, 431] on td "25" at bounding box center [540, 431] width 30 height 31
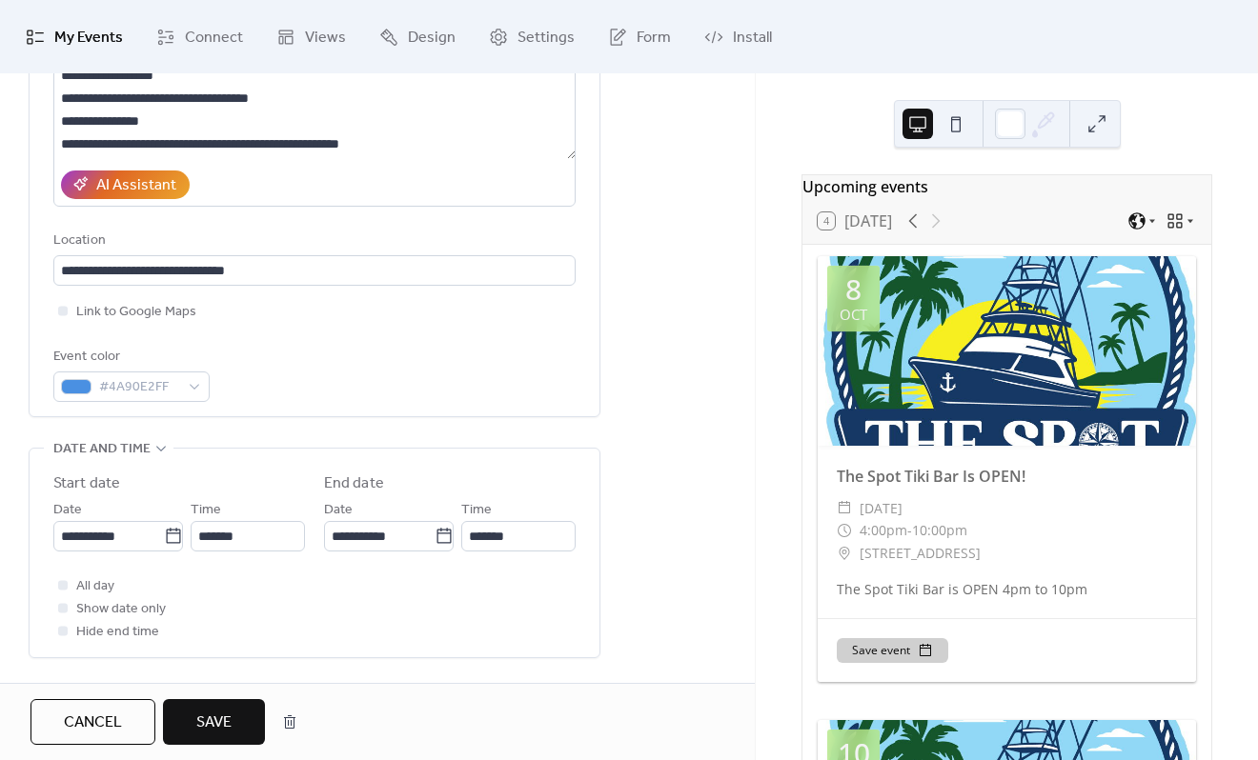
click at [220, 722] on span "Save" at bounding box center [213, 723] width 35 height 23
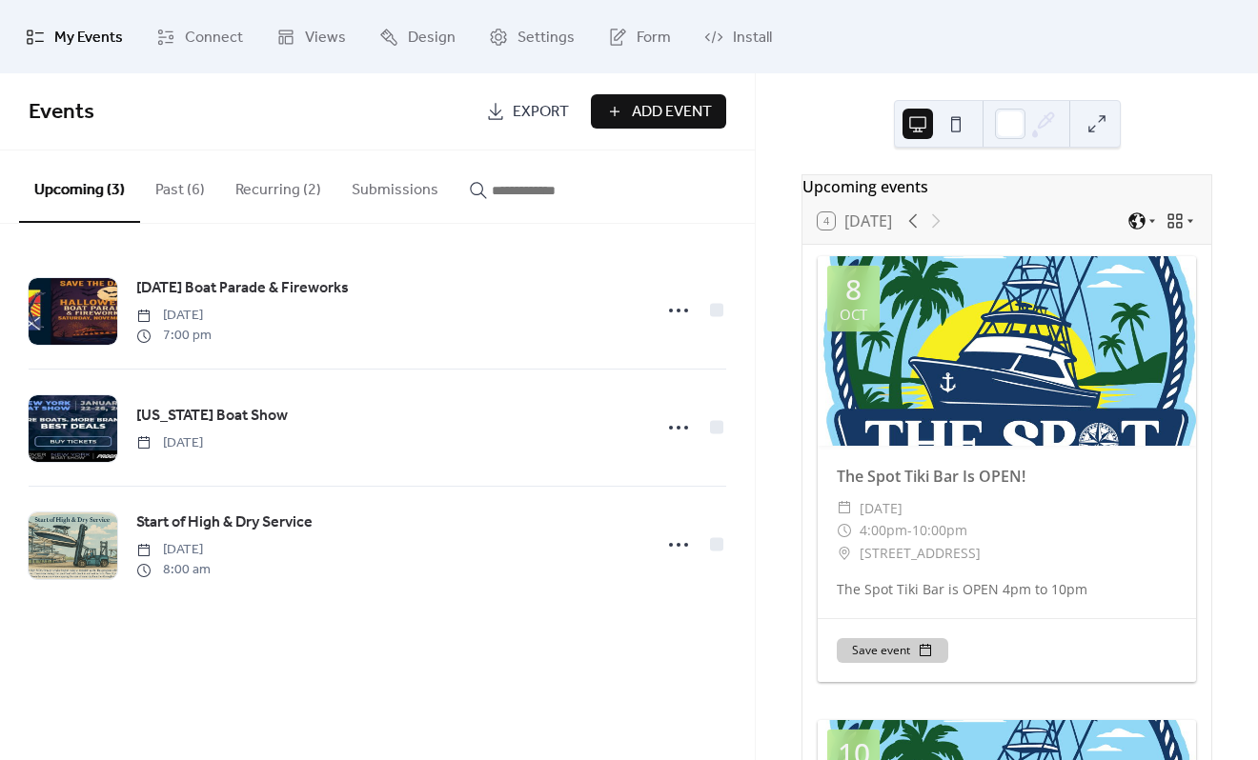
click at [308, 199] on button "Recurring (2)" at bounding box center [278, 186] width 116 height 71
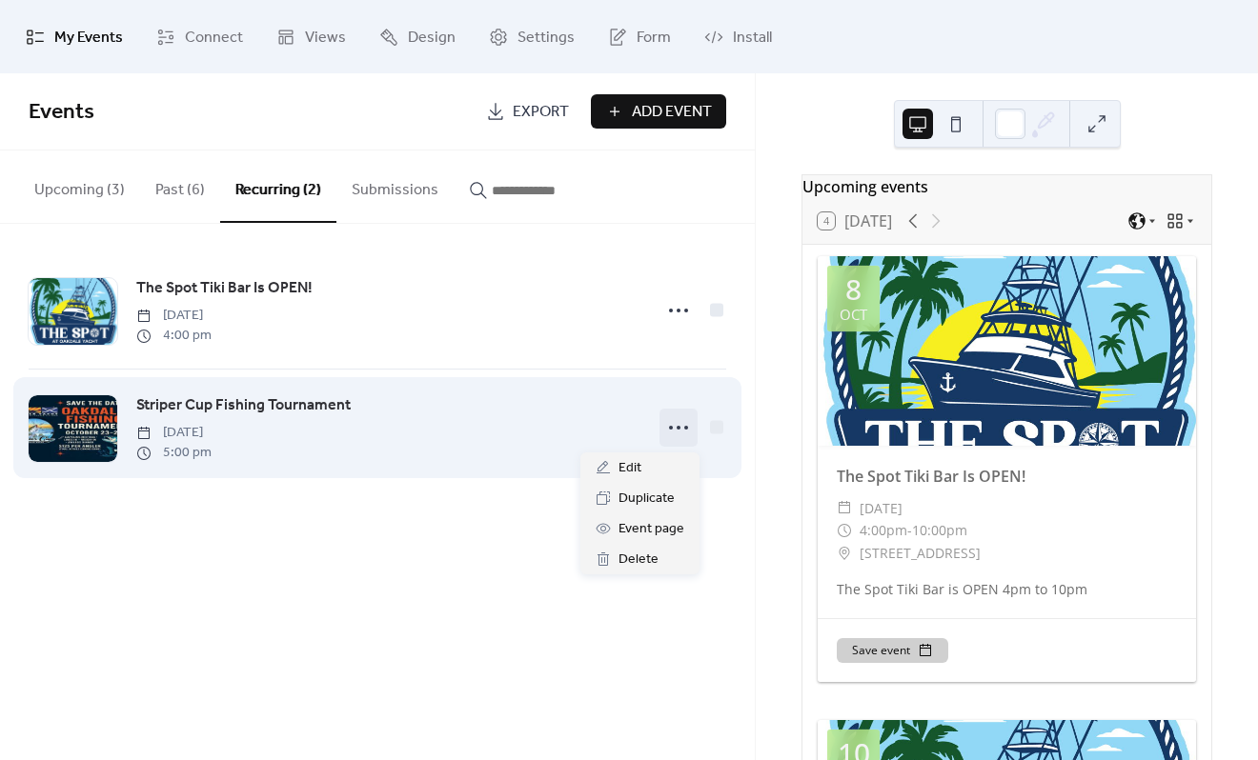
click at [673, 427] on icon at bounding box center [678, 428] width 30 height 30
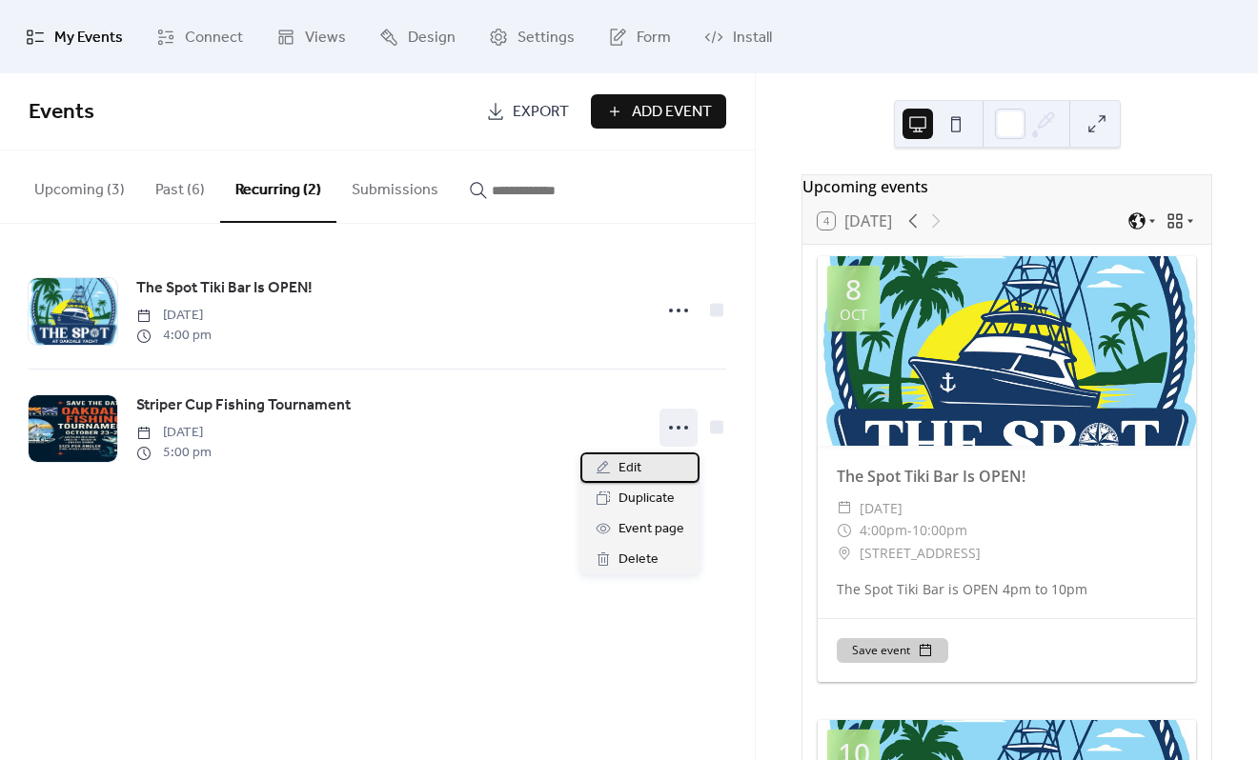
click at [640, 466] on span "Edit" at bounding box center [629, 468] width 23 height 23
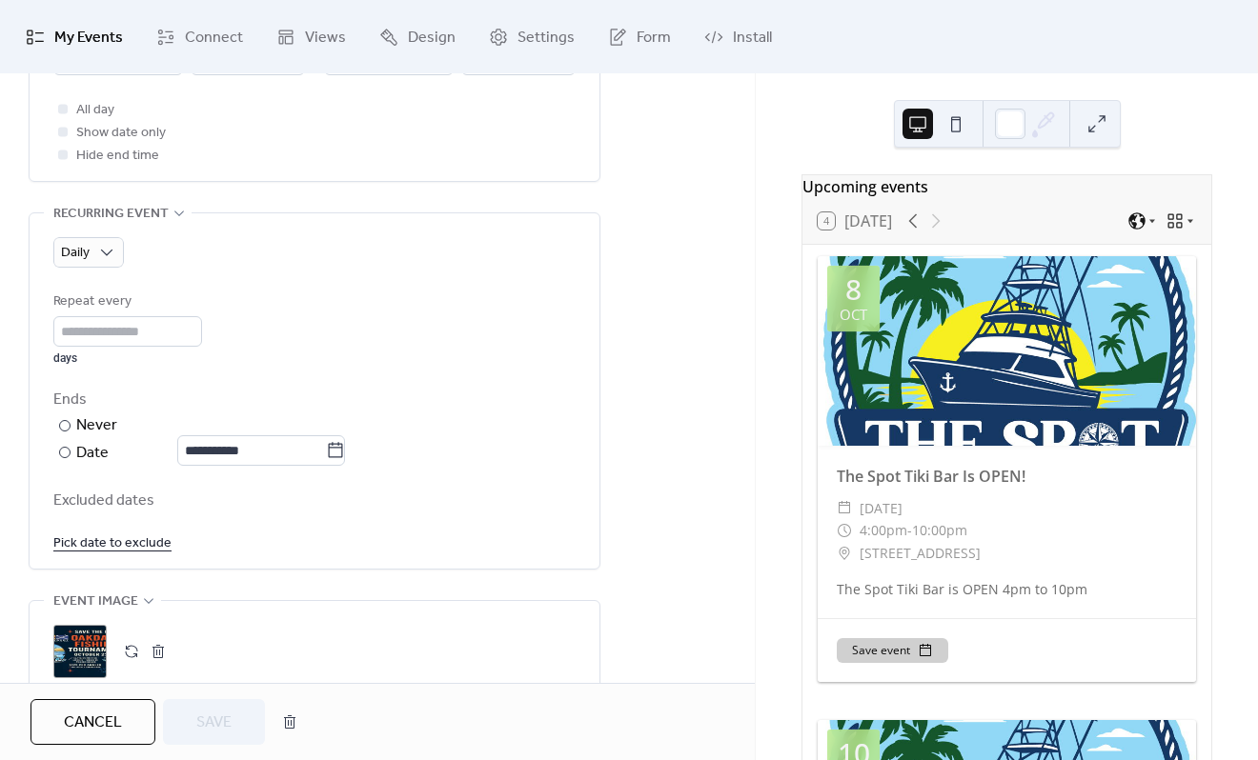
scroll to position [858, 0]
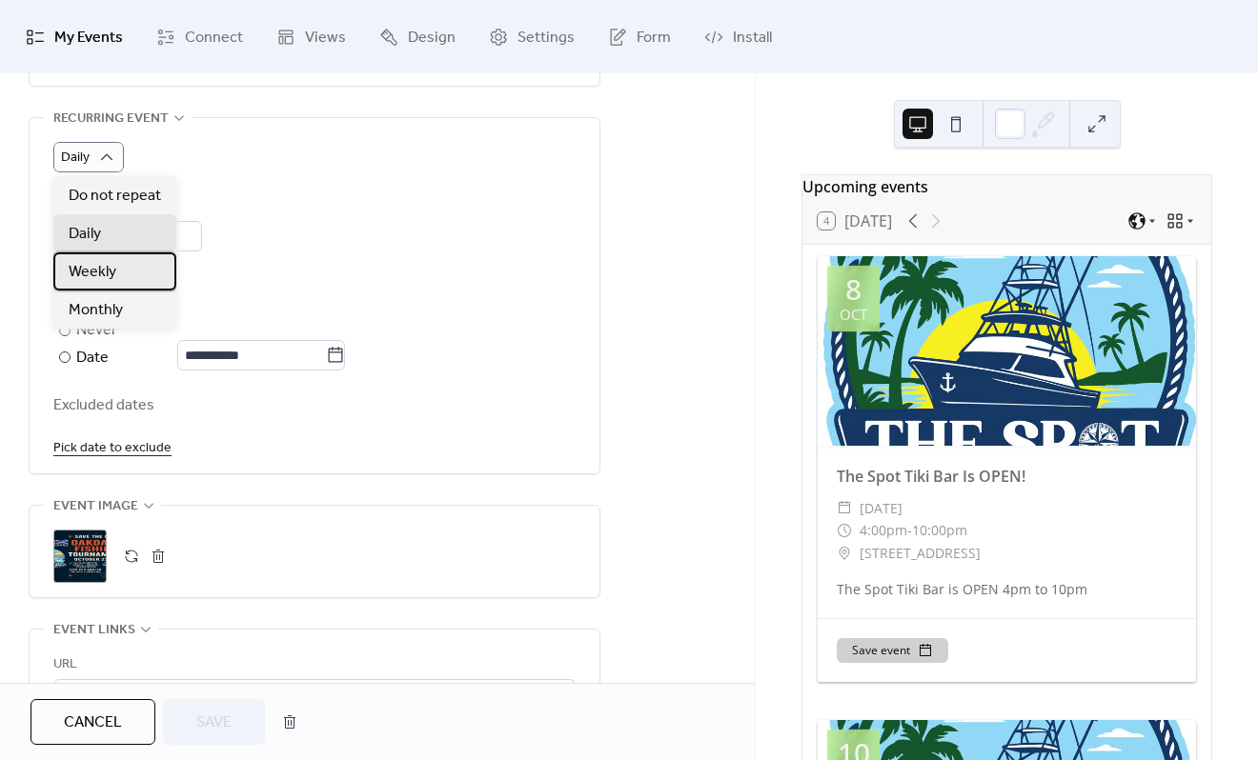
click at [111, 273] on span "Weekly" at bounding box center [93, 272] width 48 height 23
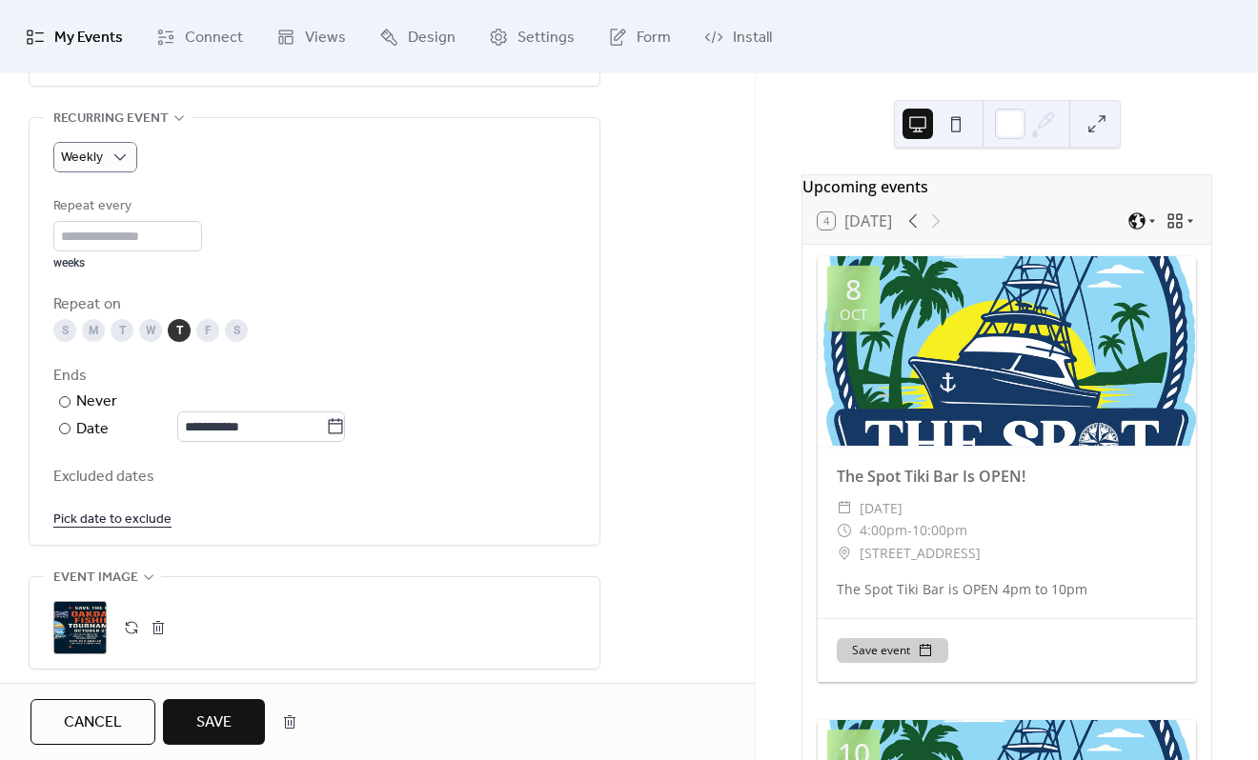
click at [209, 332] on div "F" at bounding box center [207, 330] width 23 height 23
click at [242, 334] on div "S" at bounding box center [236, 330] width 23 height 23
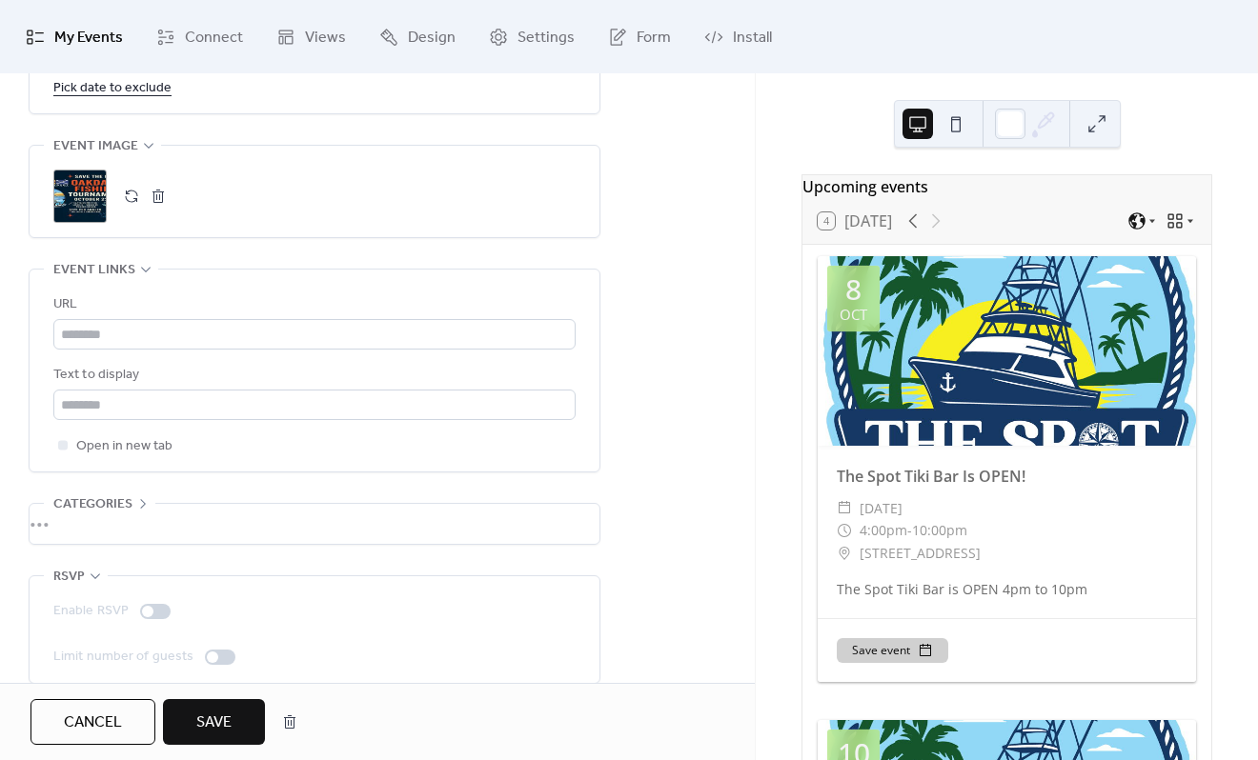
scroll to position [1315, 0]
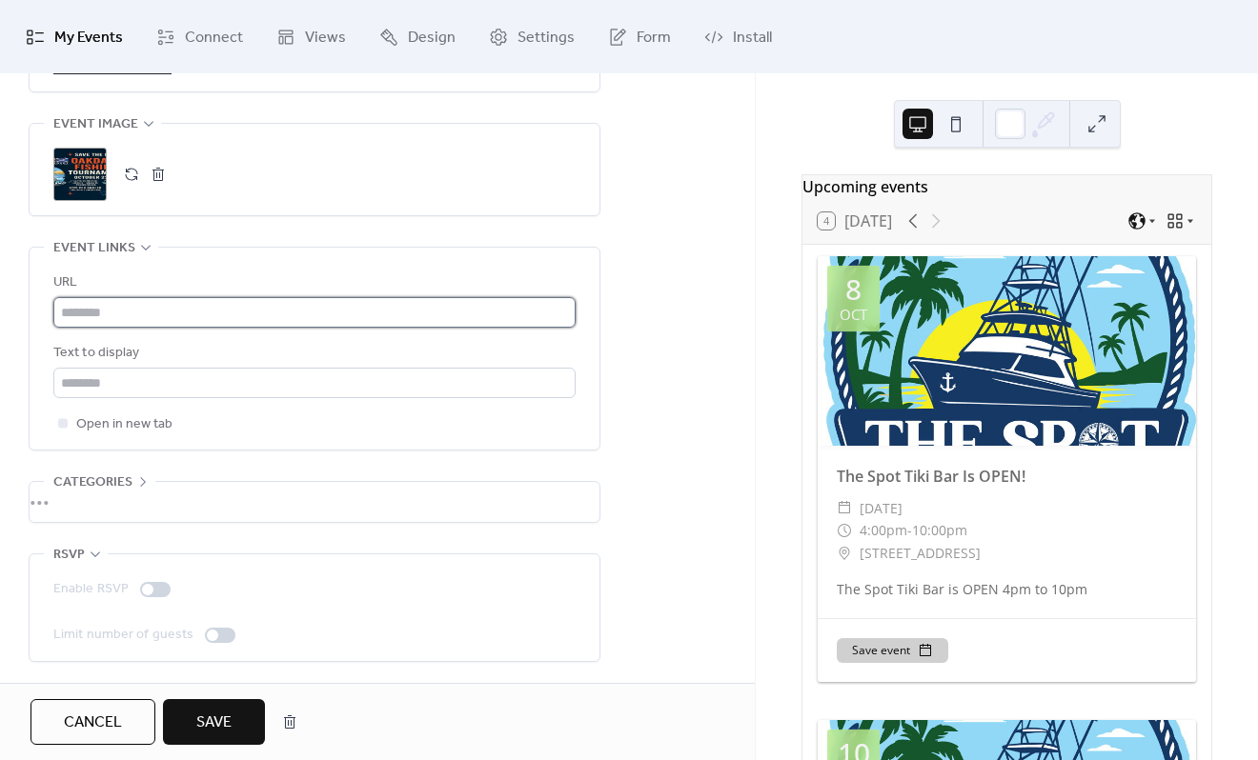
click at [95, 309] on input "text" at bounding box center [314, 312] width 522 height 30
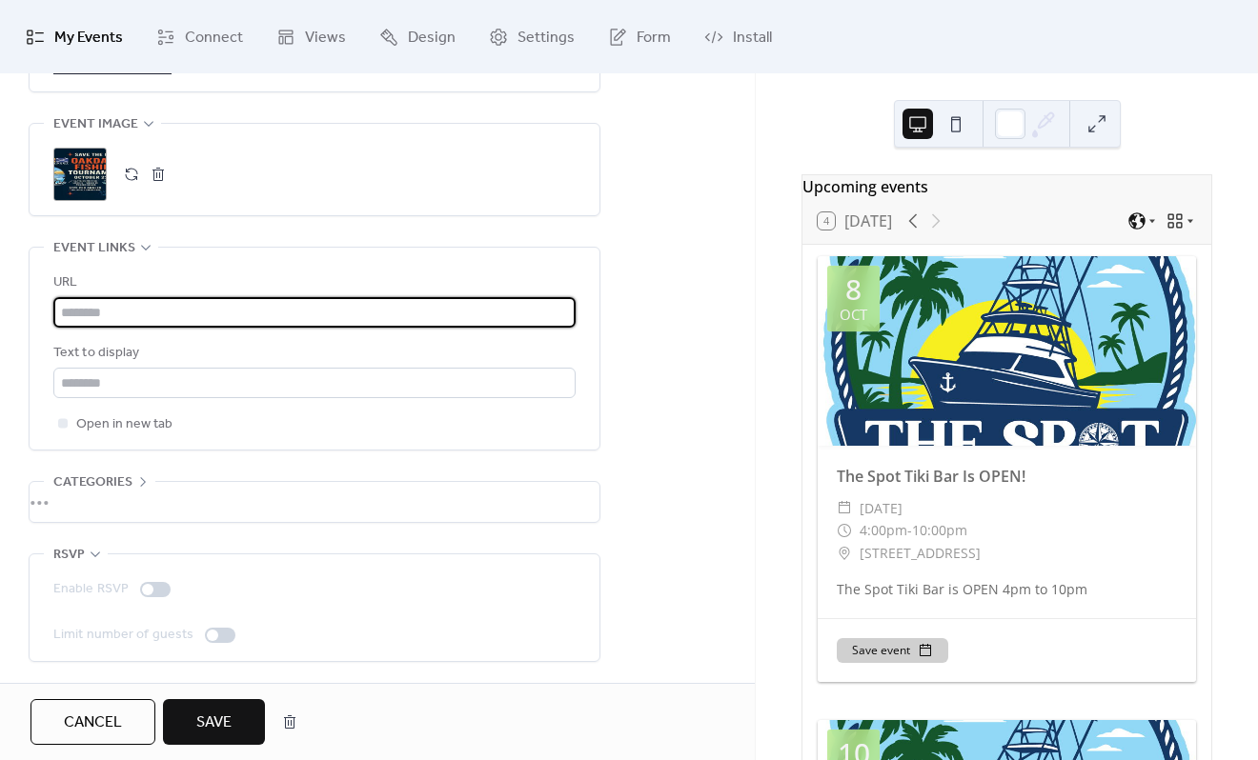
paste input "**********"
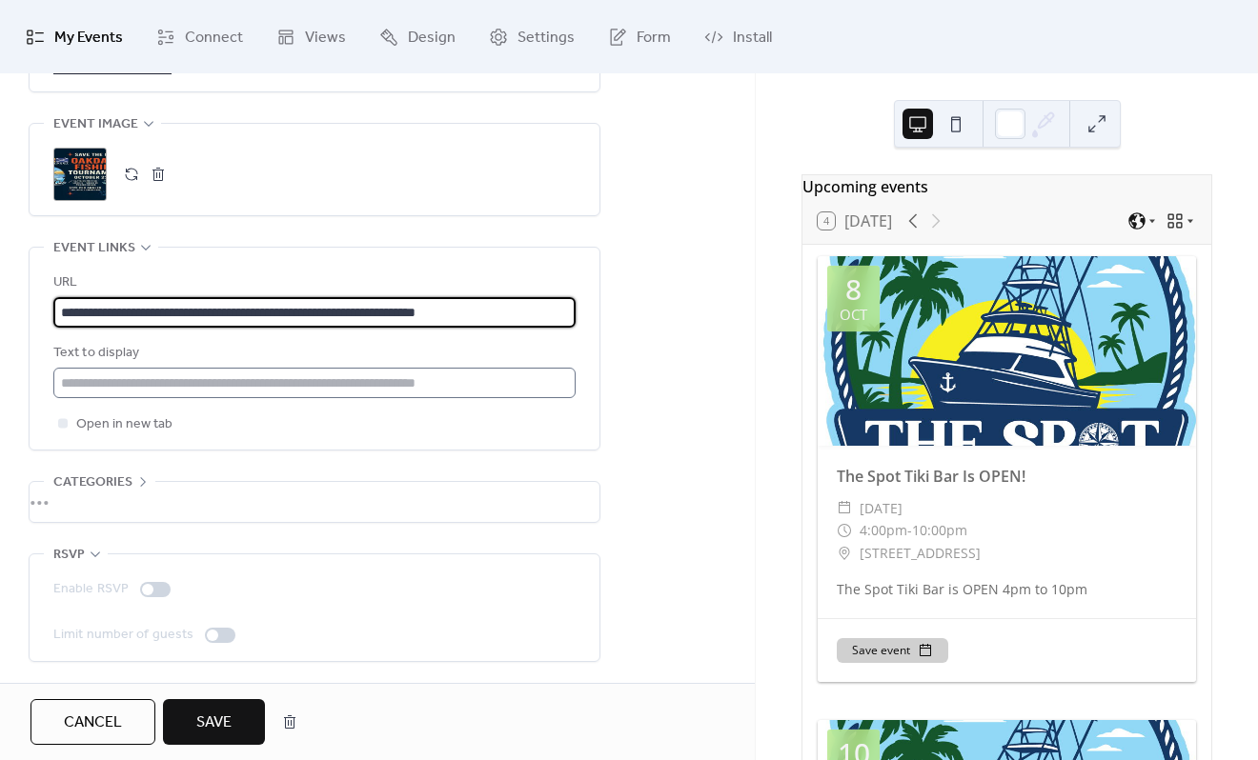
type input "**********"
click at [322, 372] on input "text" at bounding box center [314, 383] width 522 height 30
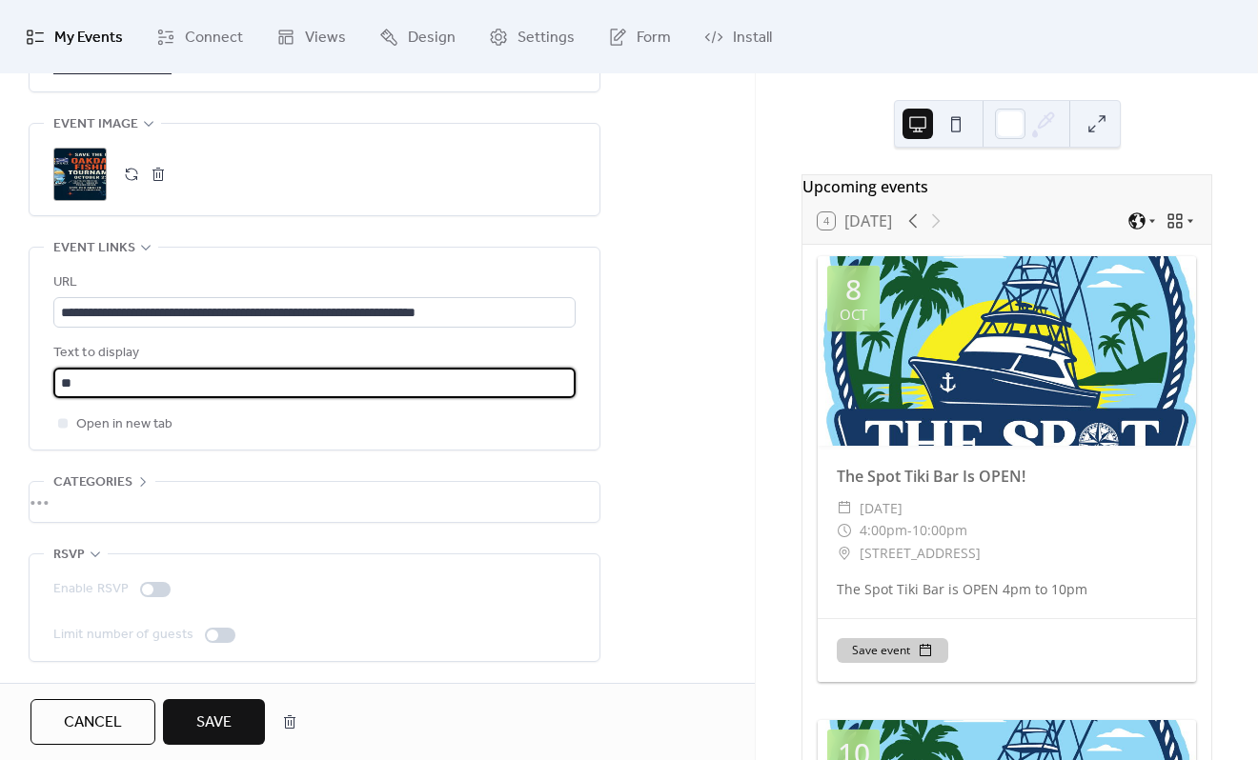
type input "*"
type input "**********"
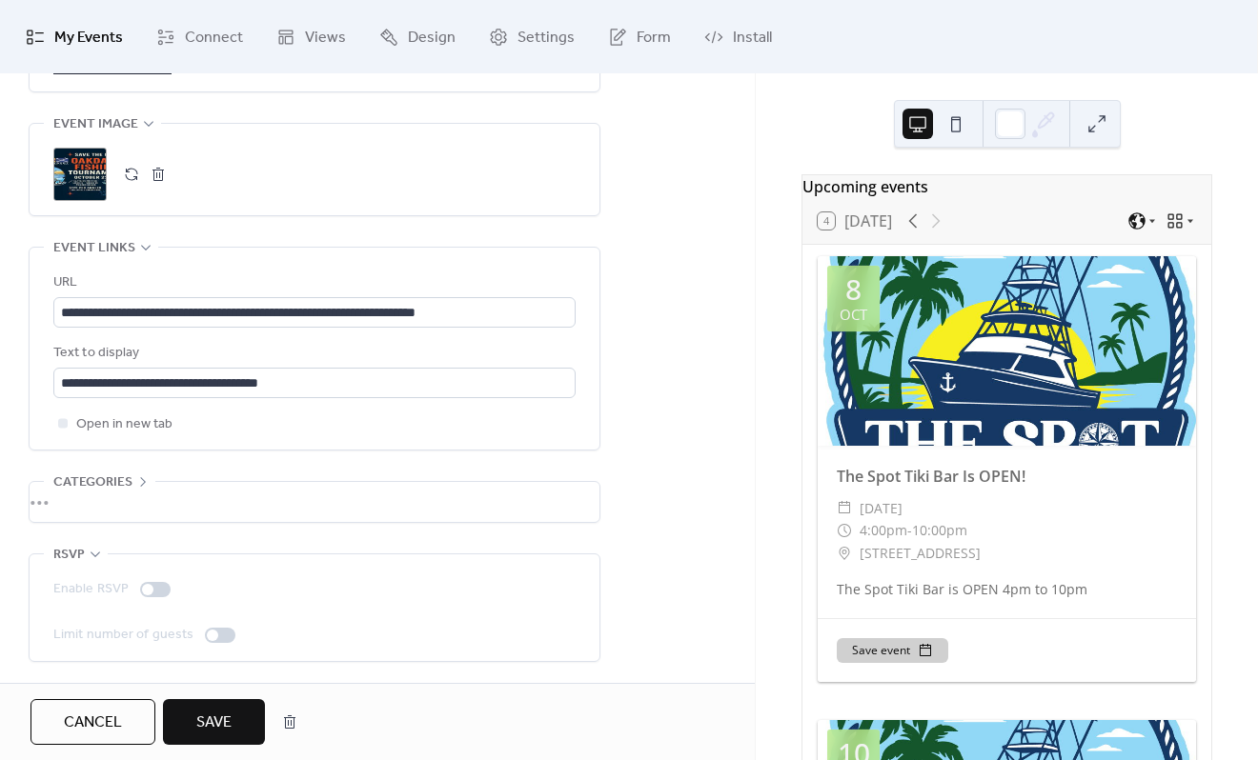
click at [213, 725] on span "Save" at bounding box center [213, 723] width 35 height 23
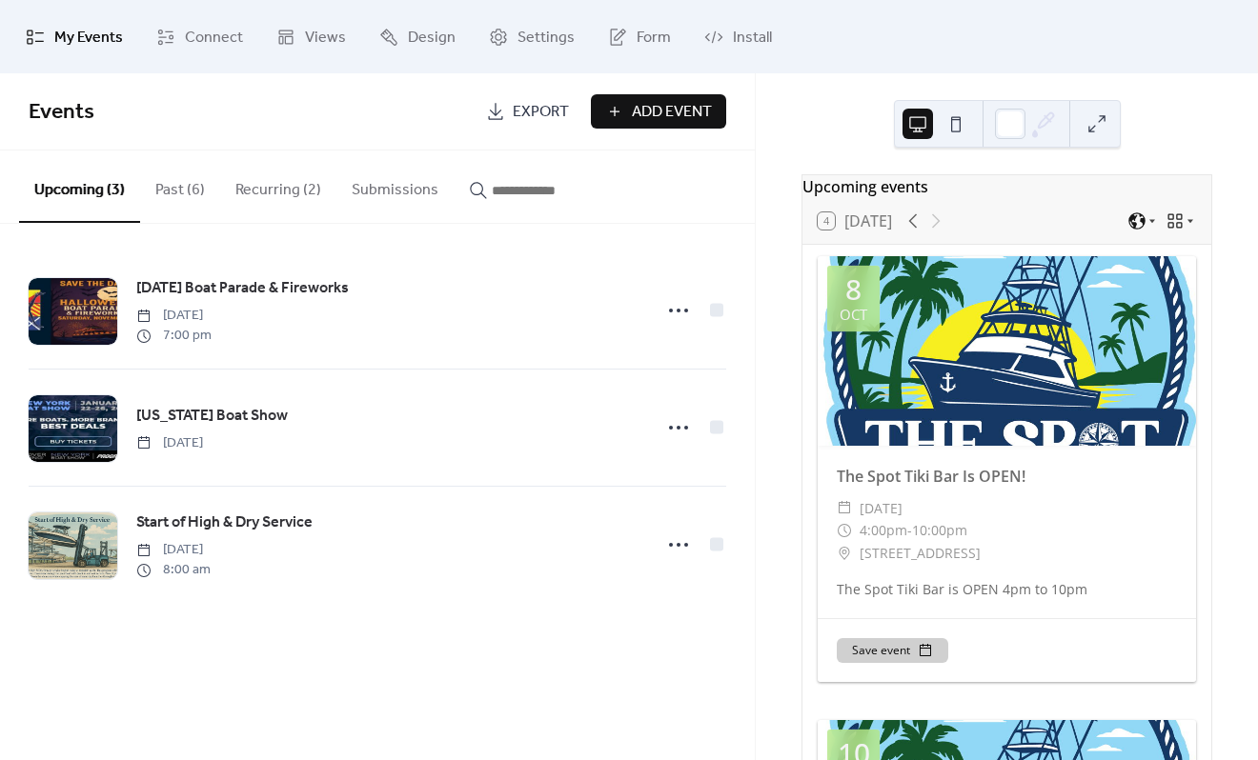
click at [290, 192] on button "Recurring (2)" at bounding box center [278, 186] width 116 height 71
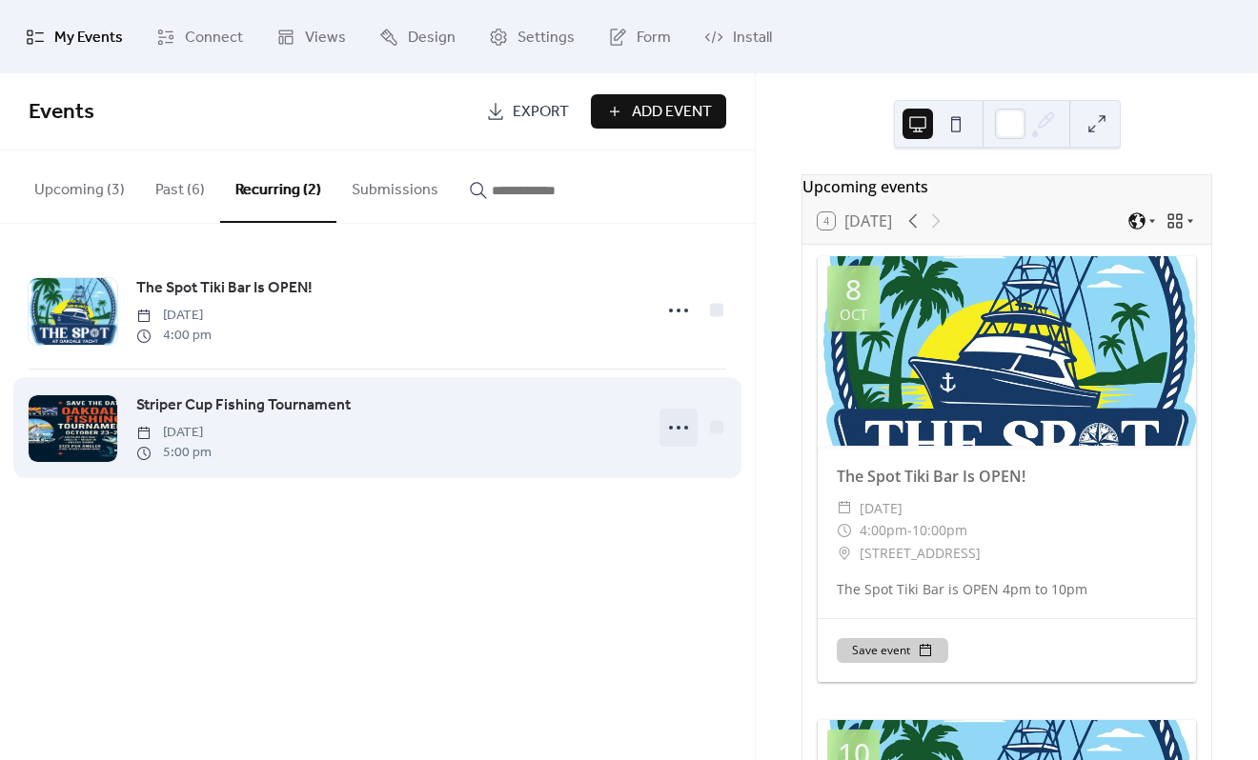
click at [670, 430] on circle at bounding box center [671, 428] width 4 height 4
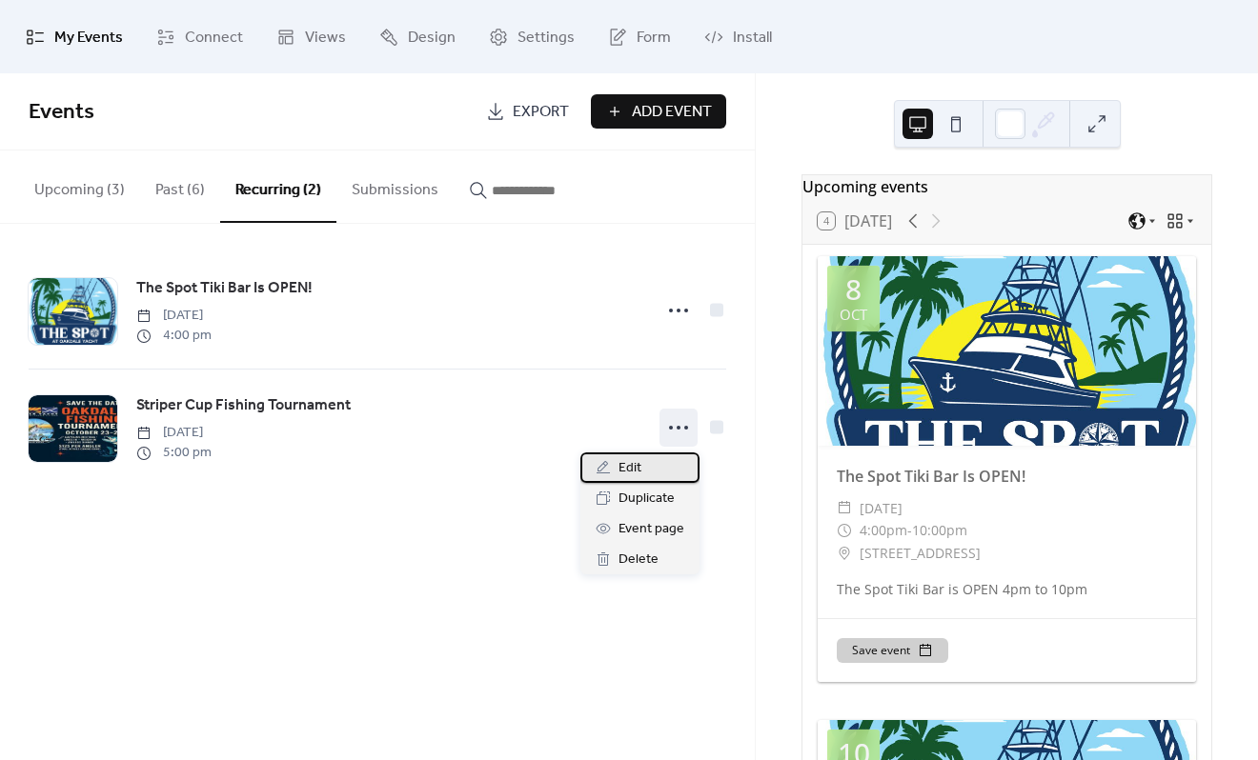
click at [655, 469] on div "Edit" at bounding box center [639, 468] width 119 height 30
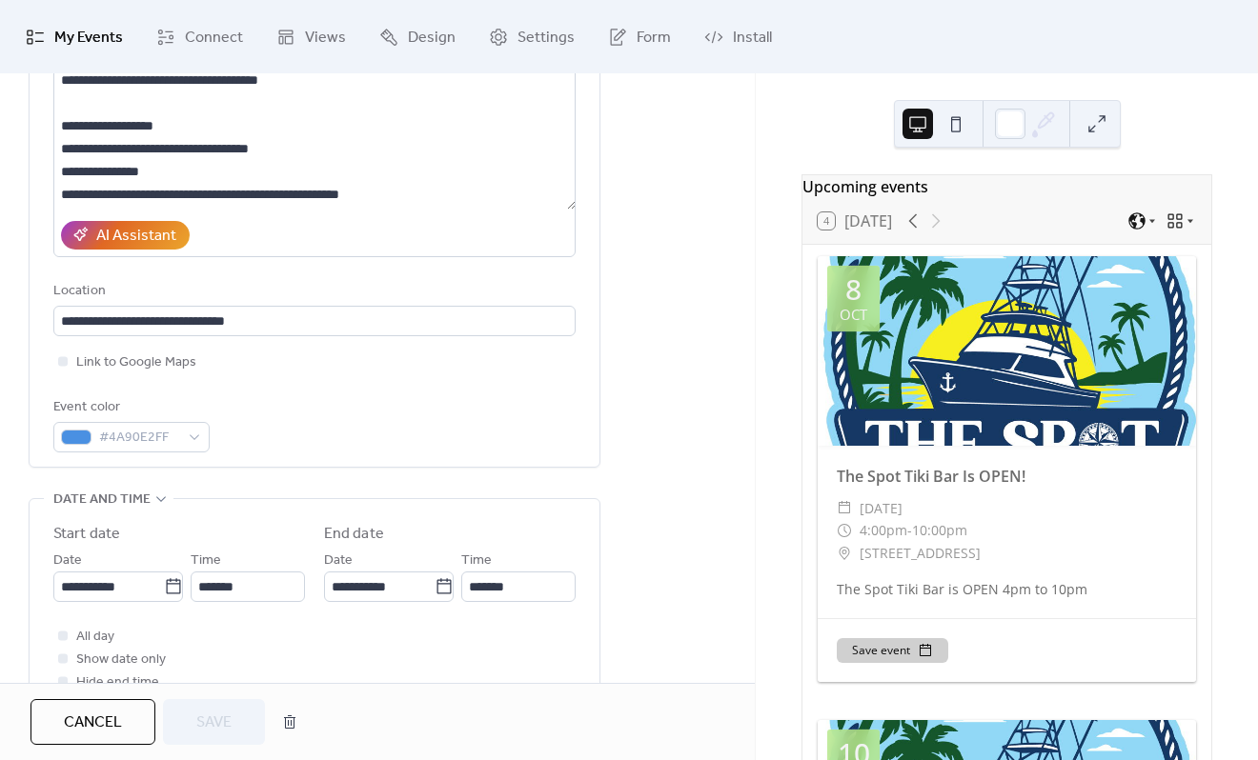
scroll to position [286, 0]
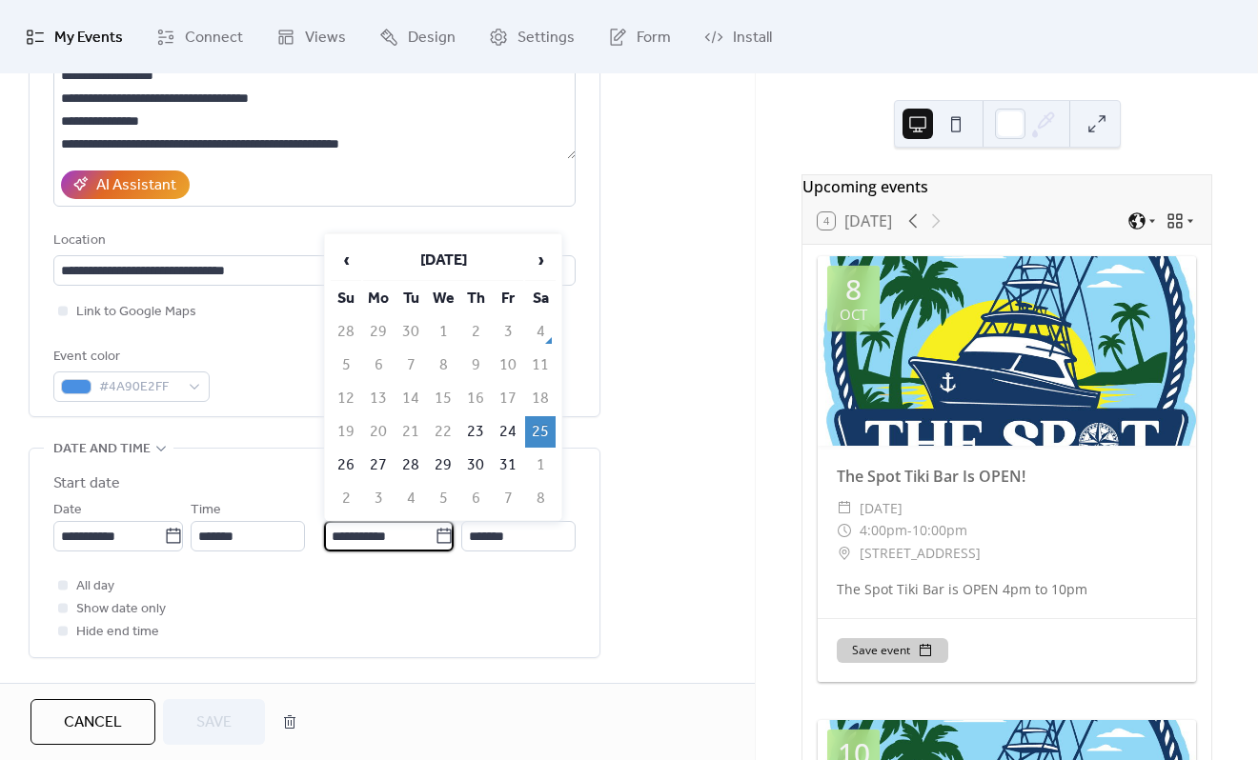
click at [352, 543] on input "**********" at bounding box center [379, 536] width 111 height 30
click at [510, 429] on td "24" at bounding box center [508, 431] width 30 height 31
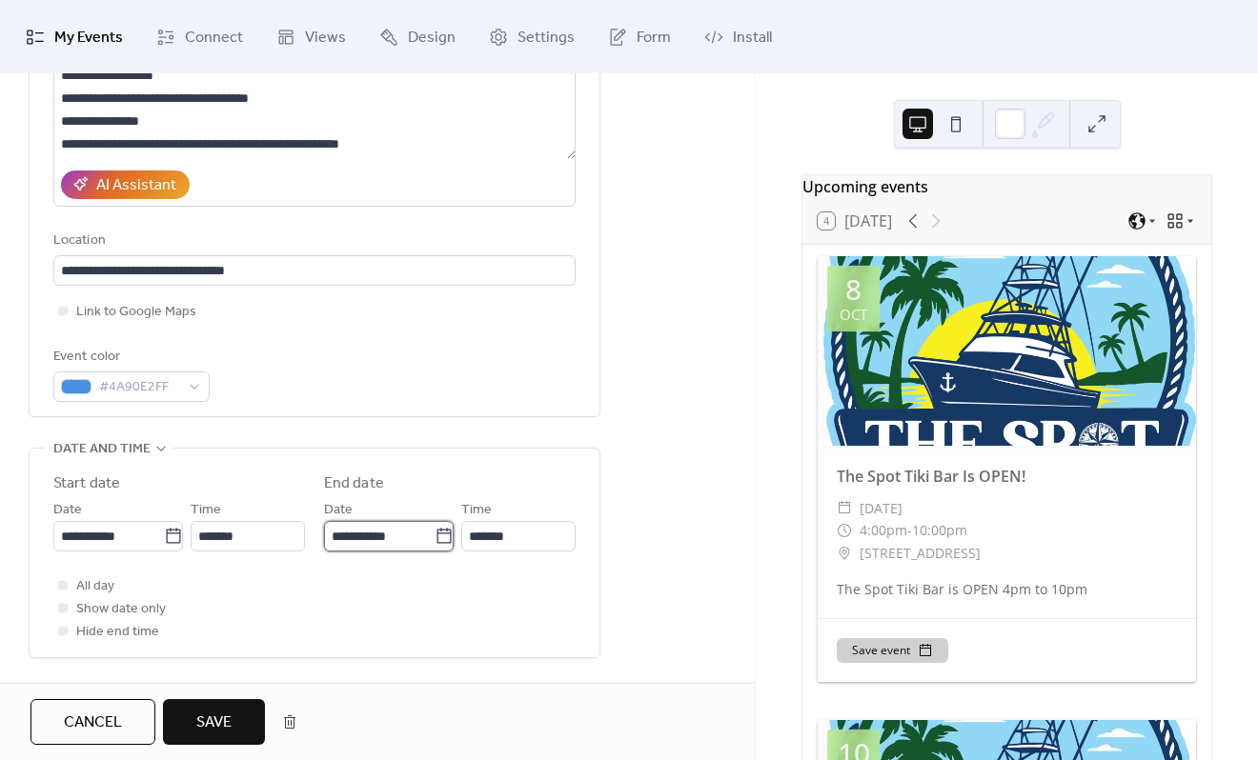
click at [359, 528] on input "**********" at bounding box center [379, 536] width 111 height 30
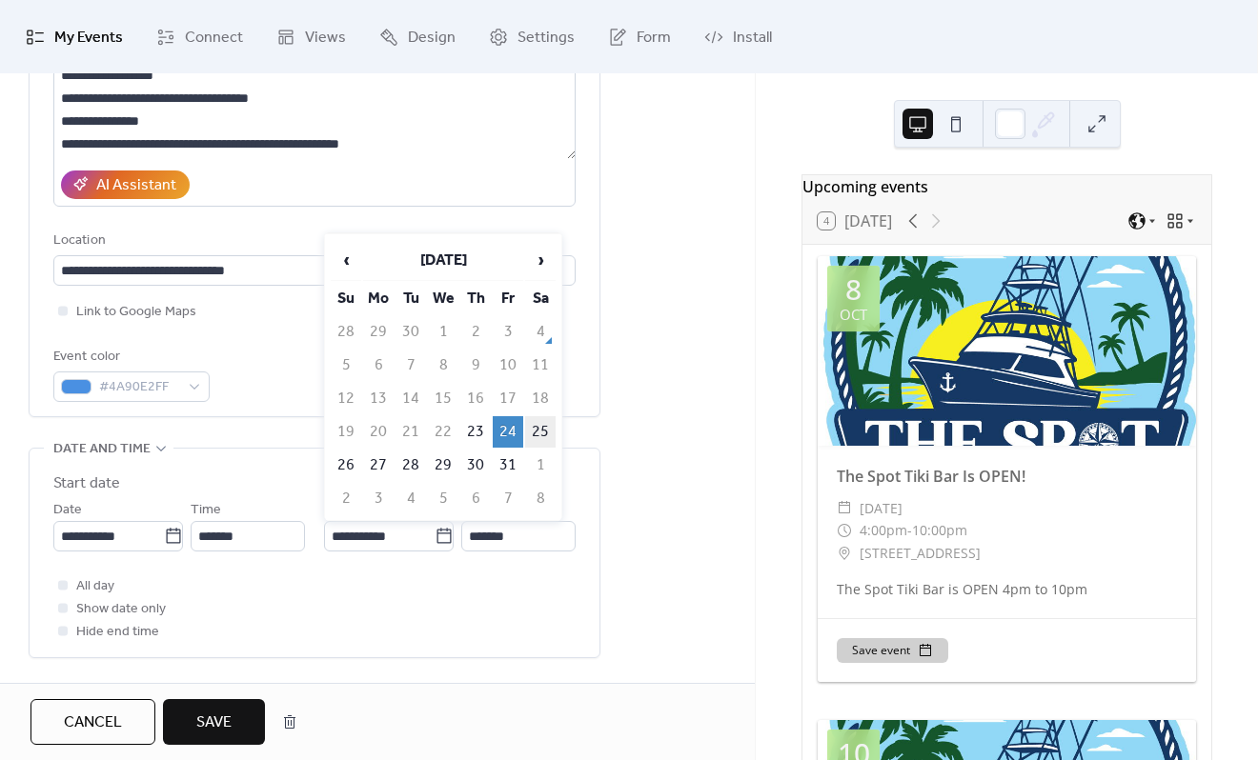
click at [535, 430] on td "25" at bounding box center [540, 431] width 30 height 31
type input "**********"
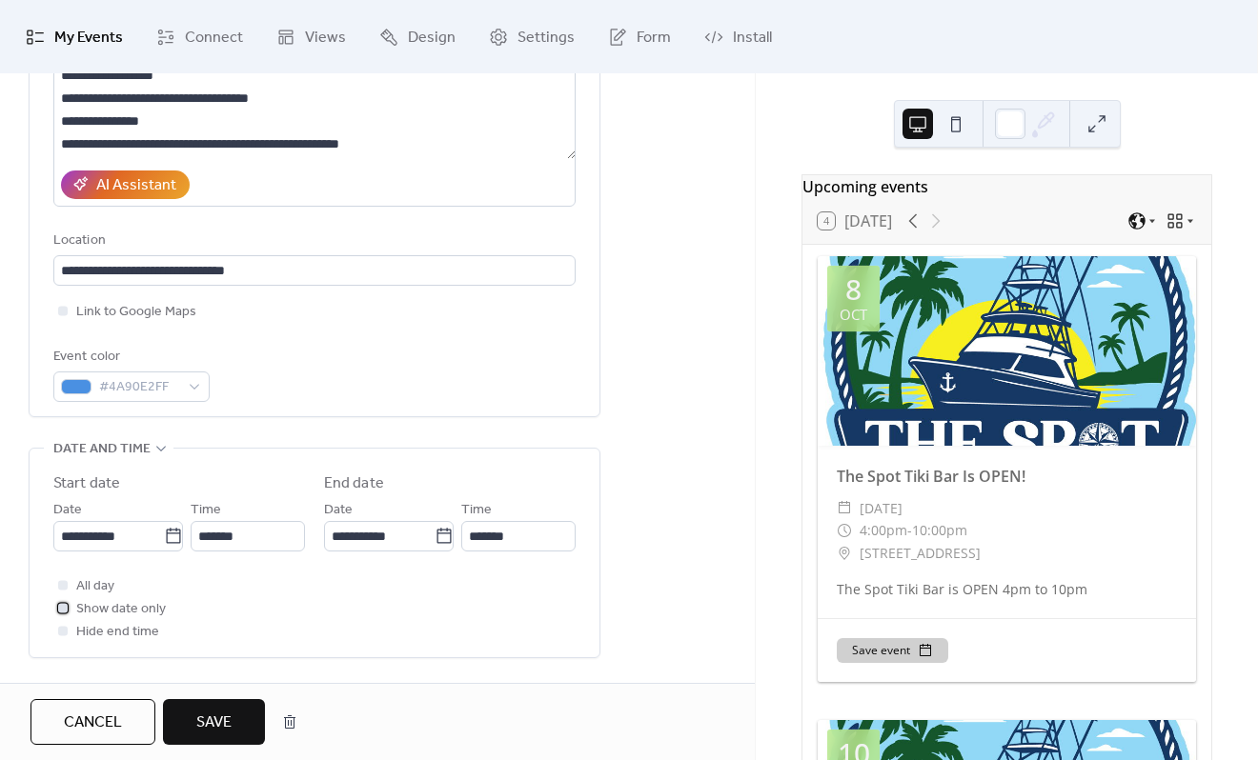
click at [65, 610] on div at bounding box center [63, 608] width 10 height 10
click at [67, 607] on div at bounding box center [63, 608] width 10 height 10
click at [66, 586] on div at bounding box center [63, 585] width 10 height 10
click at [218, 719] on span "Save" at bounding box center [213, 723] width 35 height 23
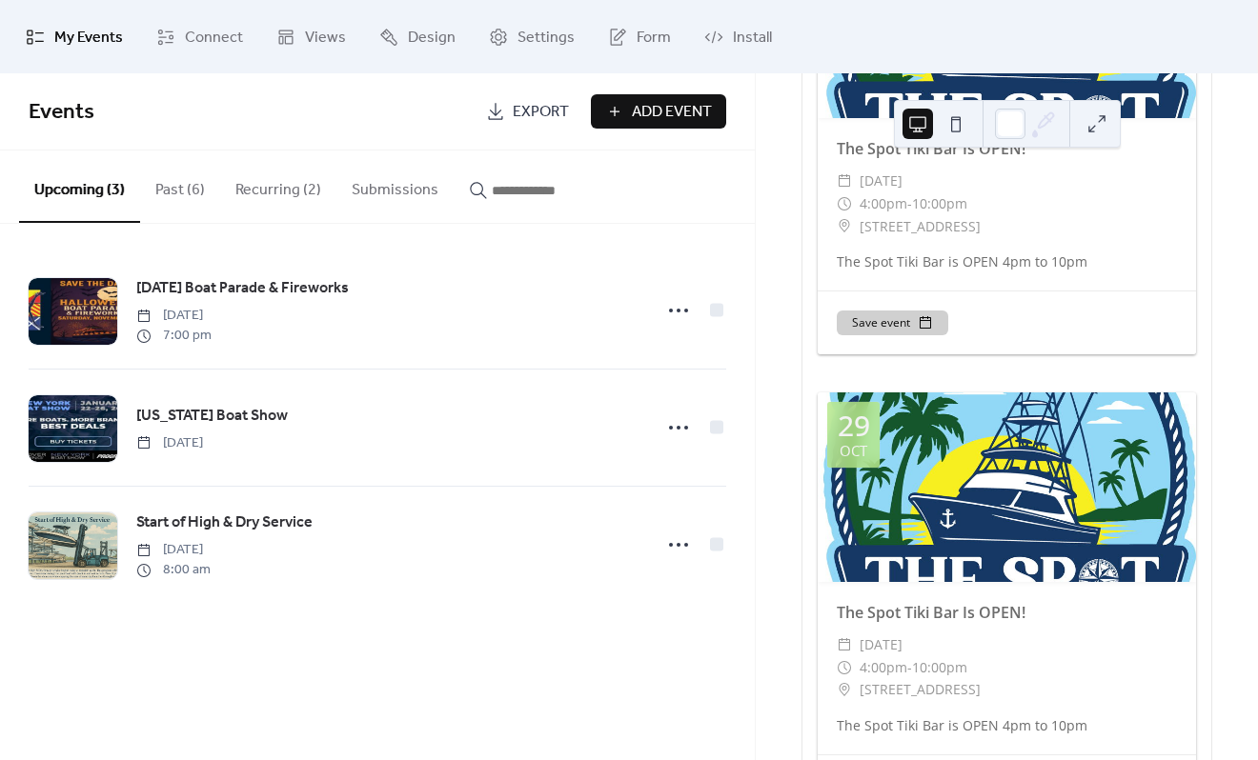
scroll to position [5527, 0]
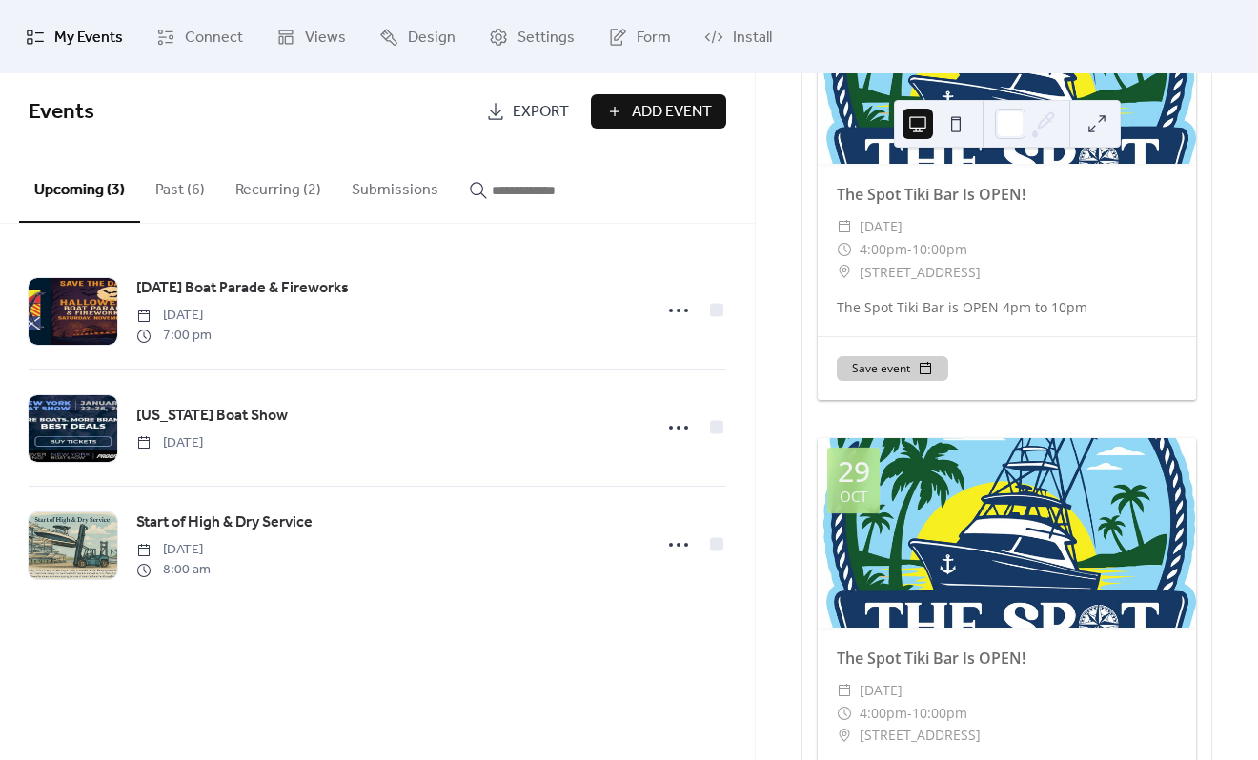
click at [260, 198] on button "Recurring (2)" at bounding box center [278, 186] width 116 height 71
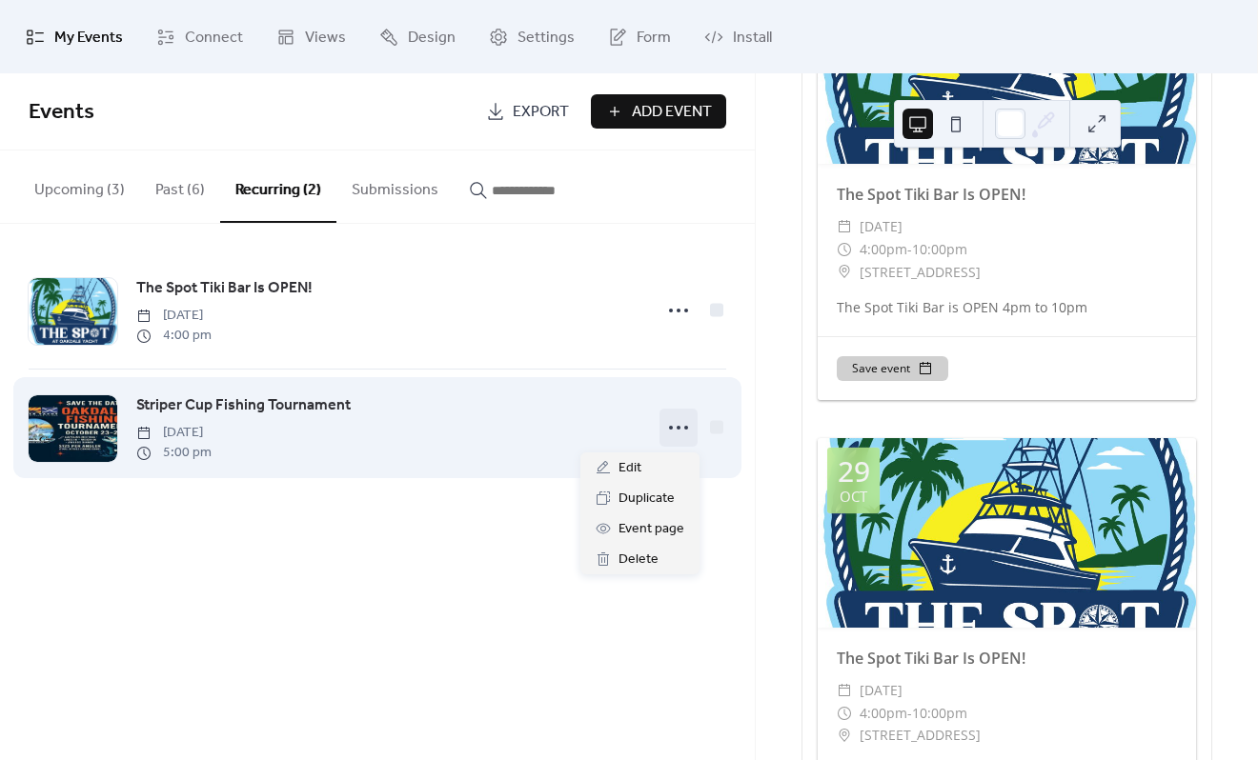
click at [675, 439] on icon at bounding box center [678, 428] width 30 height 30
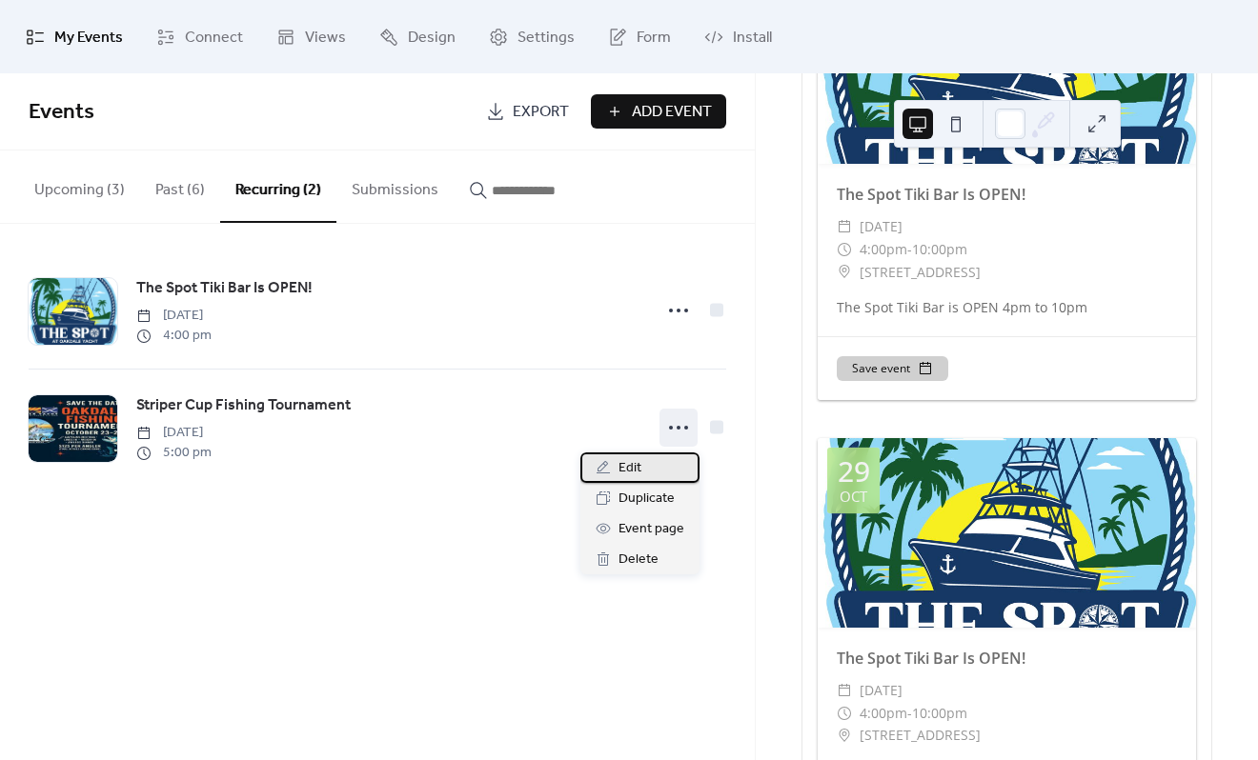
click at [648, 472] on div "Edit" at bounding box center [639, 468] width 119 height 30
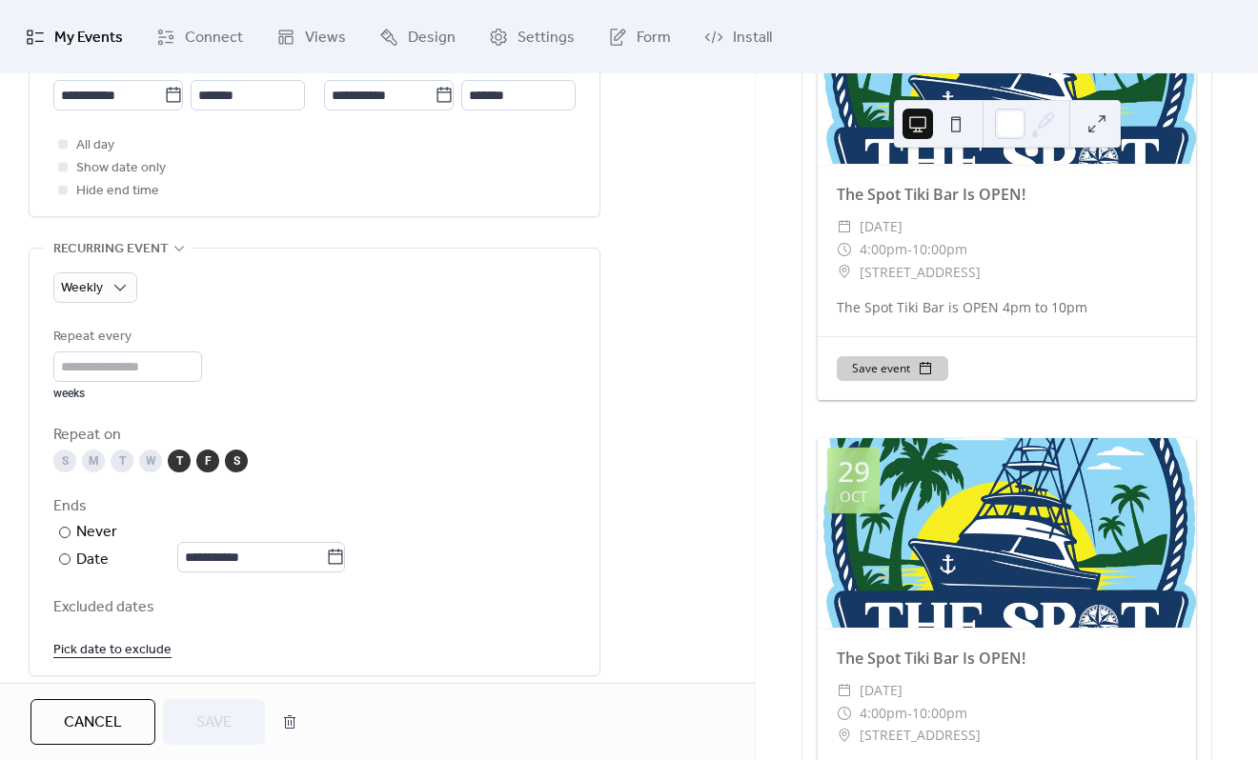
scroll to position [762, 0]
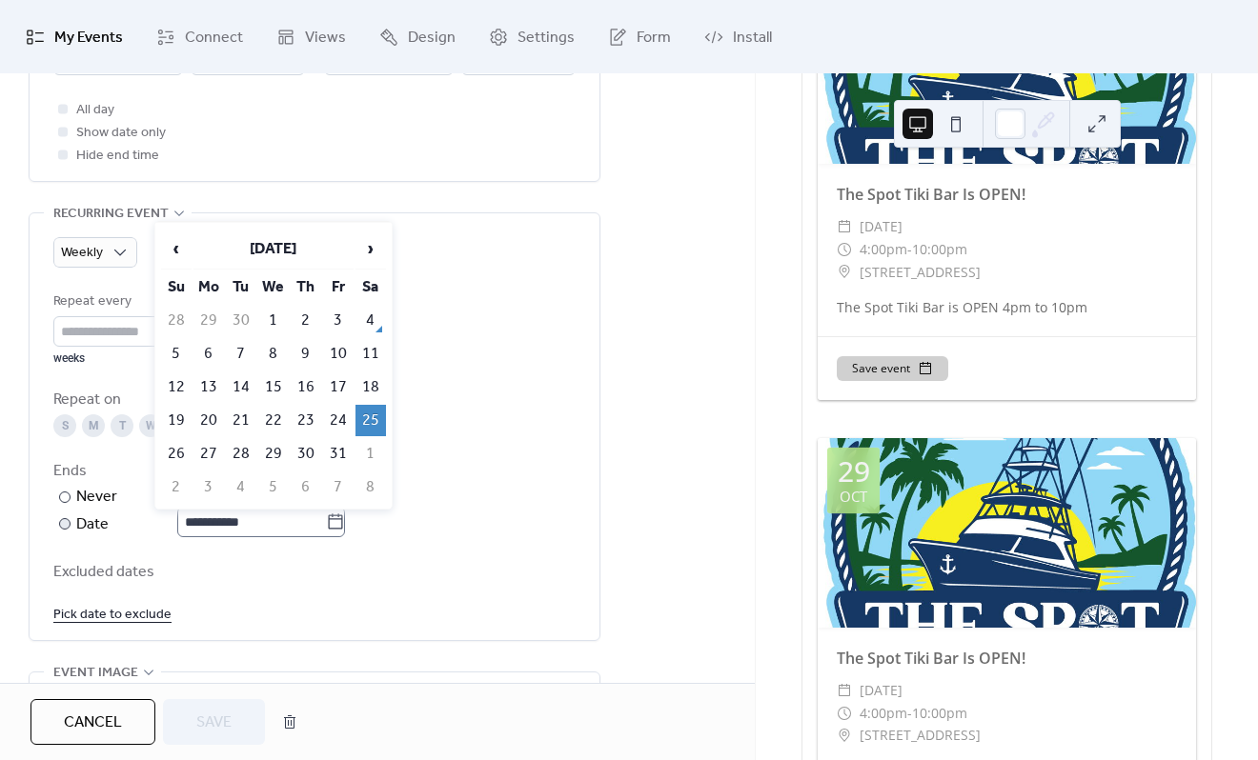
click at [345, 525] on icon at bounding box center [335, 522] width 19 height 19
click at [326, 525] on input "**********" at bounding box center [251, 522] width 149 height 30
click at [178, 454] on td "26" at bounding box center [176, 453] width 30 height 31
type input "**********"
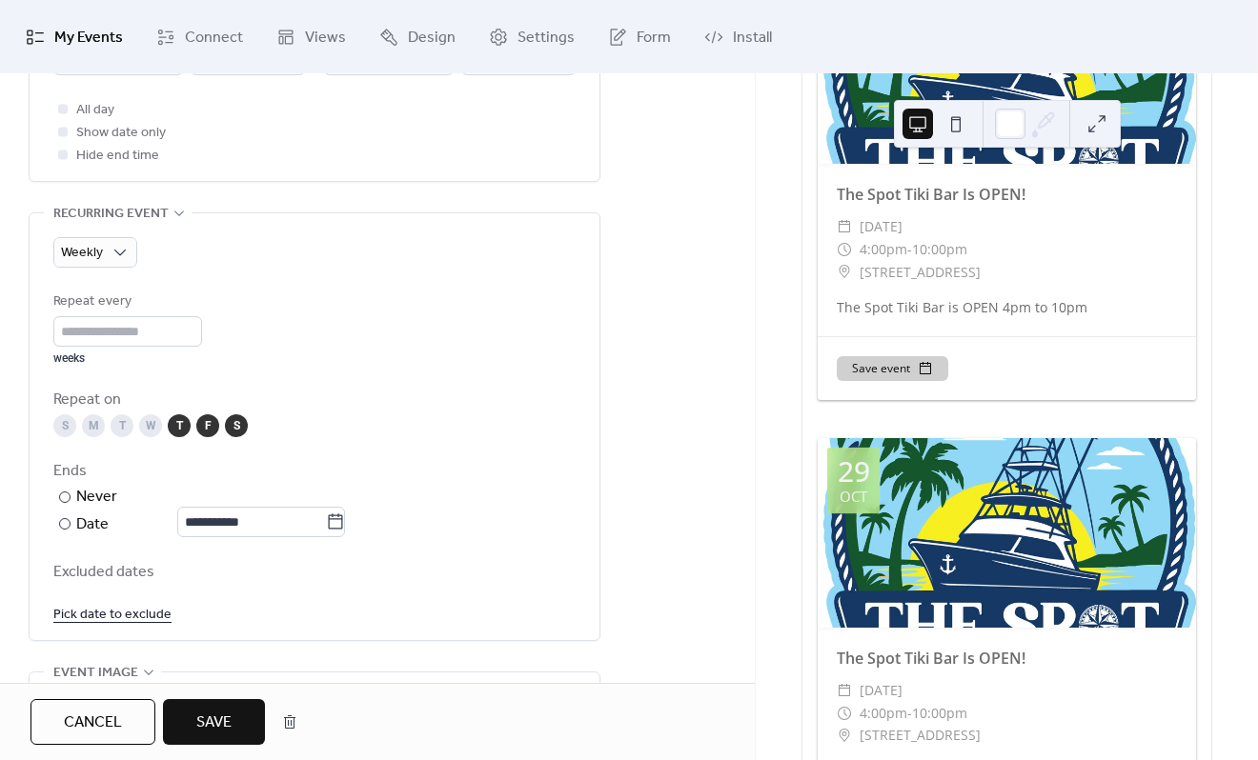
click at [225, 716] on span "Save" at bounding box center [213, 723] width 35 height 23
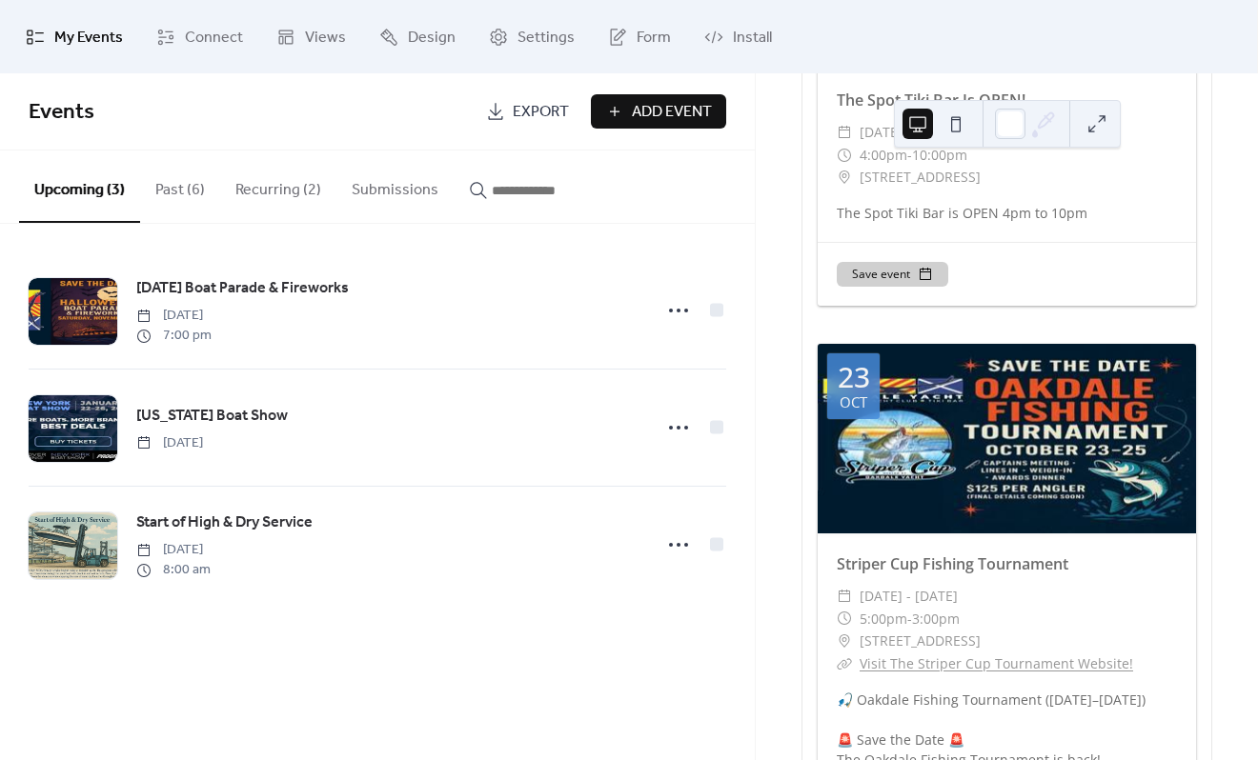
scroll to position [3049, 0]
